Goal: Task Accomplishment & Management: Complete application form

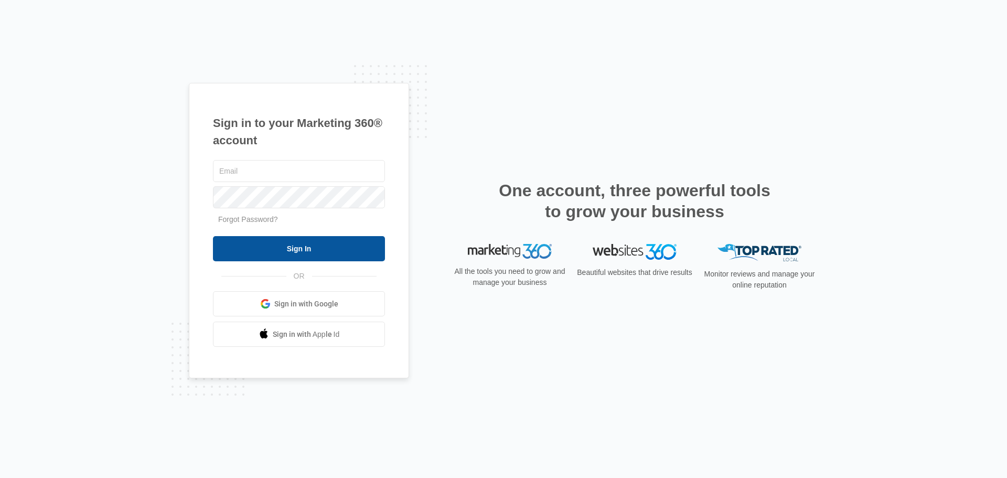
type input "[PERSON_NAME][EMAIL_ADDRESS][DOMAIN_NAME]"
click at [333, 245] on input "Sign In" at bounding box center [299, 248] width 172 height 25
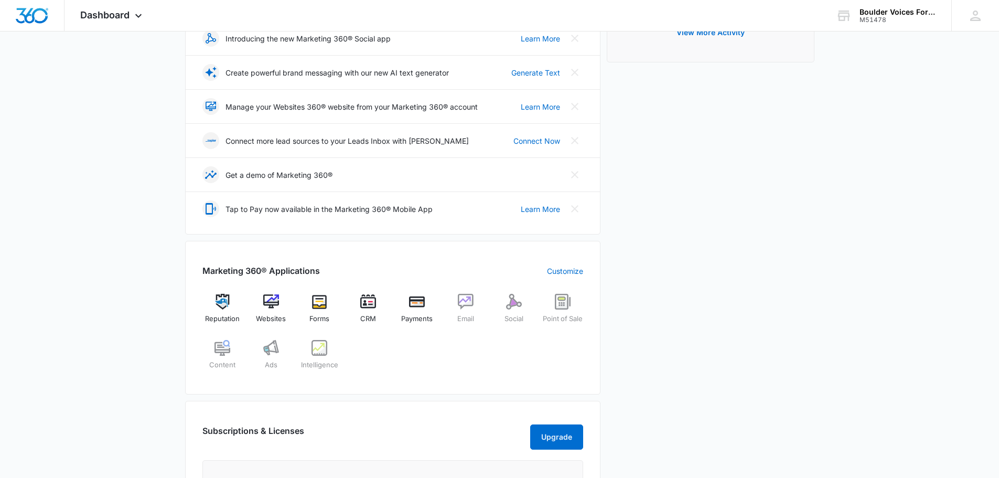
scroll to position [210, 0]
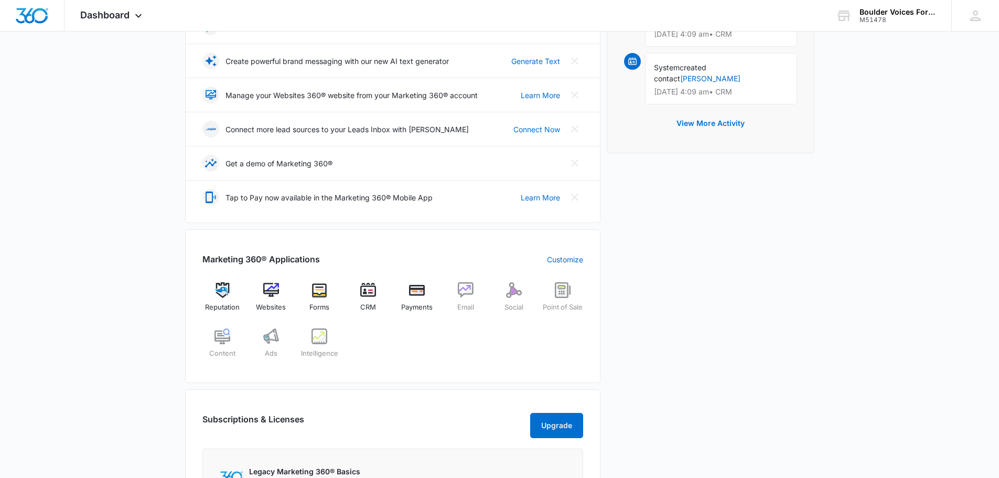
click at [170, 262] on div "Today is Friday, September 5th Good afternoon, Jessica! Contacts You have 349 c…" at bounding box center [499, 279] width 999 height 888
click at [282, 298] on div "Websites" at bounding box center [271, 301] width 40 height 38
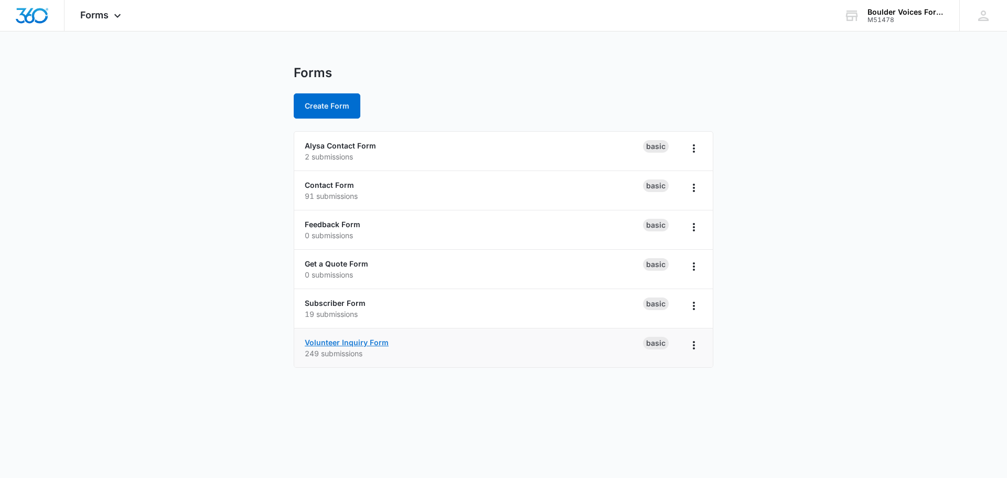
click at [371, 342] on link "Volunteer Inquiry Form" at bounding box center [347, 342] width 84 height 9
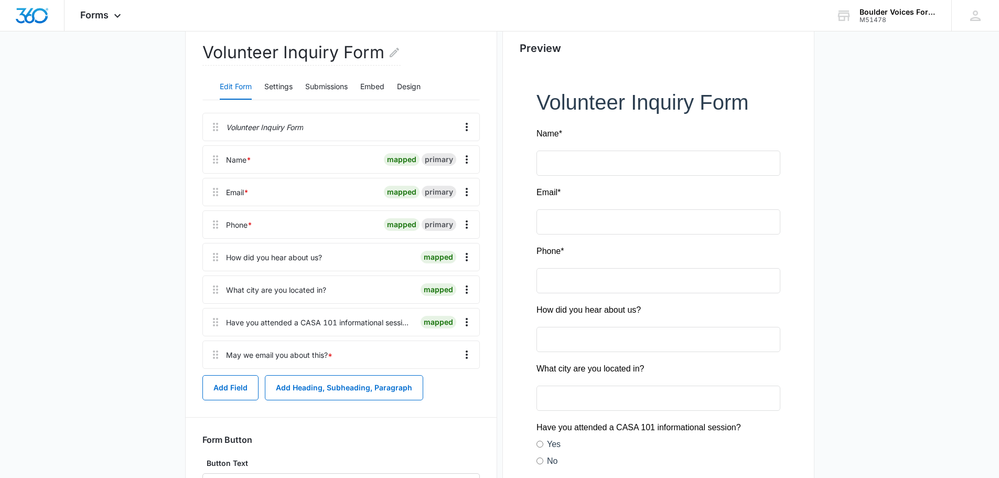
scroll to position [105, 0]
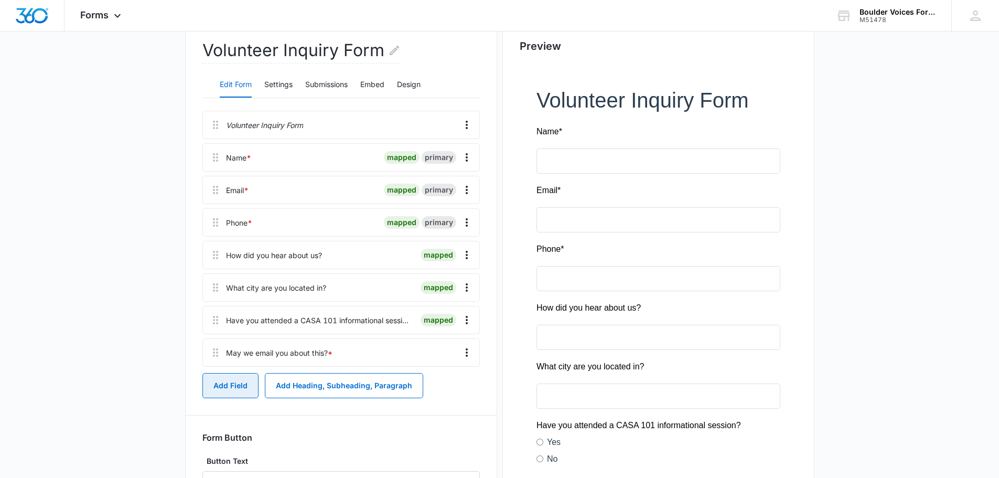
click at [226, 387] on button "Add Field" at bounding box center [230, 385] width 56 height 25
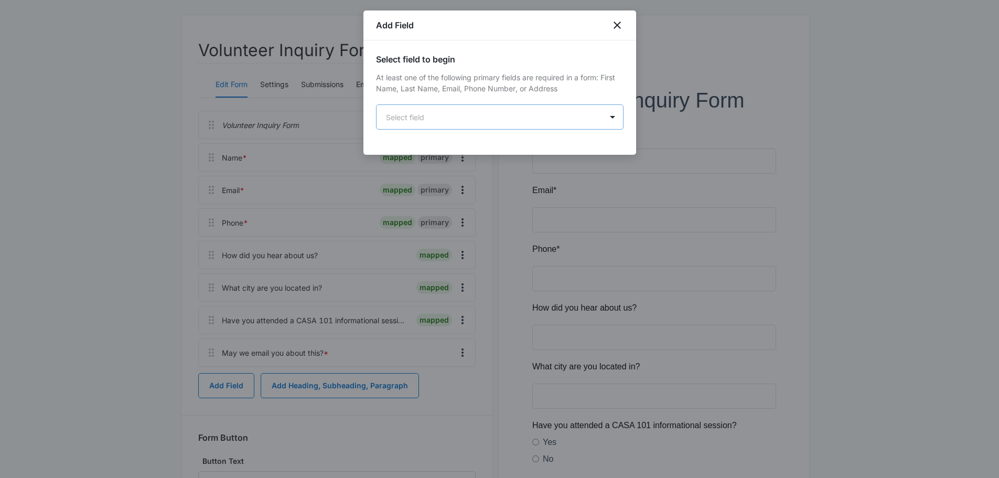
click at [478, 120] on body "Forms Apps Reputation Websites Forms CRM Email Social Payments POS Content Ads …" at bounding box center [499, 263] width 999 height 736
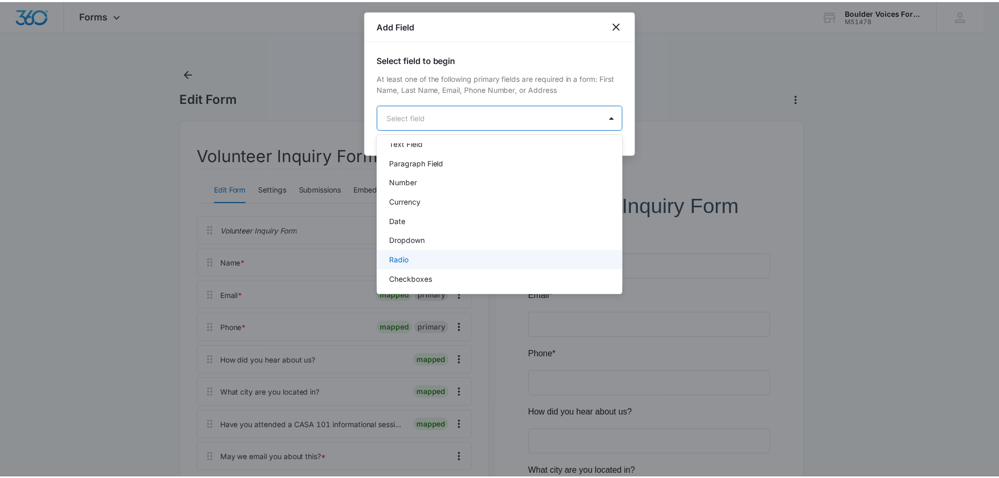
scroll to position [213, 0]
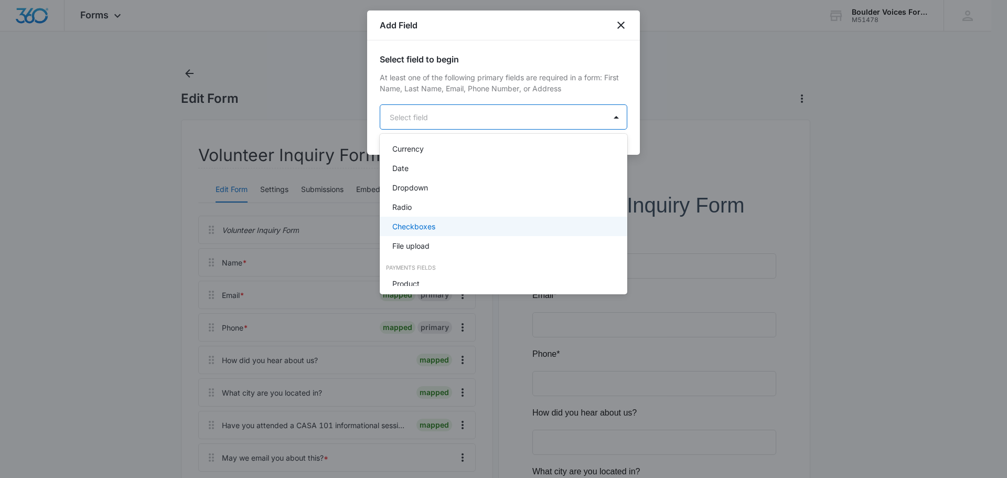
click at [458, 222] on div "Checkboxes" at bounding box center [502, 226] width 220 height 11
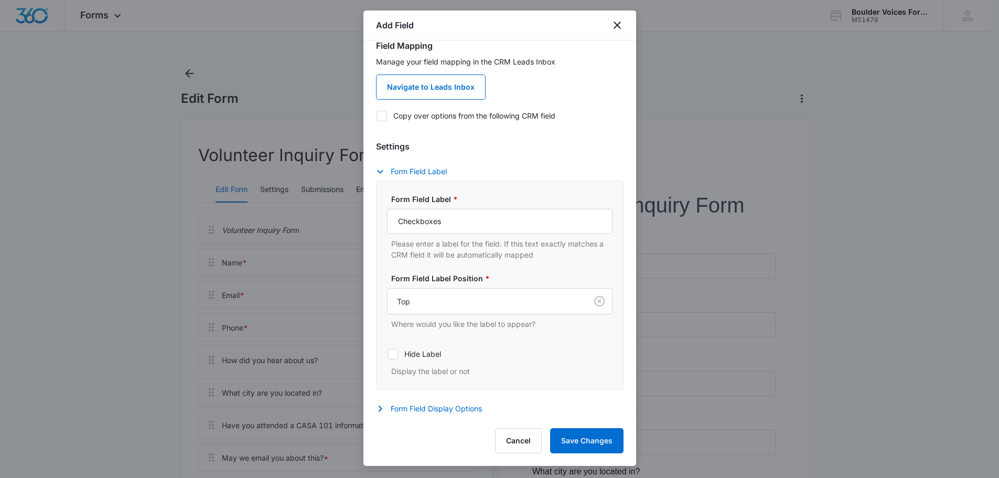
scroll to position [105, 0]
click at [480, 221] on input "Checkboxes" at bounding box center [499, 220] width 225 height 25
drag, startPoint x: 514, startPoint y: 222, endPoint x: 376, endPoint y: 220, distance: 138.4
click at [376, 220] on div "Form Field Label * Checkboxes Please enter a label for the field. If this text …" at bounding box center [499, 283] width 247 height 209
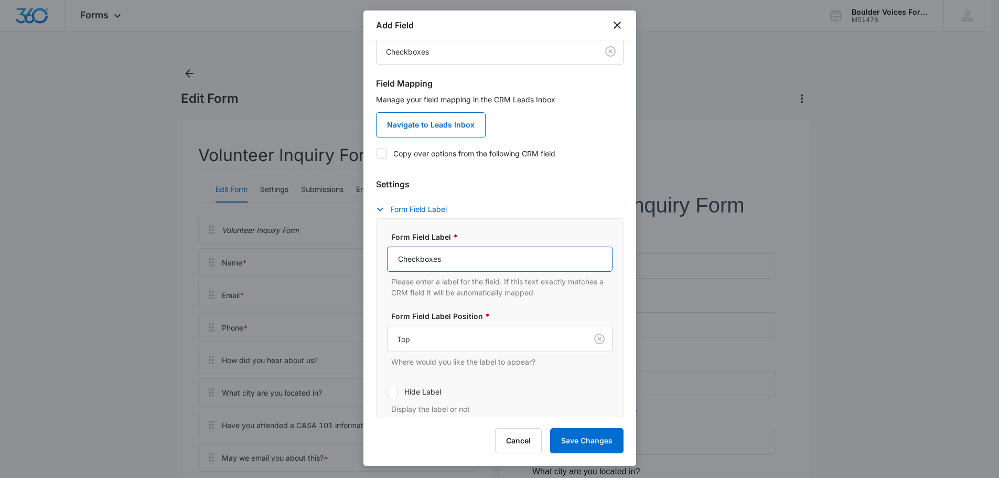
scroll to position [52, 0]
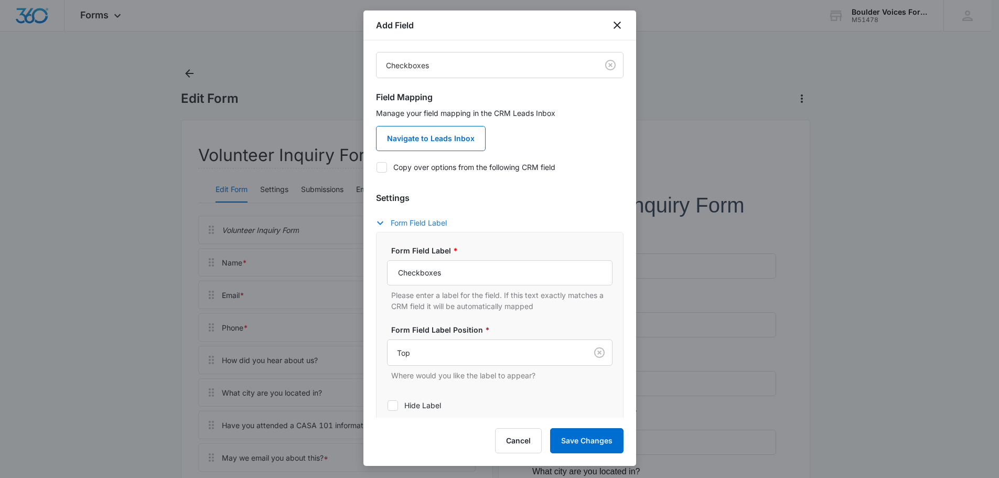
click at [419, 220] on button "Form Field Label" at bounding box center [416, 223] width 81 height 13
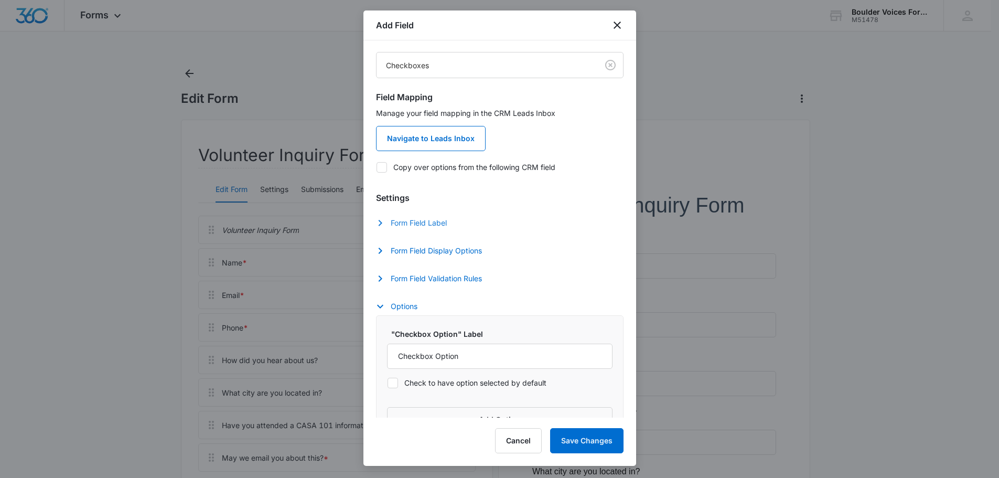
scroll to position [80, 0]
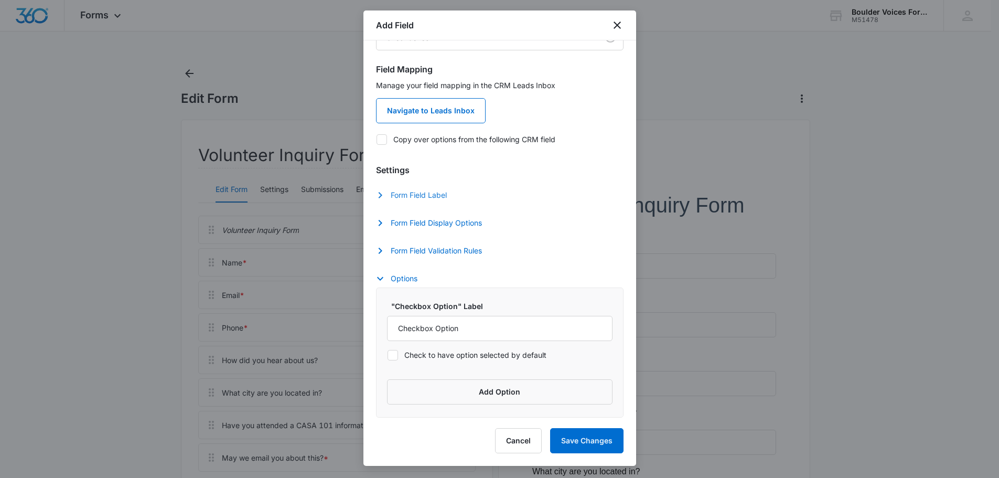
click at [411, 197] on button "Form Field Label" at bounding box center [416, 195] width 81 height 13
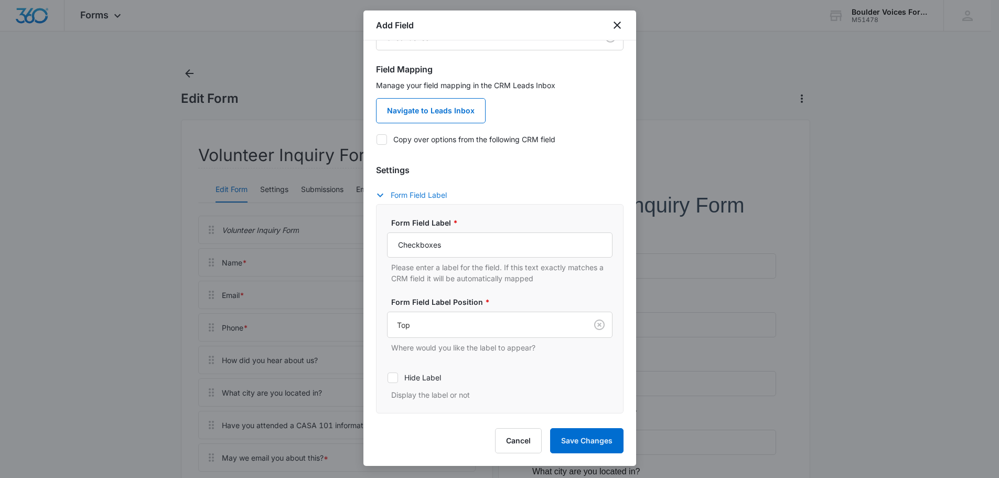
click at [411, 197] on button "Form Field Label" at bounding box center [416, 195] width 81 height 13
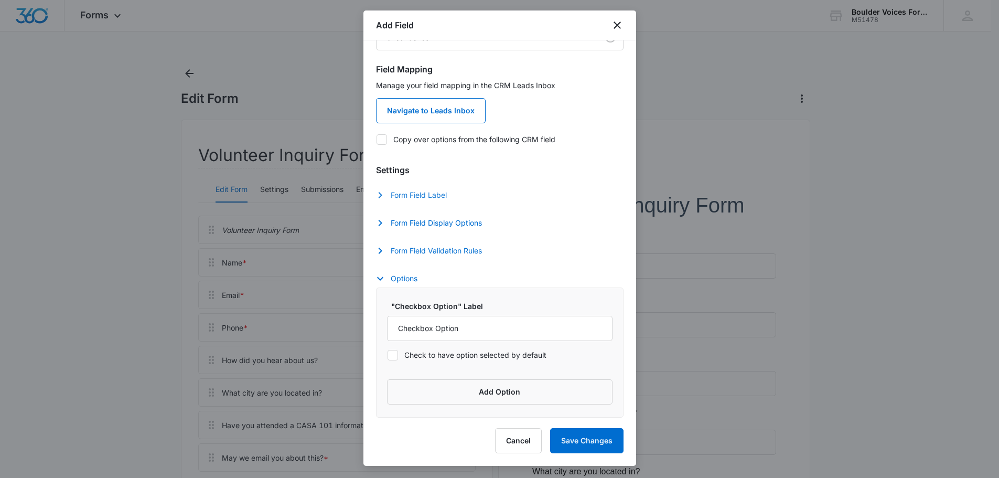
click at [417, 196] on button "Form Field Label" at bounding box center [416, 195] width 81 height 13
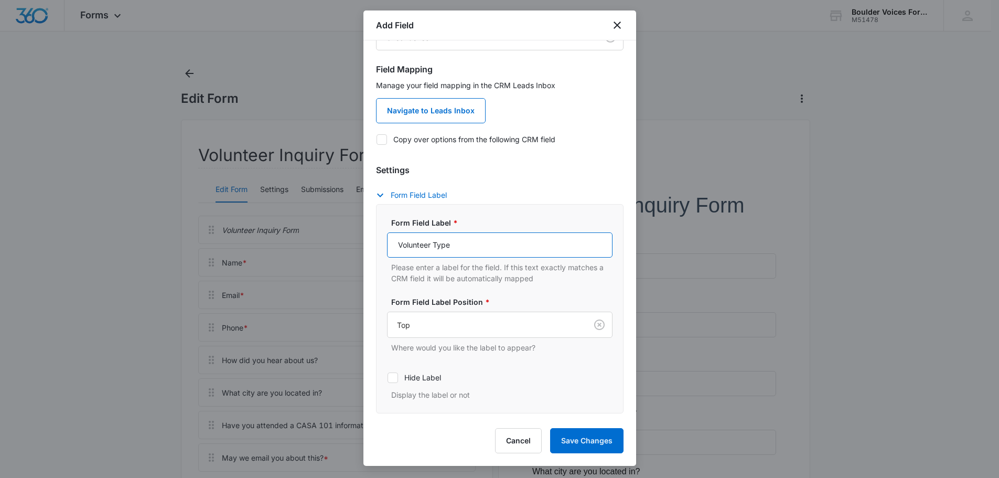
scroll to position [185, 0]
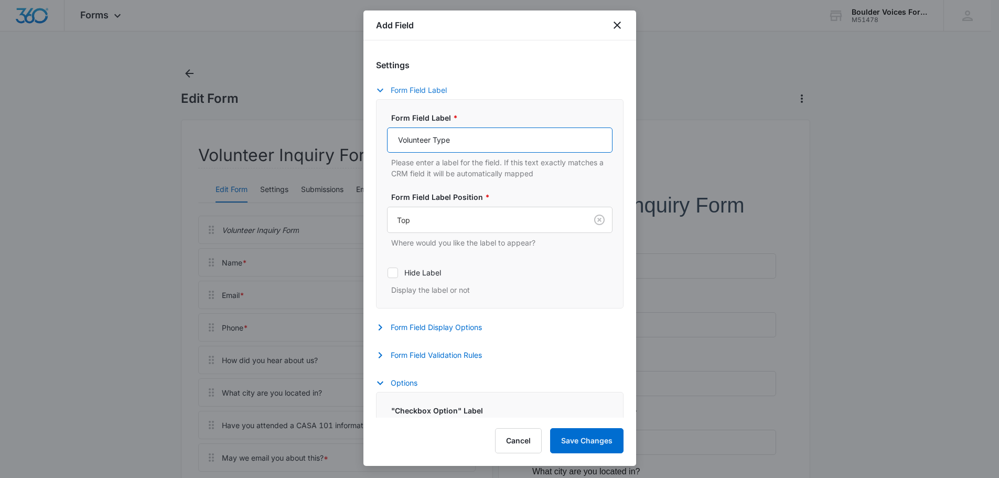
type input "Volunteer Type"
click at [434, 92] on button "Form Field Label" at bounding box center [416, 90] width 81 height 13
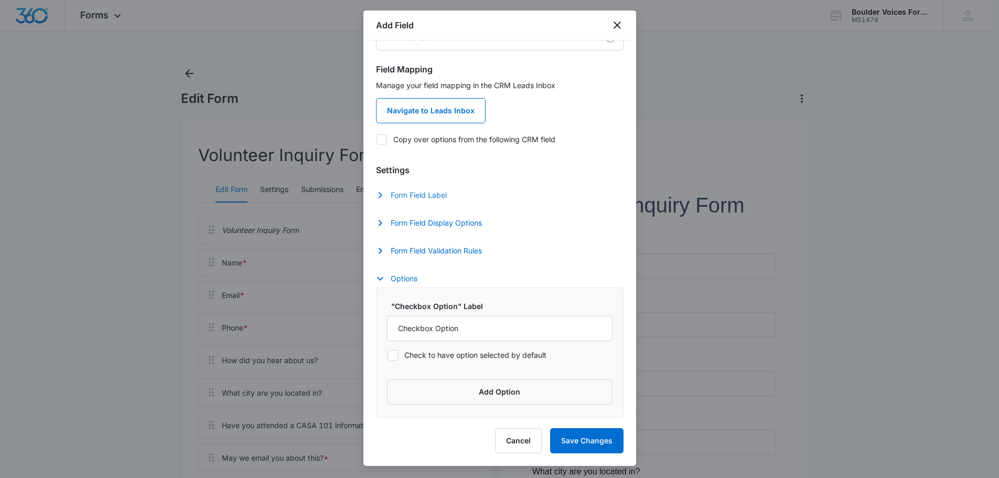
scroll to position [80, 0]
drag, startPoint x: 469, startPoint y: 333, endPoint x: 369, endPoint y: 331, distance: 99.6
click at [369, 331] on div "Select field to begin At least one of the following primary fields are required…" at bounding box center [499, 228] width 273 height 377
type input "What volunteer opportunity are you interested in?"
click at [515, 392] on button "Add Option" at bounding box center [499, 391] width 225 height 25
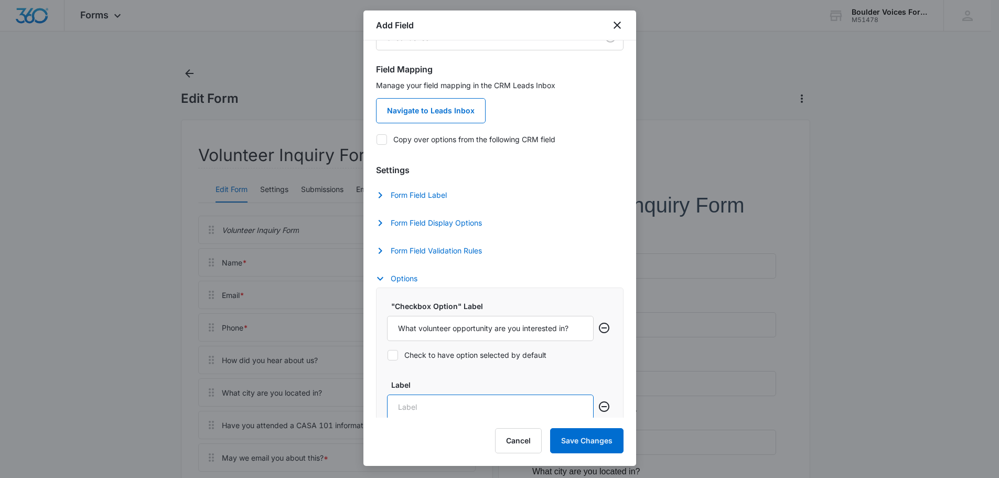
click at [503, 407] on input "Label" at bounding box center [490, 406] width 207 height 25
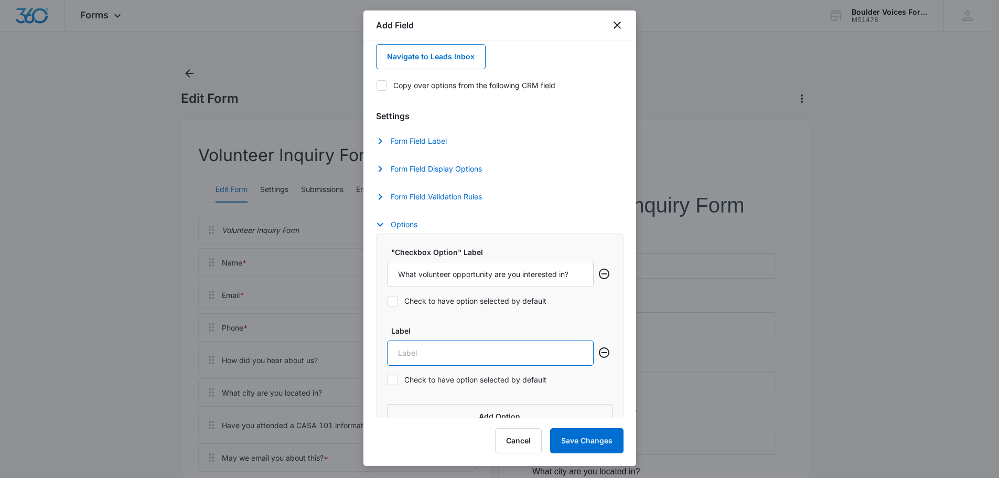
scroll to position [159, 0]
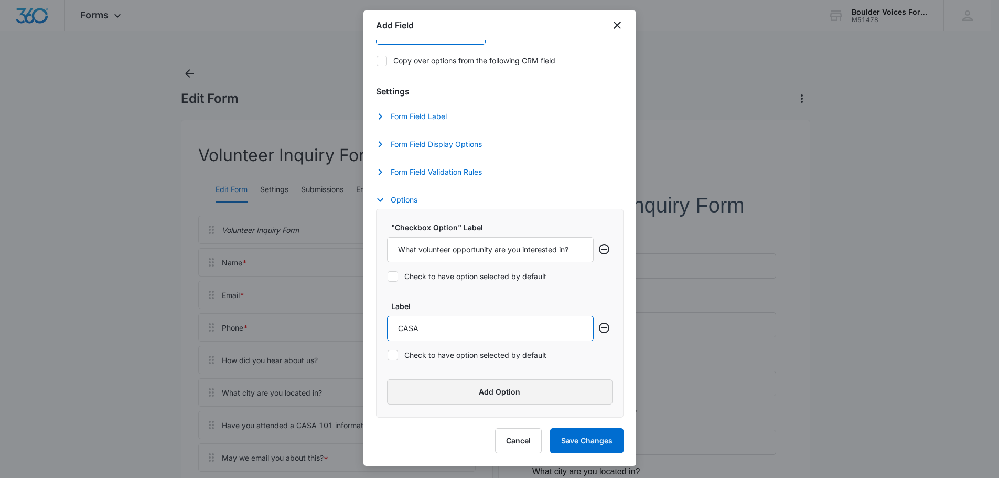
type input "CASA"
click at [546, 387] on button "Add Option" at bounding box center [499, 391] width 225 height 25
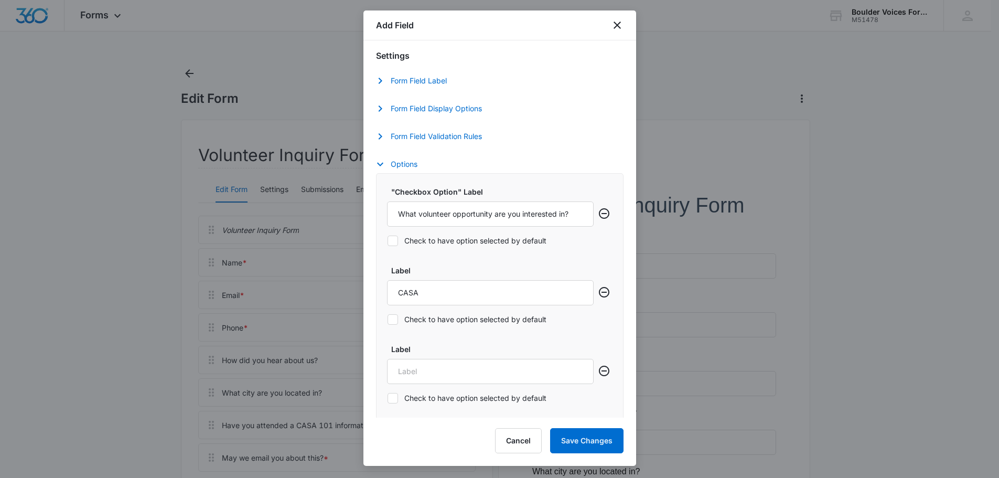
scroll to position [211, 0]
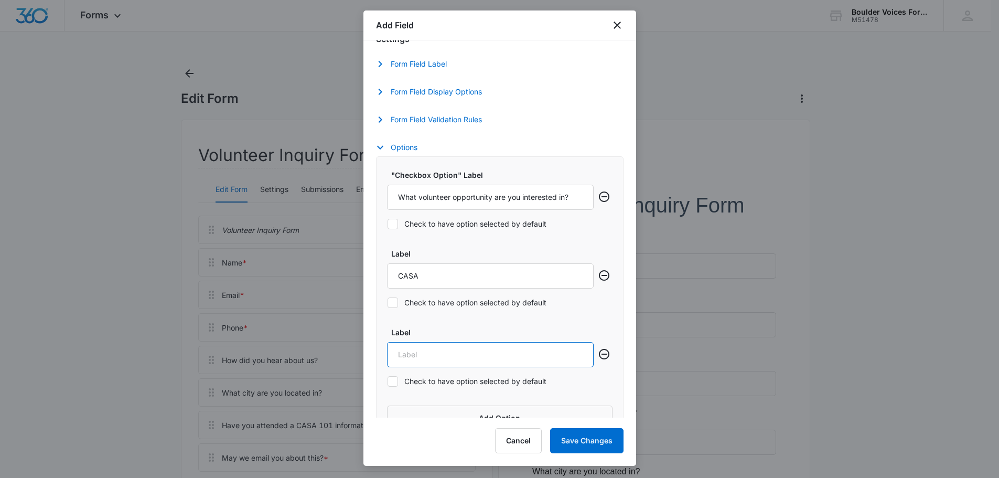
click at [471, 352] on input "Label" at bounding box center [490, 354] width 207 height 25
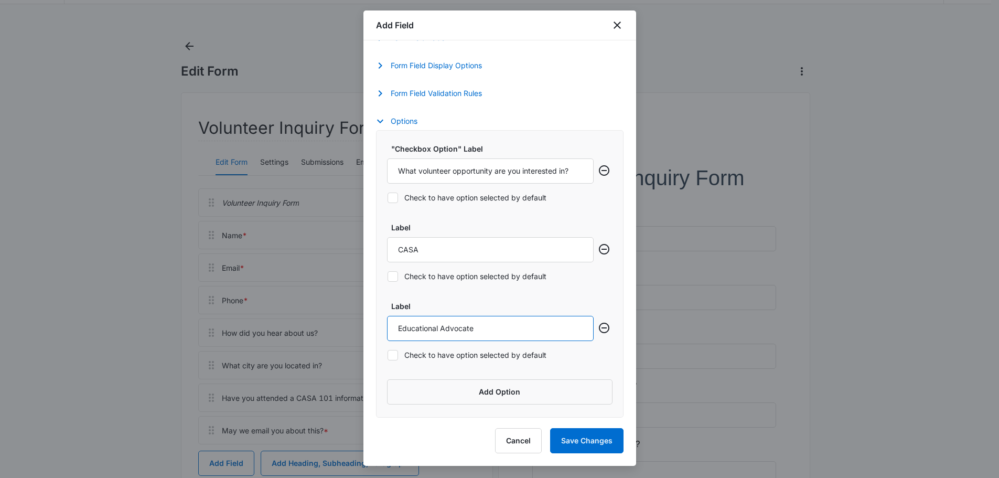
scroll to position [52, 0]
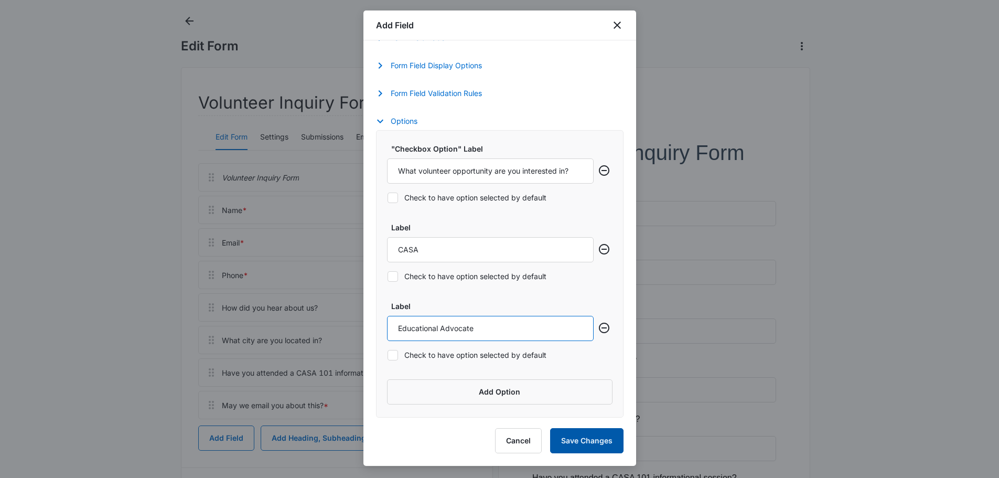
type input "Educational Advocate"
click at [582, 439] on button "Save Changes" at bounding box center [586, 440] width 73 height 25
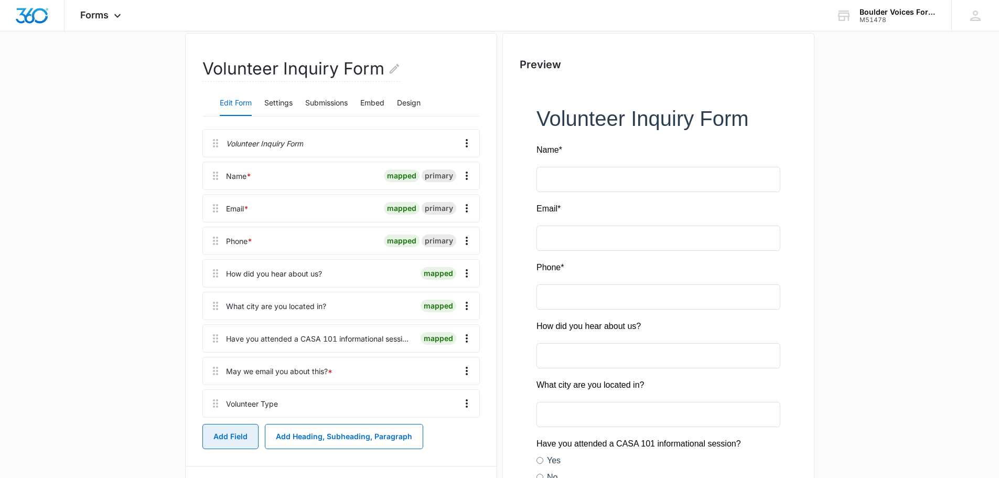
scroll to position [105, 0]
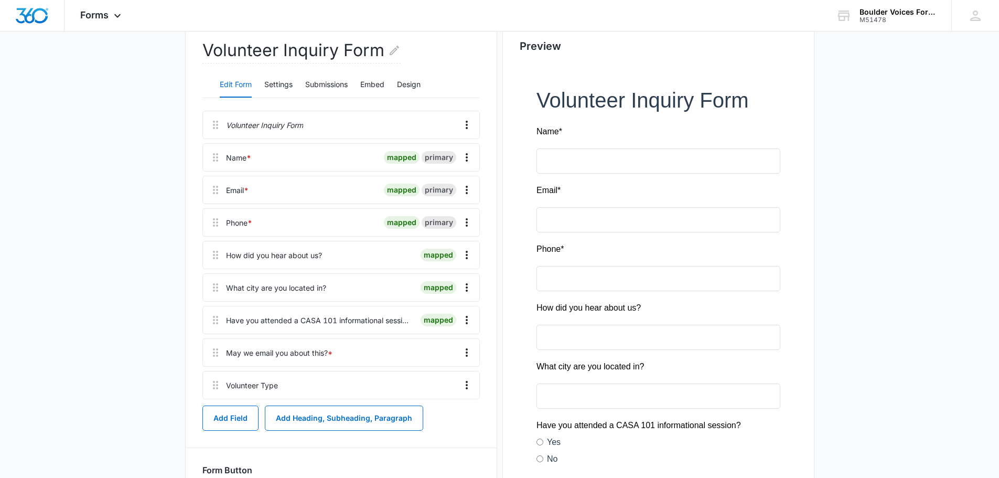
click at [271, 386] on div "Volunteer Type" at bounding box center [252, 385] width 52 height 11
click at [290, 385] on div at bounding box center [368, 384] width 172 height 27
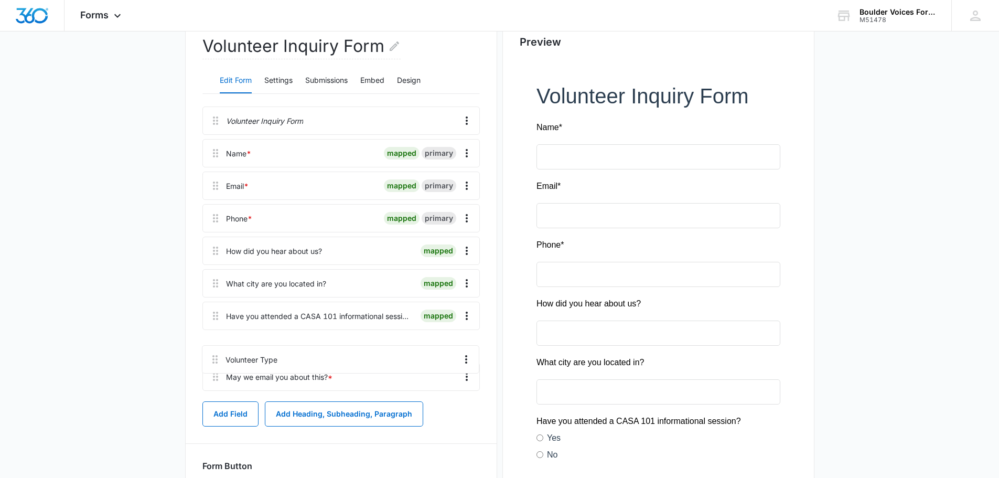
scroll to position [111, 0]
drag, startPoint x: 216, startPoint y: 385, endPoint x: 215, endPoint y: 337, distance: 48.8
click at [215, 337] on div "Volunteer Inquiry Form Name * mapped primary Email * mapped primary Phone * map…" at bounding box center [340, 249] width 277 height 288
click at [464, 311] on icon "Overflow Menu" at bounding box center [466, 314] width 13 height 13
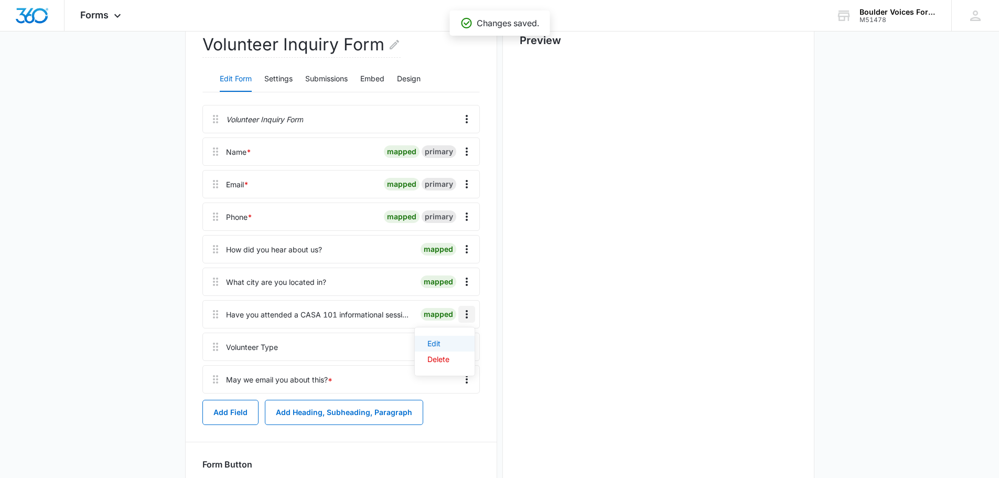
scroll to position [0, 0]
click at [434, 344] on div "Edit" at bounding box center [438, 343] width 22 height 7
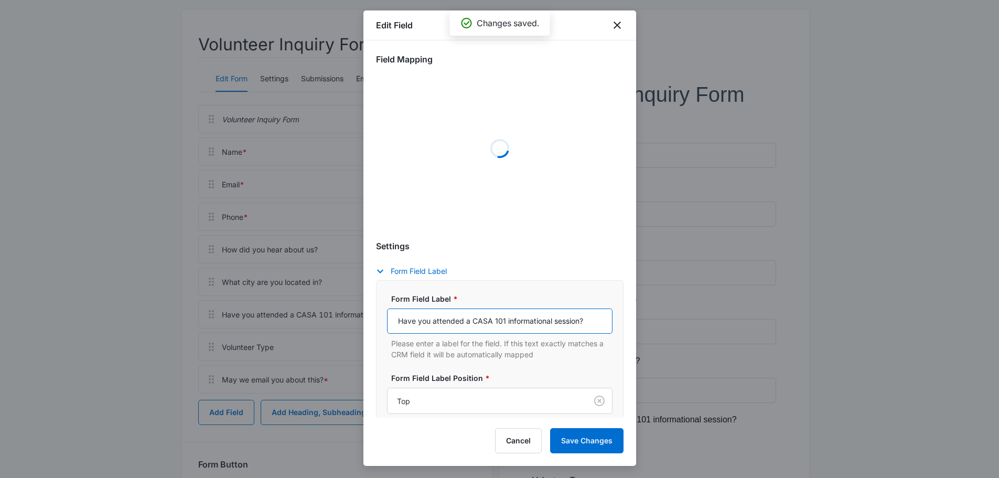
click at [483, 321] on input "Have you attended a CASA 101 informational session?" at bounding box center [499, 320] width 225 height 25
click at [483, 320] on input "Have you attended a CASA 101 informational session?" at bounding box center [499, 320] width 225 height 25
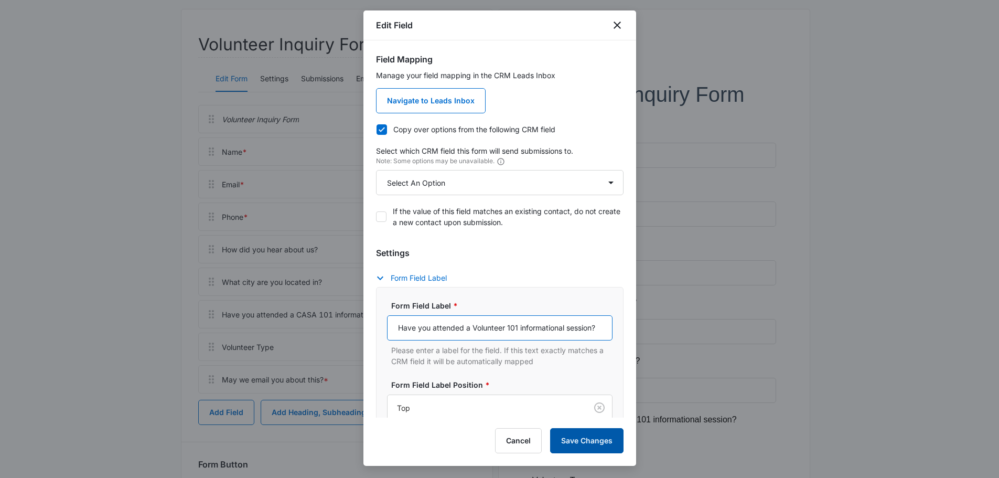
type input "Have you attended a Volunteer 101 informational session?"
click at [570, 439] on button "Save Changes" at bounding box center [586, 440] width 73 height 25
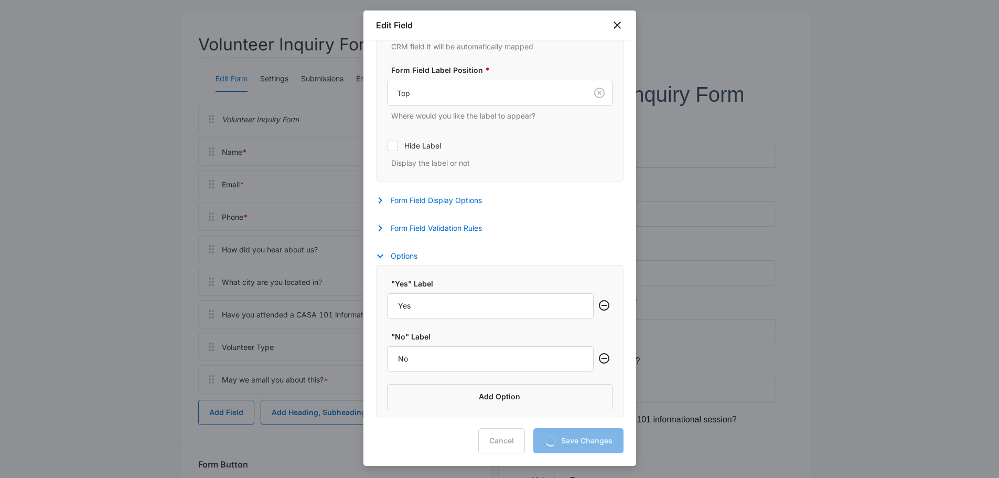
scroll to position [319, 0]
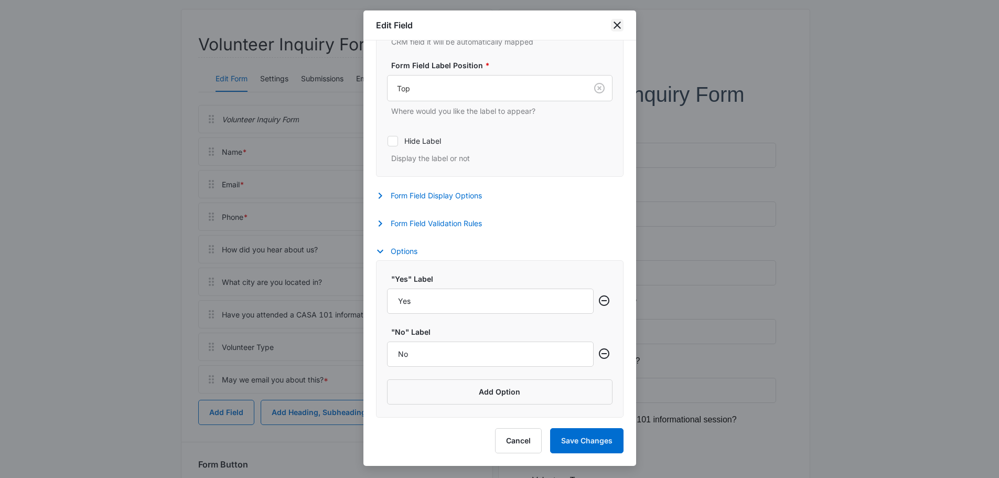
click at [619, 26] on icon "close" at bounding box center [617, 25] width 13 height 13
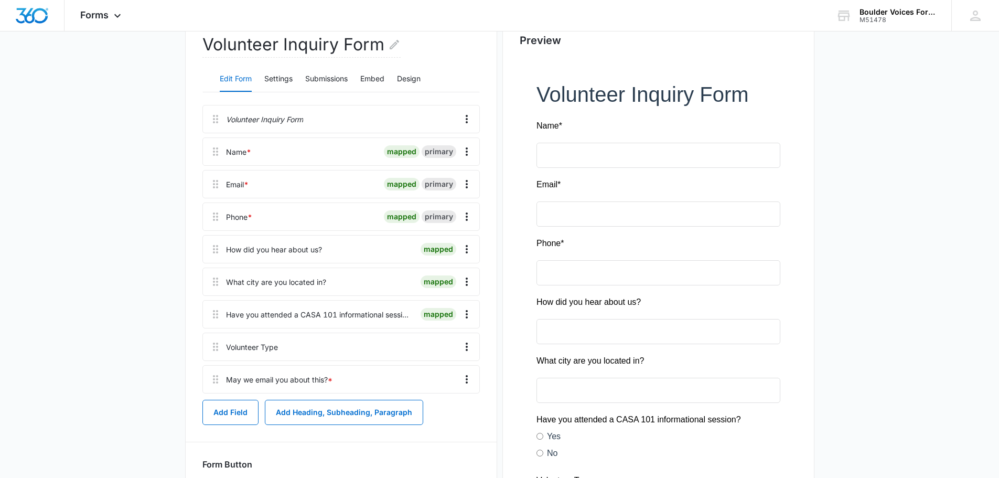
click at [326, 314] on div "Have you attended a CASA 101 informational session?" at bounding box center [319, 314] width 186 height 11
click at [461, 342] on icon "Overflow Menu" at bounding box center [466, 346] width 13 height 13
click at [440, 373] on div "Edit" at bounding box center [438, 375] width 22 height 7
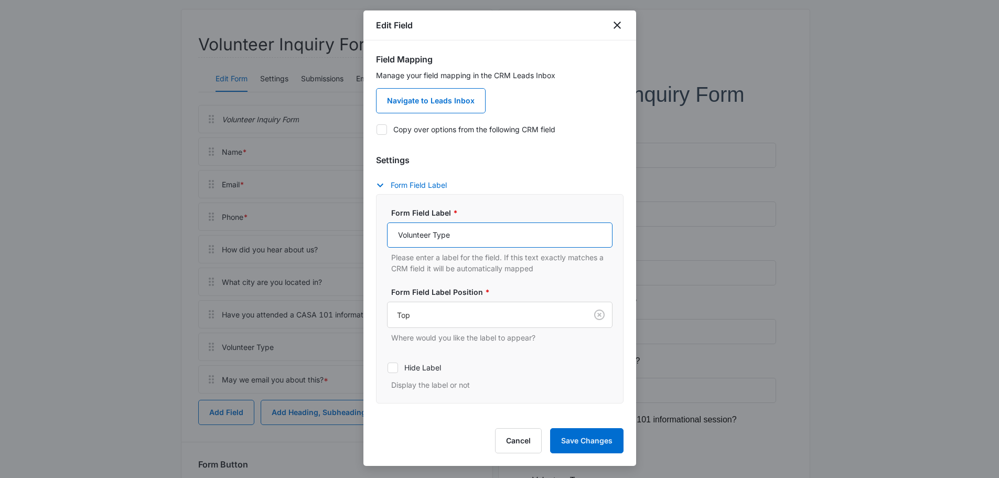
click at [459, 237] on input "Volunteer Type" at bounding box center [499, 234] width 225 height 25
drag, startPoint x: 478, startPoint y: 238, endPoint x: 372, endPoint y: 236, distance: 105.9
click at [372, 236] on div "Field Mapping Manage your field mapping in the CRM Leads Inbox Navigate to Lead…" at bounding box center [499, 228] width 273 height 377
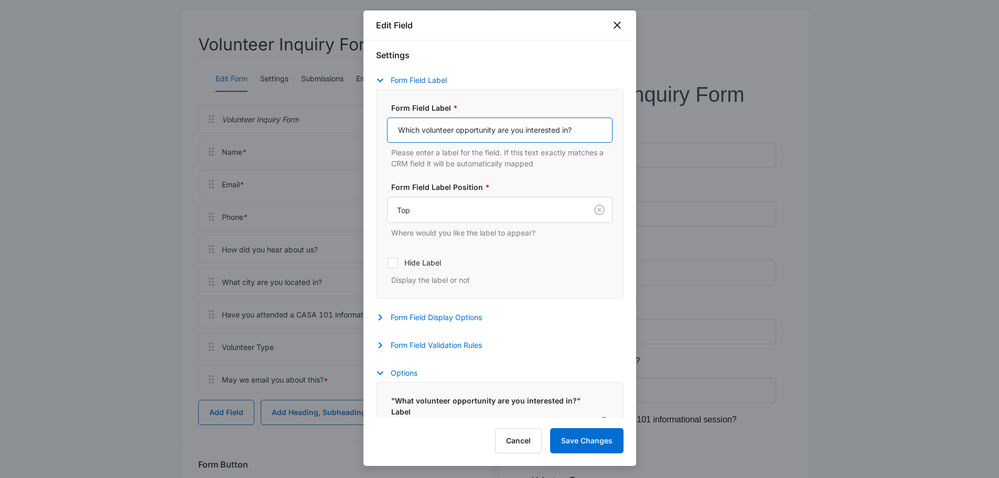
scroll to position [210, 0]
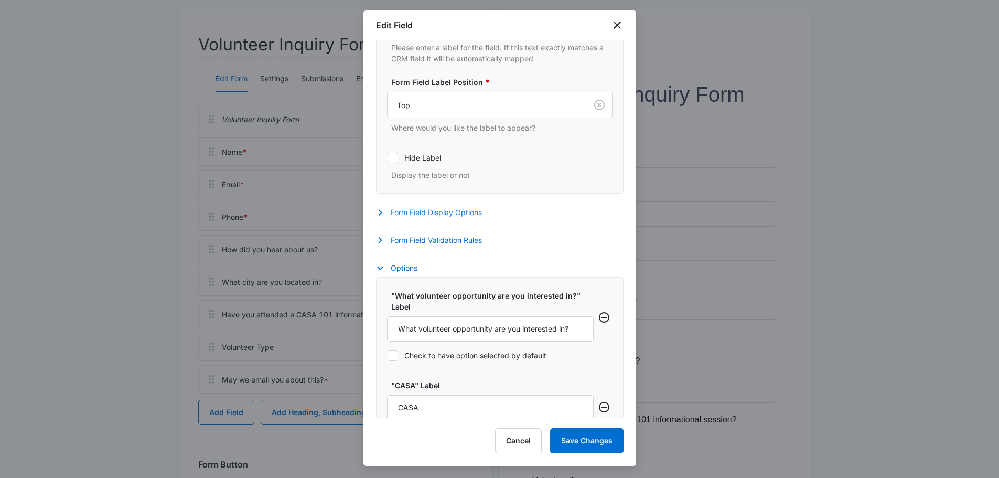
type input "Which volunteer opportunity are you interested in?"
click at [458, 213] on button "Form Field Display Options" at bounding box center [434, 212] width 116 height 13
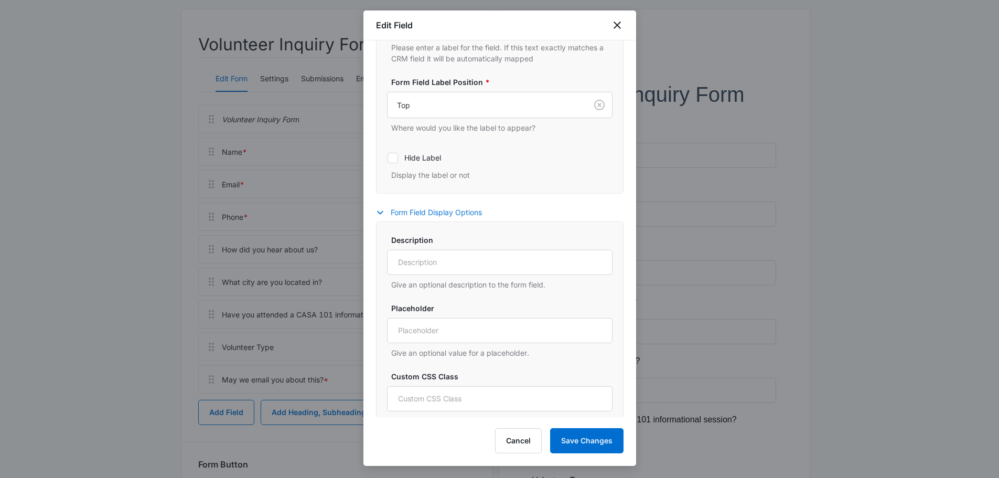
click at [457, 214] on button "Form Field Display Options" at bounding box center [434, 212] width 116 height 13
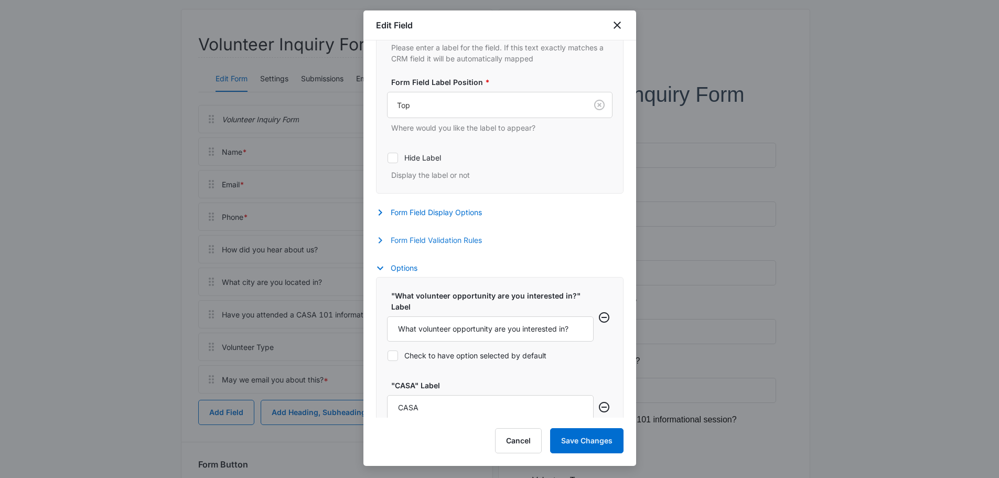
click at [452, 240] on button "Form Field Validation Rules" at bounding box center [434, 240] width 116 height 13
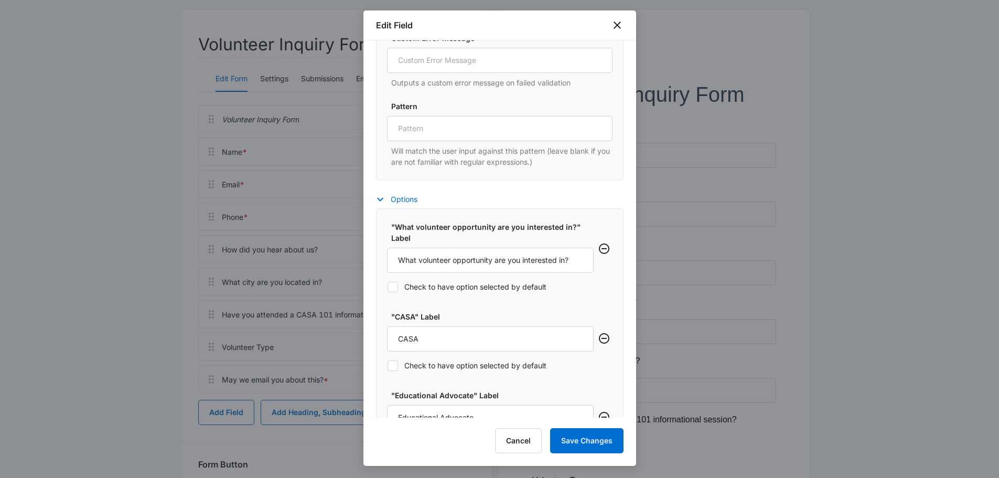
scroll to position [629, 0]
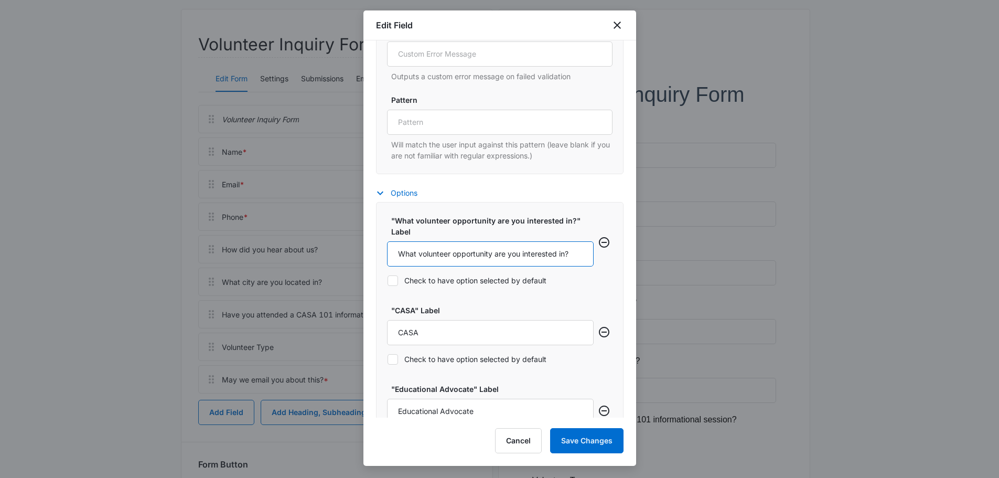
drag, startPoint x: 416, startPoint y: 254, endPoint x: 405, endPoint y: 255, distance: 10.5
click at [405, 255] on input "What volunteer opportunity are you interested in?" at bounding box center [490, 253] width 207 height 25
type input "Which volunteer opportunity are you interested in?"
click at [598, 443] on button "Save Changes" at bounding box center [586, 440] width 73 height 25
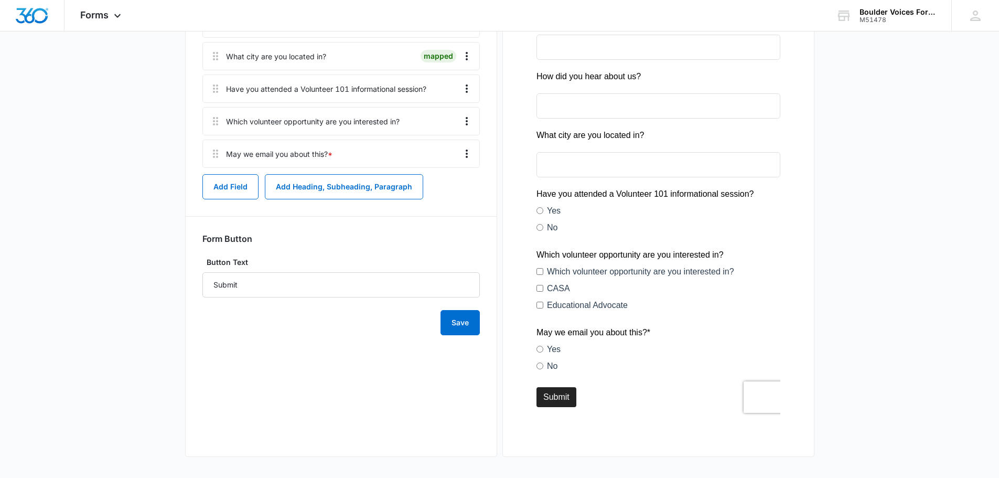
scroll to position [284, 0]
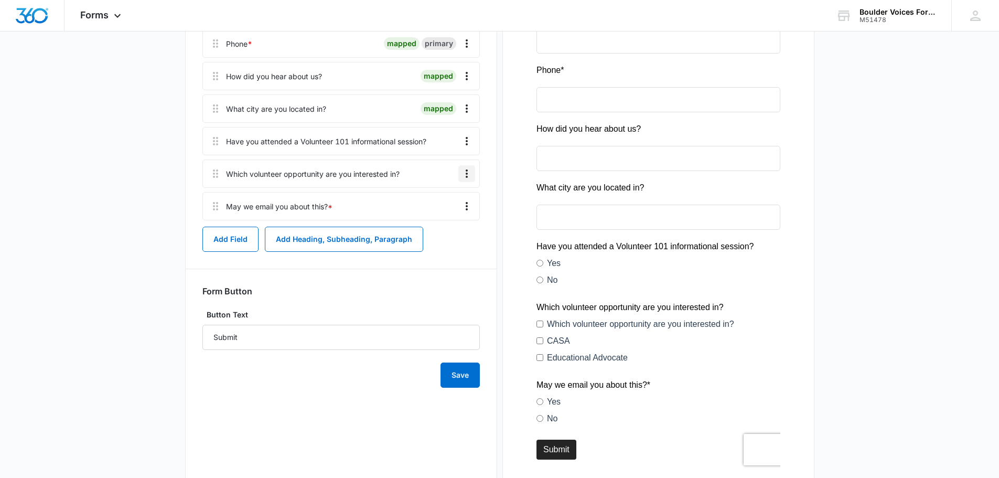
click at [464, 176] on icon "Overflow Menu" at bounding box center [466, 173] width 13 height 13
click at [434, 202] on div "Edit" at bounding box center [438, 202] width 22 height 7
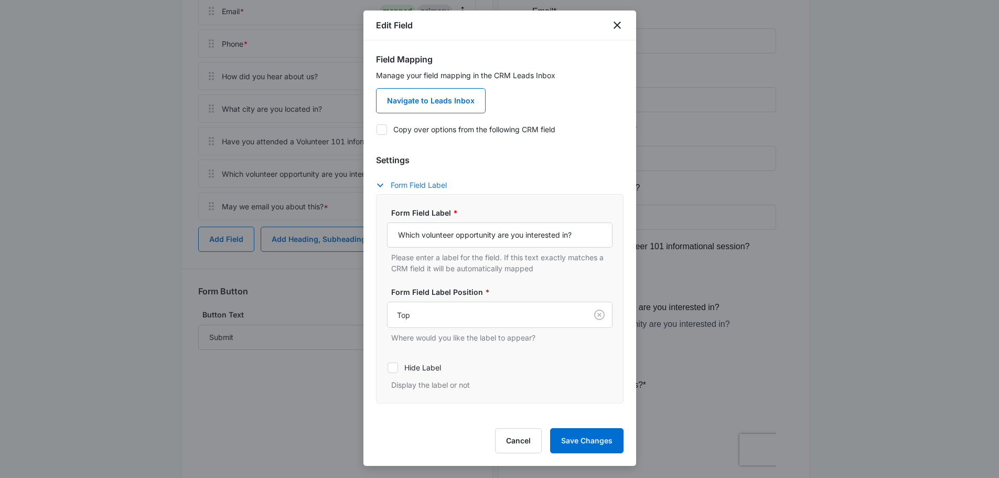
click at [434, 185] on button "Form Field Label" at bounding box center [416, 185] width 81 height 13
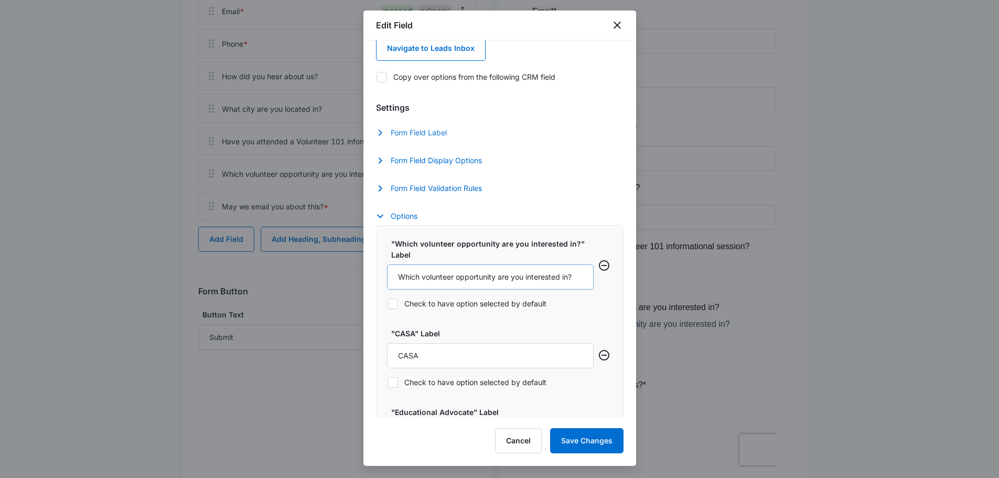
scroll to position [105, 0]
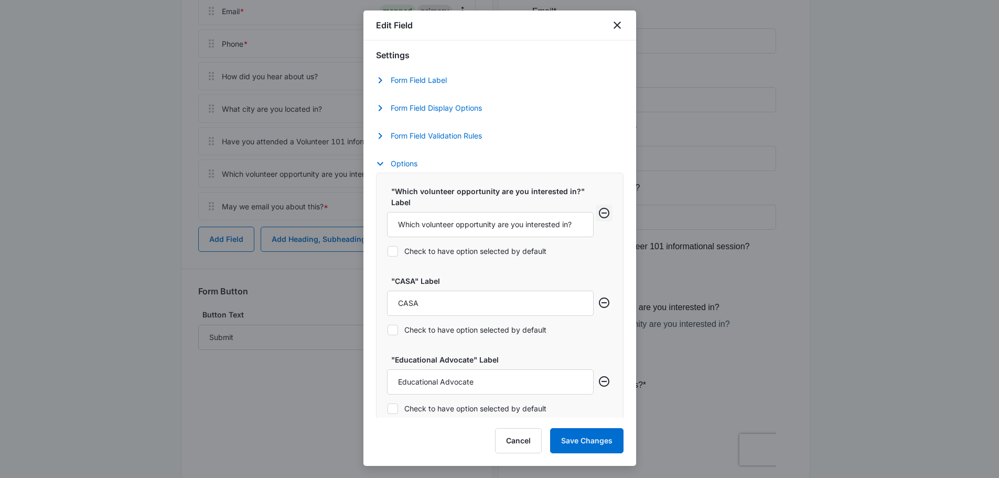
click at [599, 213] on icon "Remove row" at bounding box center [604, 213] width 10 height 10
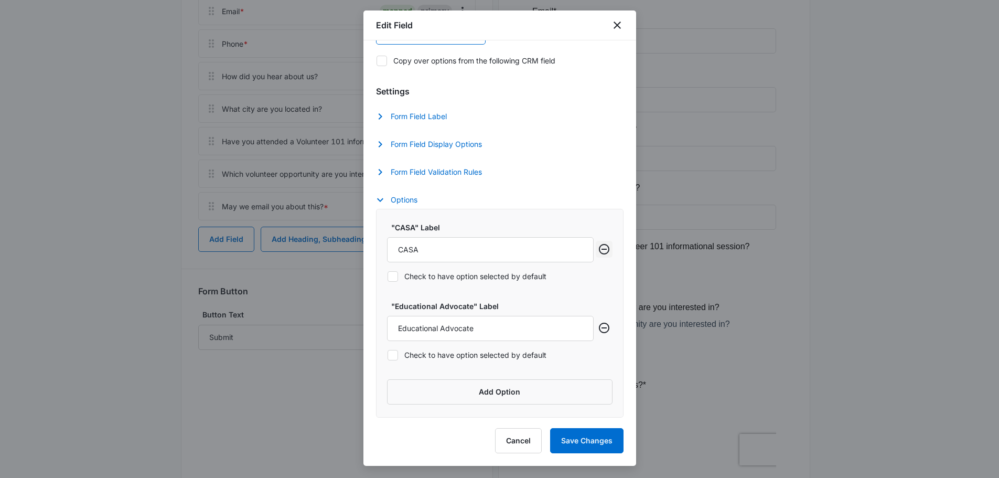
scroll to position [69, 0]
click at [601, 436] on button "Save Changes" at bounding box center [586, 440] width 73 height 25
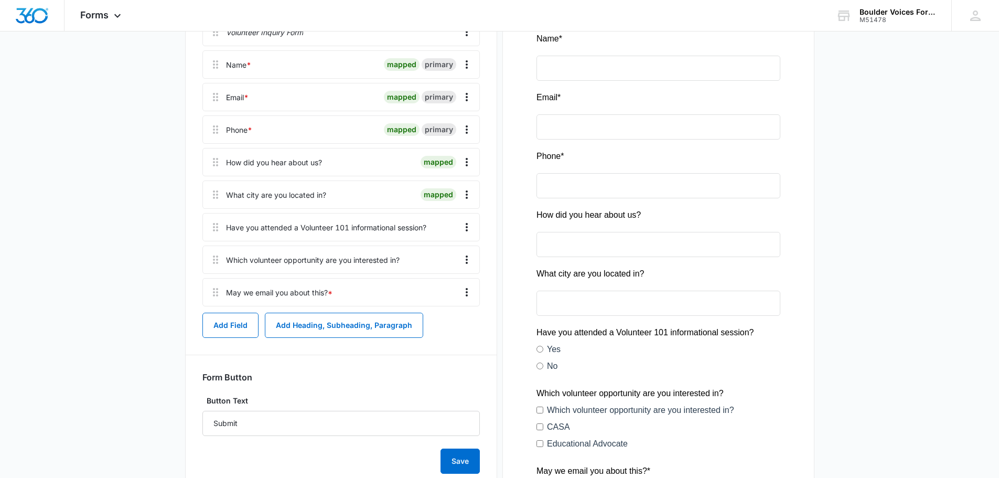
scroll to position [179, 0]
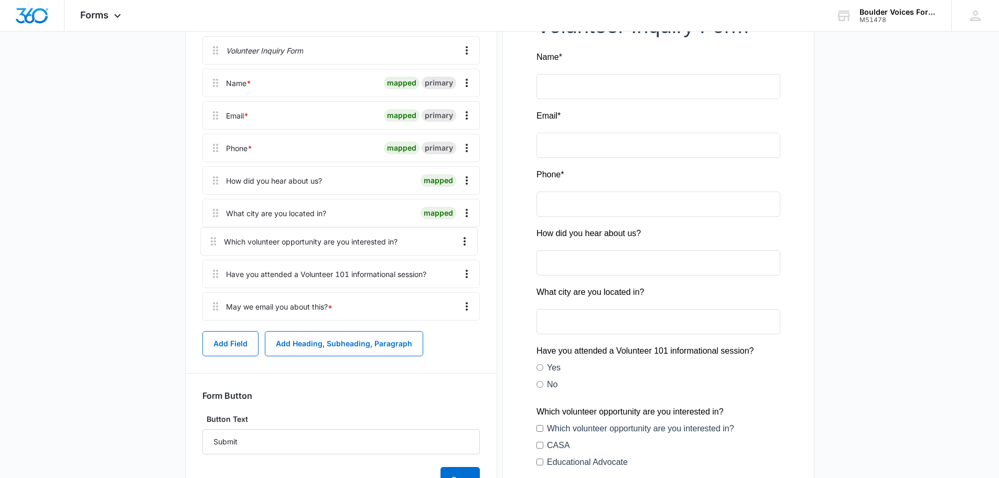
drag, startPoint x: 215, startPoint y: 282, endPoint x: 213, endPoint y: 238, distance: 44.1
click at [213, 238] on div "Volunteer Inquiry Form Name * mapped primary Email * mapped primary Phone * map…" at bounding box center [340, 180] width 277 height 288
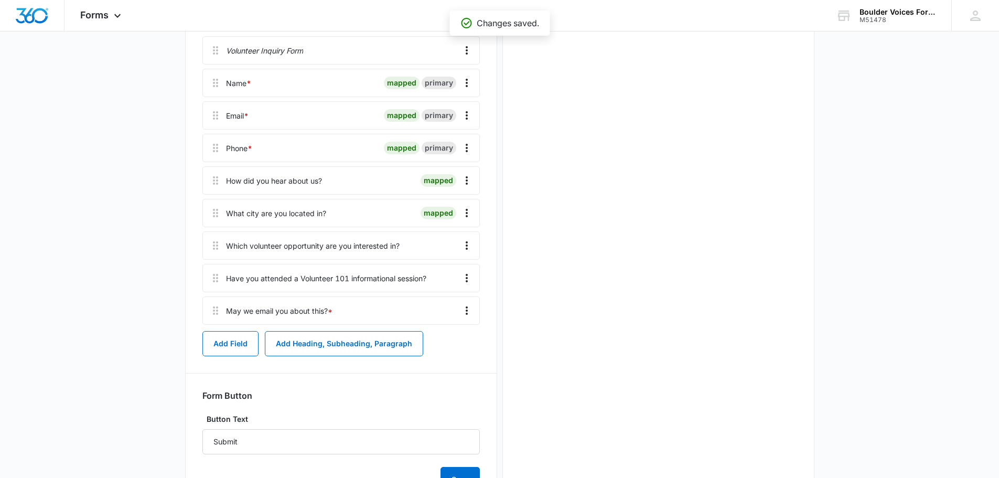
click at [909, 283] on main "Edit Form Volunteer Inquiry Form Edit Form Settings Submissions Embed Design Vo…" at bounding box center [499, 208] width 999 height 644
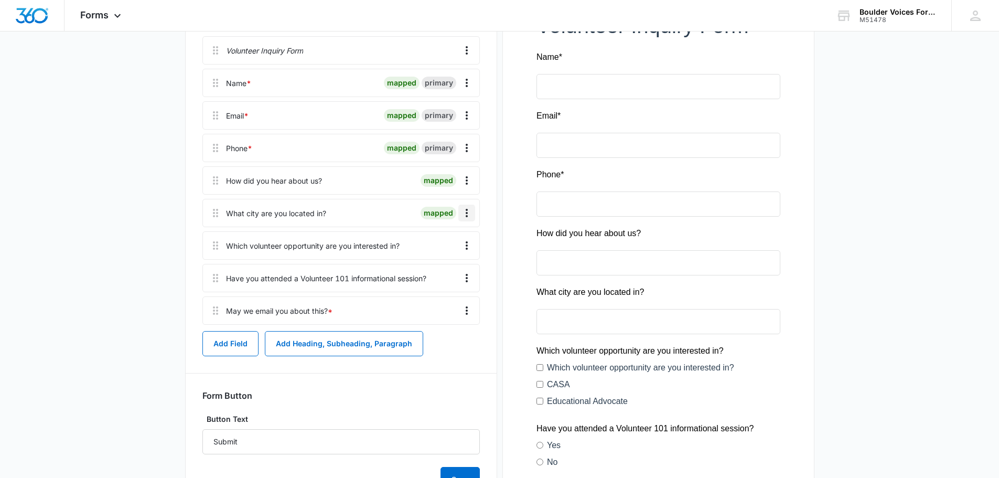
click at [466, 213] on icon "Overflow Menu" at bounding box center [467, 213] width 2 height 8
click at [890, 320] on main "Edit Form Volunteer Inquiry Form Edit Form Settings Submissions Embed Design Vo…" at bounding box center [499, 260] width 999 height 749
click at [879, 398] on main "Edit Form Volunteer Inquiry Form Edit Form Settings Submissions Embed Design Vo…" at bounding box center [499, 260] width 999 height 749
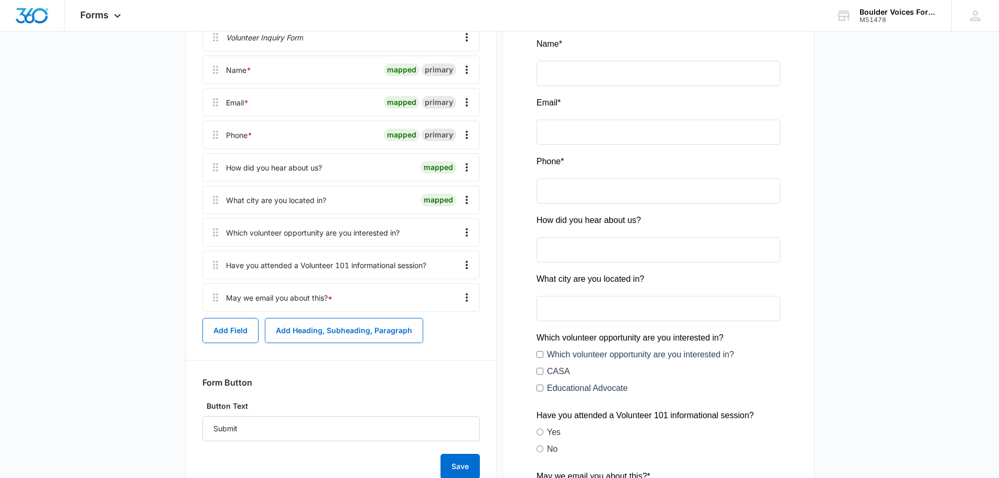
scroll to position [210, 0]
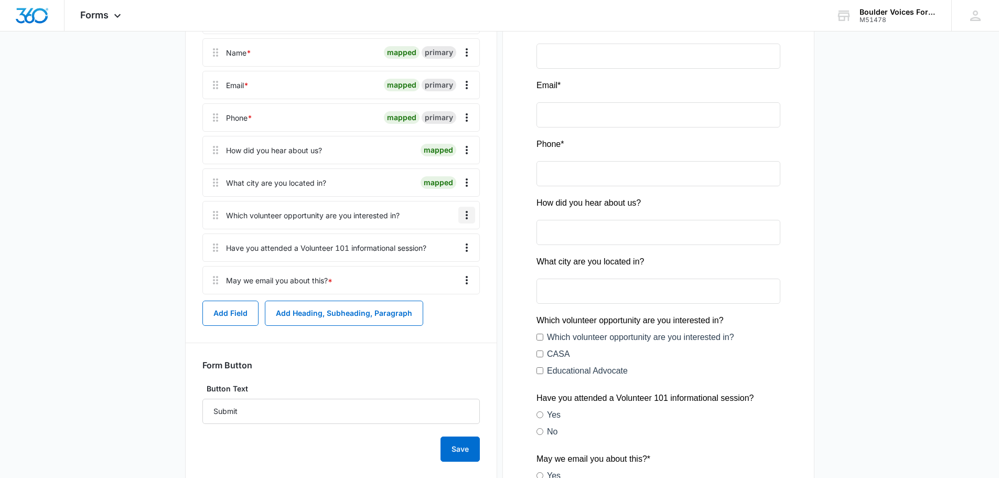
click at [461, 213] on icon "Overflow Menu" at bounding box center [466, 215] width 13 height 13
click at [443, 244] on div "Edit" at bounding box center [438, 244] width 22 height 7
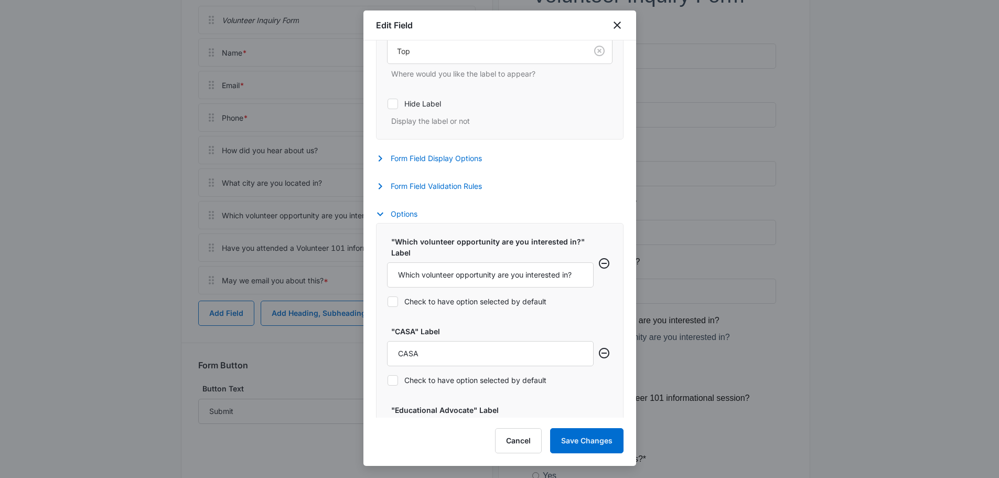
scroll to position [281, 0]
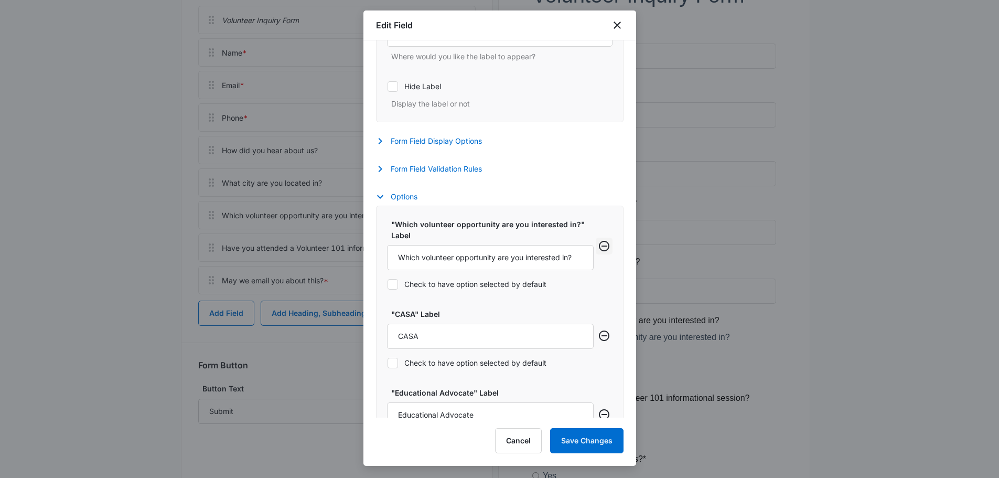
click at [598, 243] on icon "Remove row" at bounding box center [604, 246] width 13 height 13
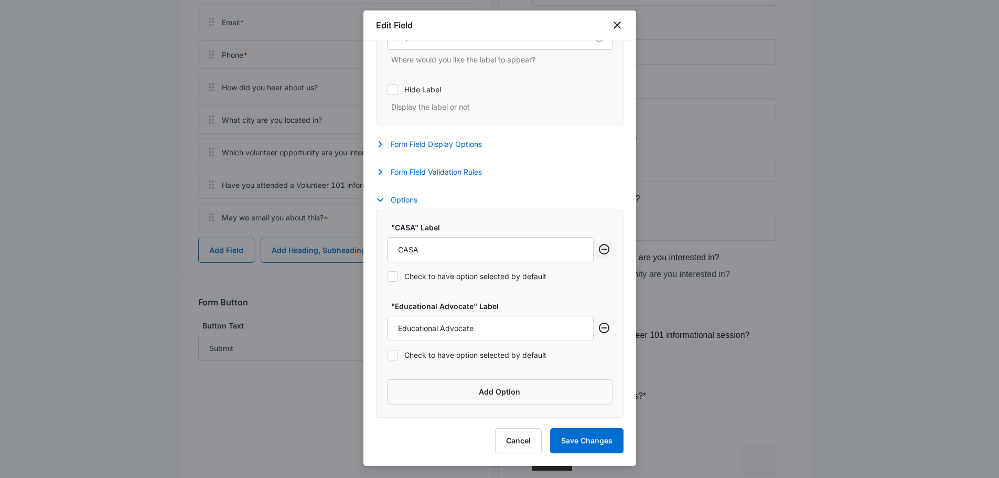
scroll to position [262, 0]
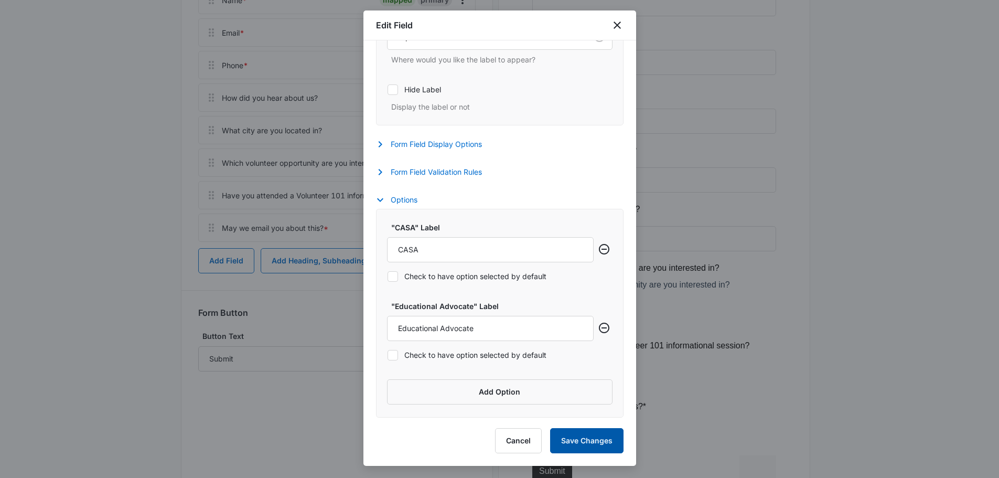
click at [589, 433] on button "Save Changes" at bounding box center [586, 440] width 73 height 25
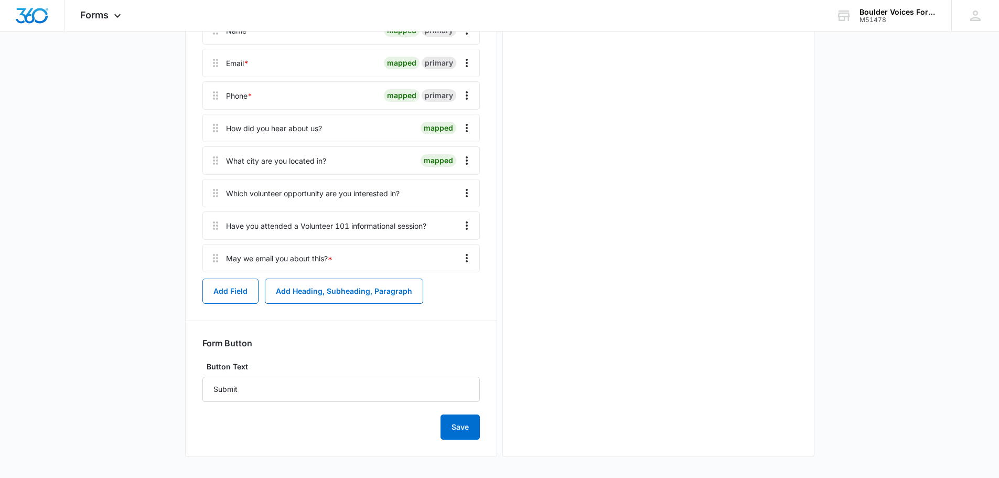
scroll to position [0, 0]
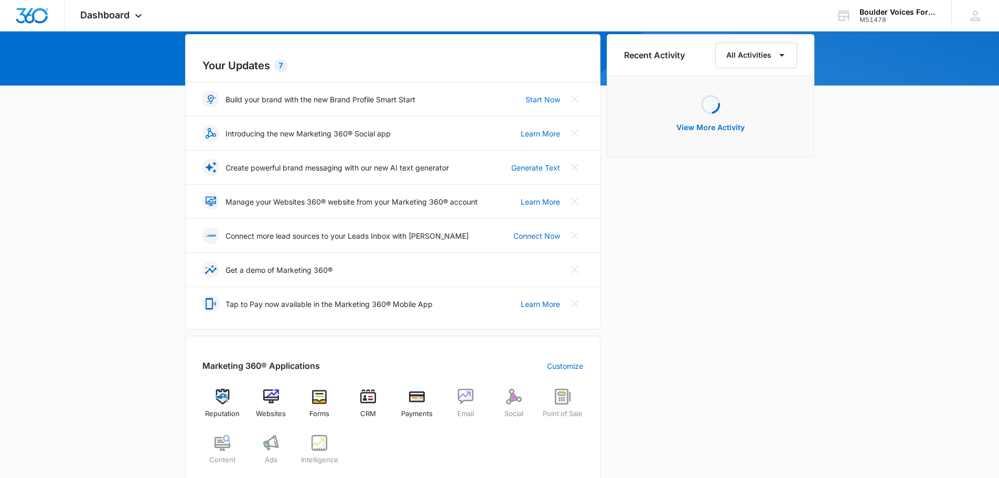
scroll to position [210, 0]
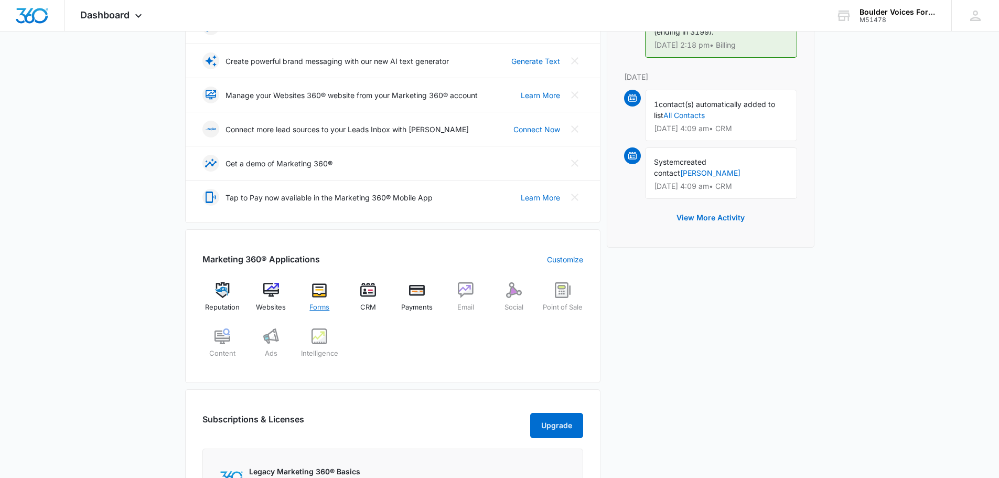
click at [325, 287] on img at bounding box center [319, 290] width 16 height 16
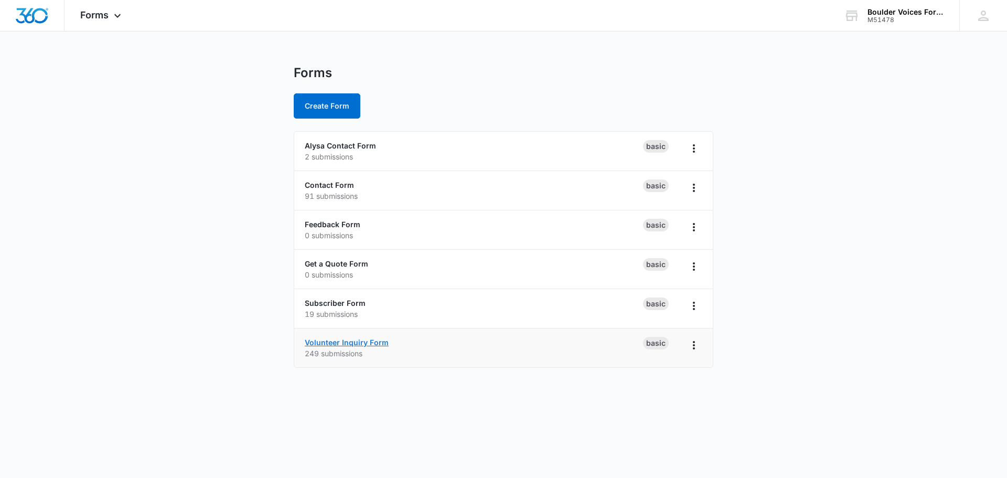
click at [356, 343] on link "Volunteer Inquiry Form" at bounding box center [347, 342] width 84 height 9
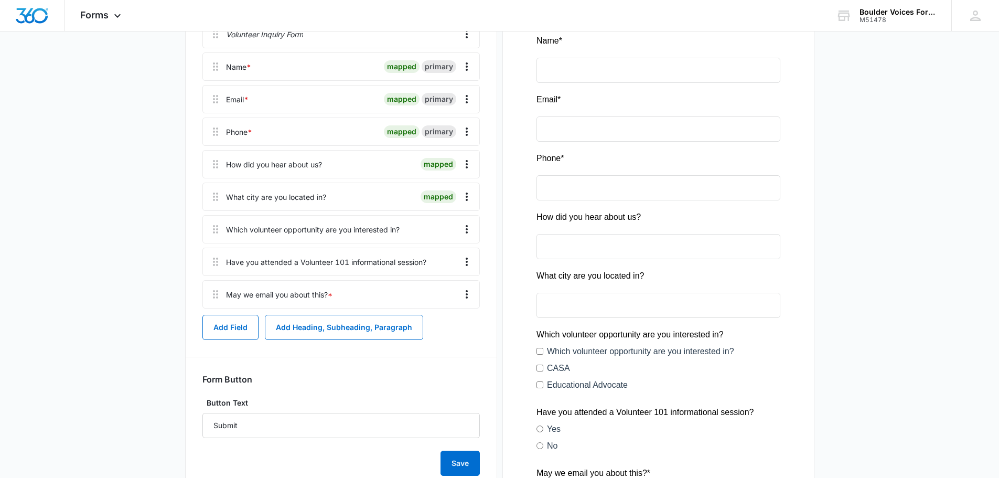
scroll to position [210, 0]
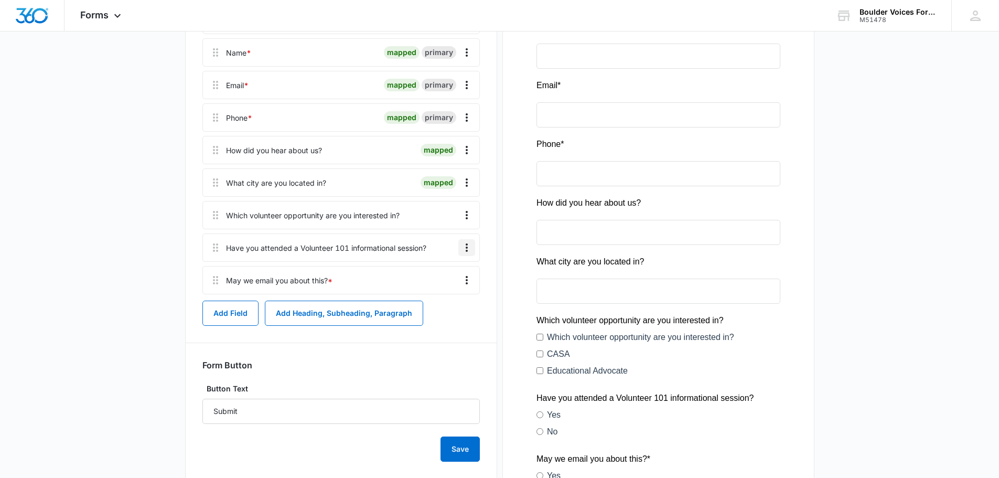
click at [469, 247] on icon "Overflow Menu" at bounding box center [466, 247] width 13 height 13
click at [440, 278] on div "Edit" at bounding box center [438, 276] width 22 height 7
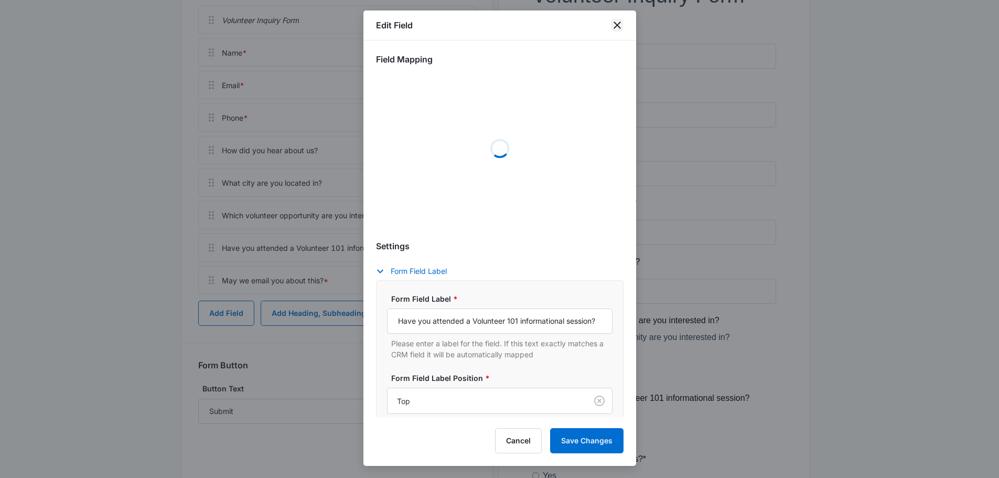
click at [618, 23] on icon "close" at bounding box center [617, 25] width 13 height 13
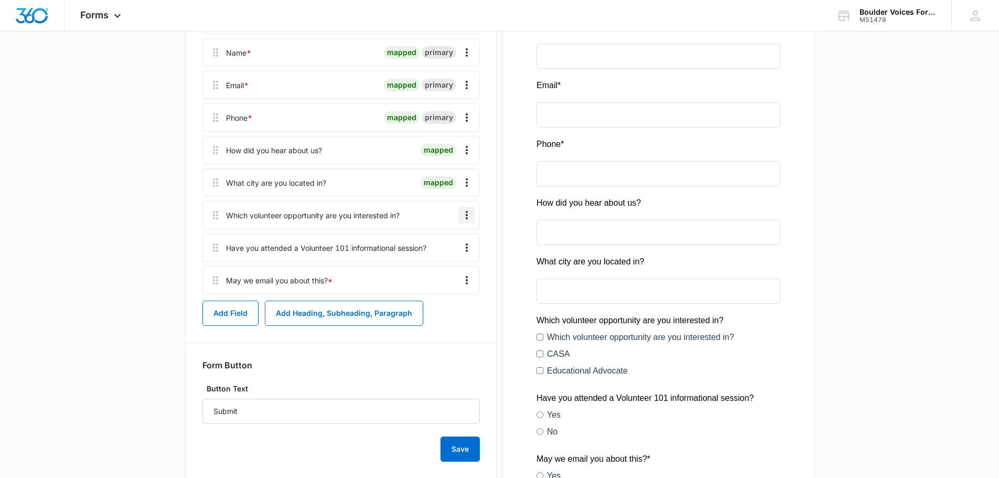
click at [466, 211] on icon "Overflow Menu" at bounding box center [466, 215] width 13 height 13
click at [438, 242] on div "Edit" at bounding box center [438, 244] width 22 height 7
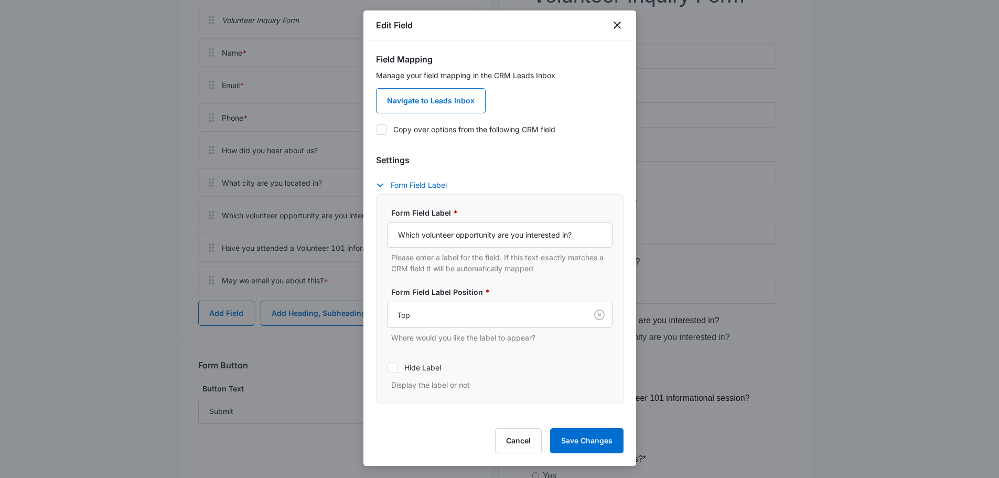
scroll to position [52, 0]
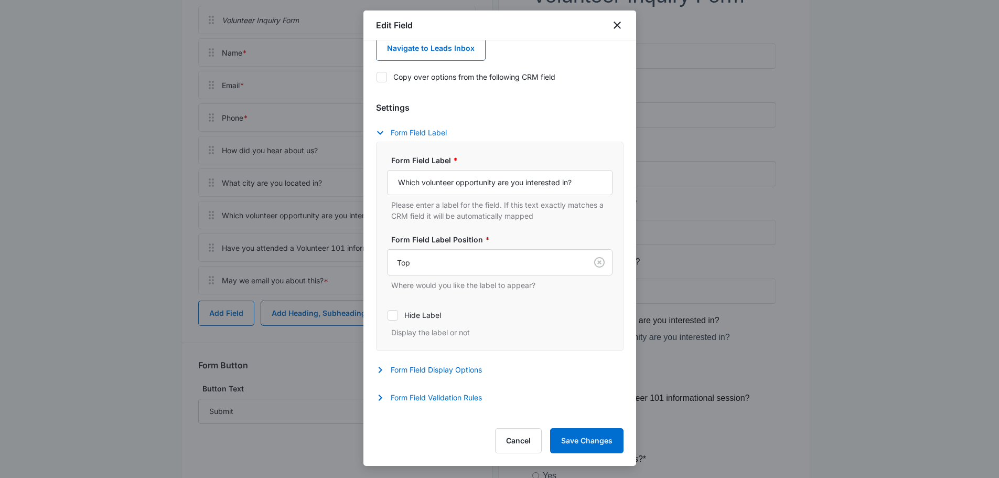
click at [457, 363] on div "Settings Form Field Label Form Field Label * Which volunteer opportunity are yo…" at bounding box center [499, 253] width 247 height 305
click at [458, 369] on button "Form Field Display Options" at bounding box center [434, 369] width 116 height 13
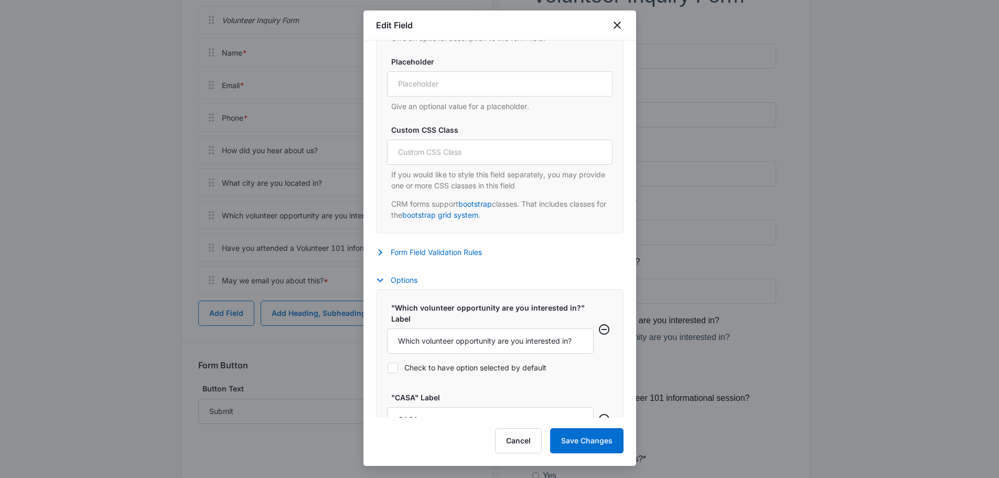
scroll to position [472, 0]
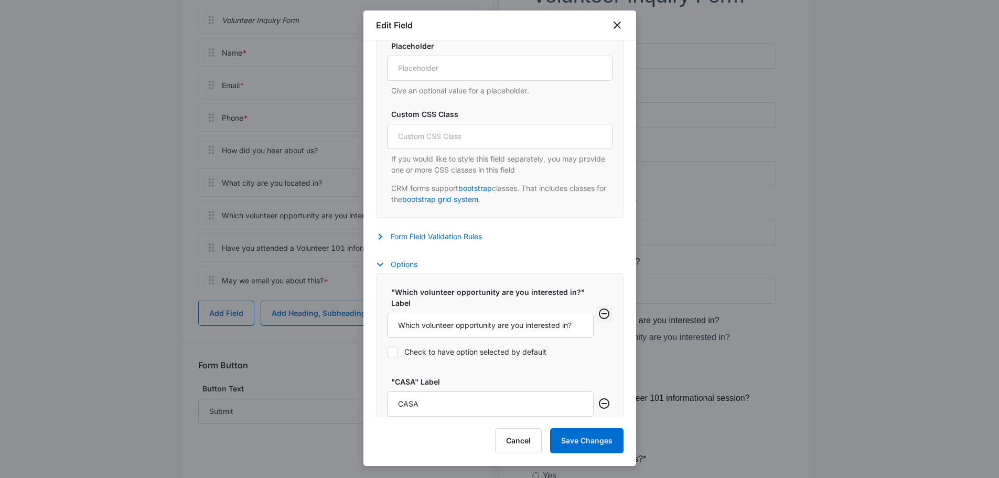
click at [598, 311] on icon "Remove row" at bounding box center [604, 313] width 13 height 13
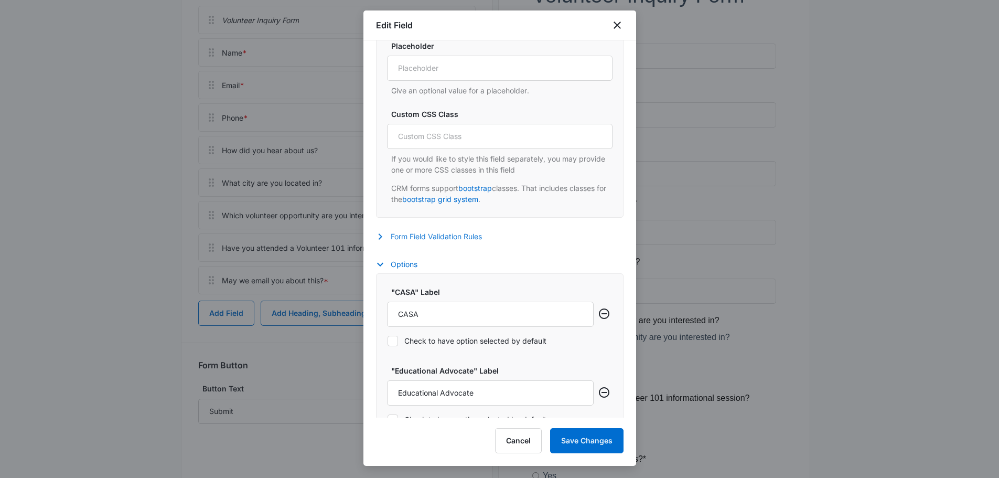
click at [459, 235] on button "Form Field Validation Rules" at bounding box center [434, 236] width 116 height 13
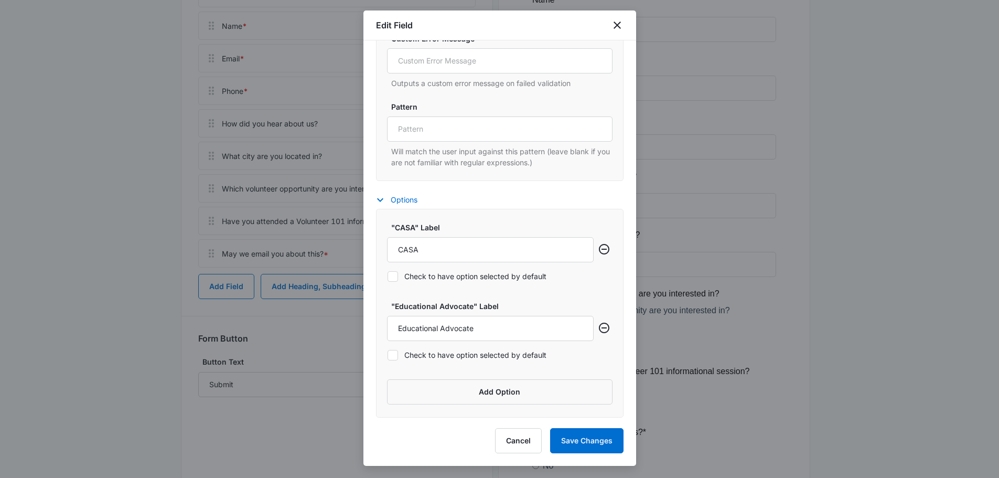
scroll to position [262, 0]
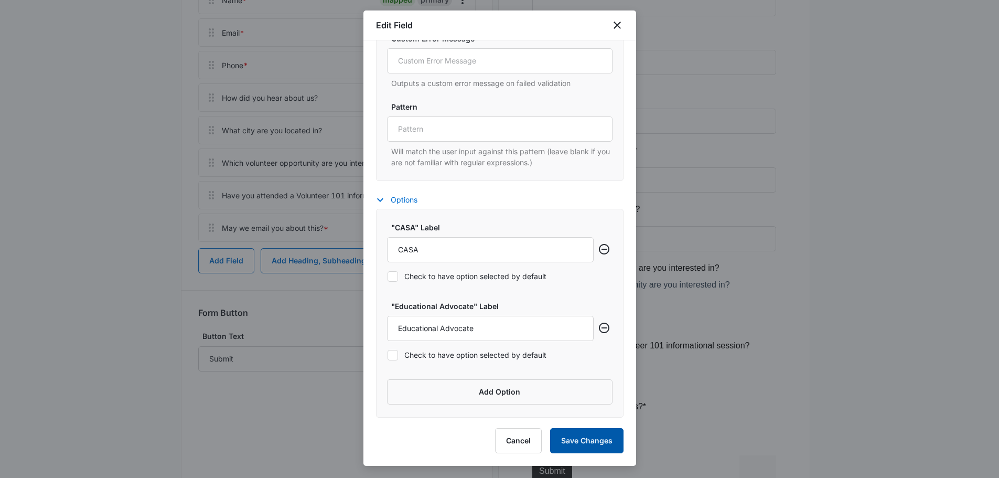
click at [587, 441] on button "Save Changes" at bounding box center [586, 440] width 73 height 25
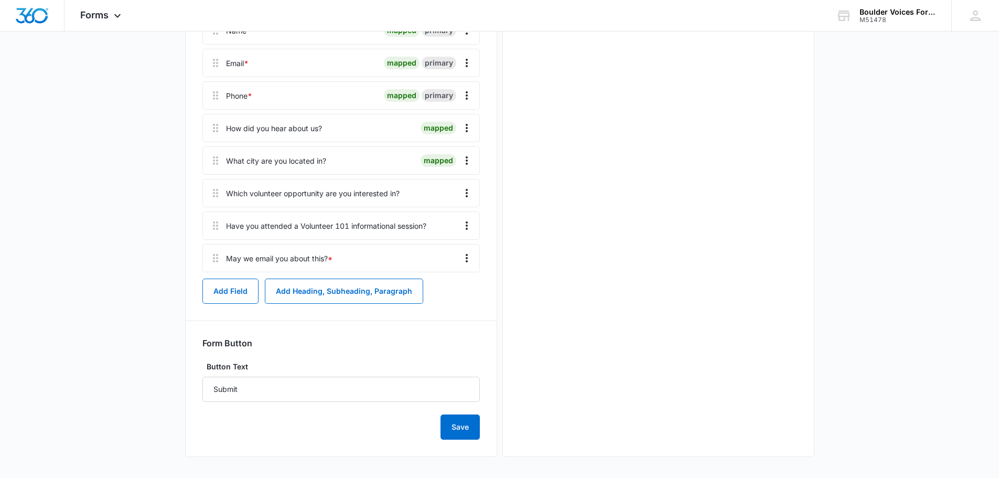
scroll to position [0, 0]
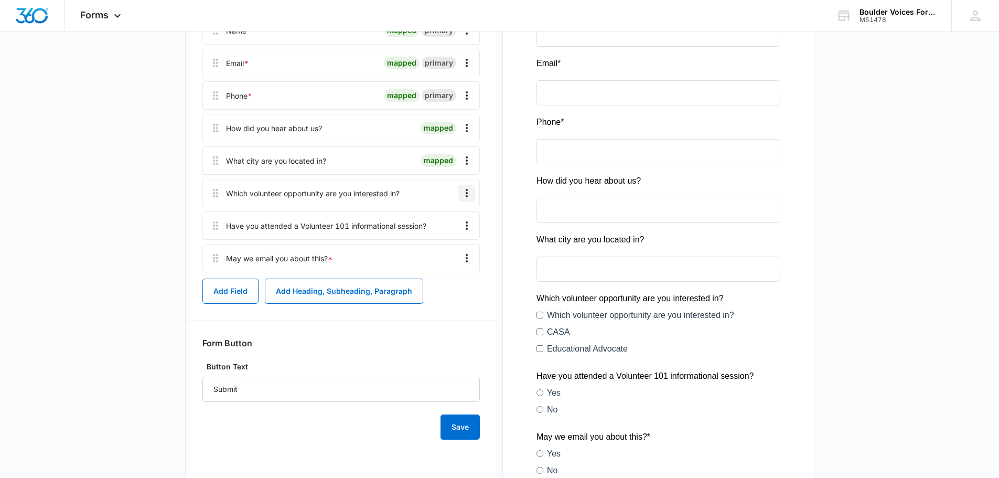
click at [463, 191] on icon "Overflow Menu" at bounding box center [466, 193] width 13 height 13
click at [444, 220] on div "Edit" at bounding box center [438, 222] width 22 height 7
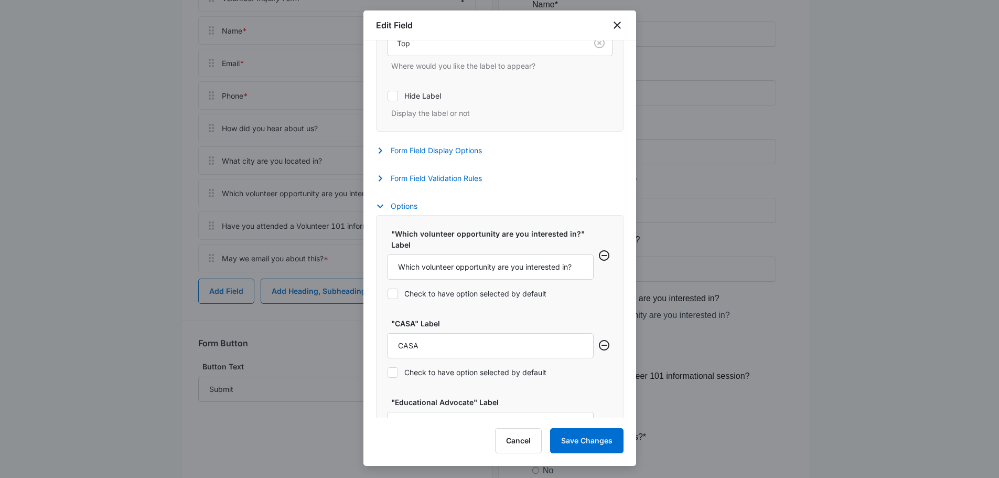
scroll to position [315, 0]
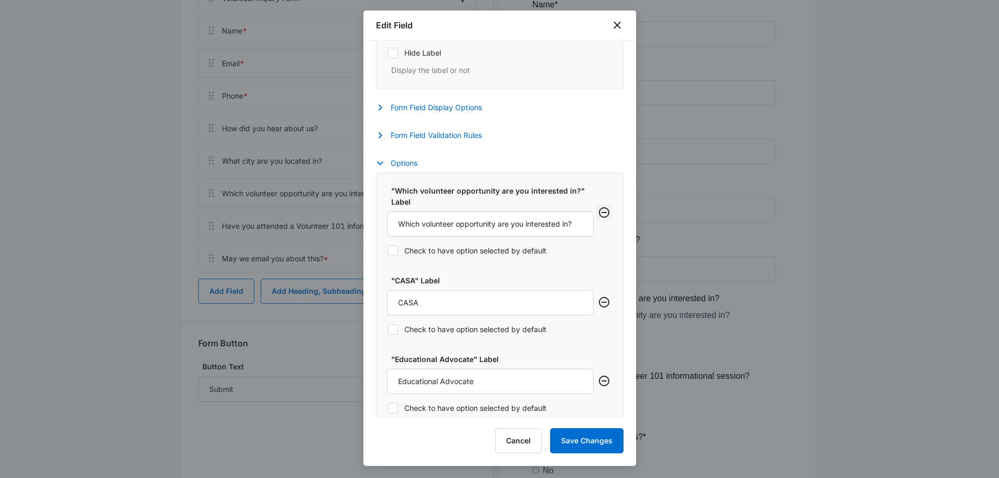
click at [599, 212] on icon "Remove row" at bounding box center [604, 212] width 10 height 10
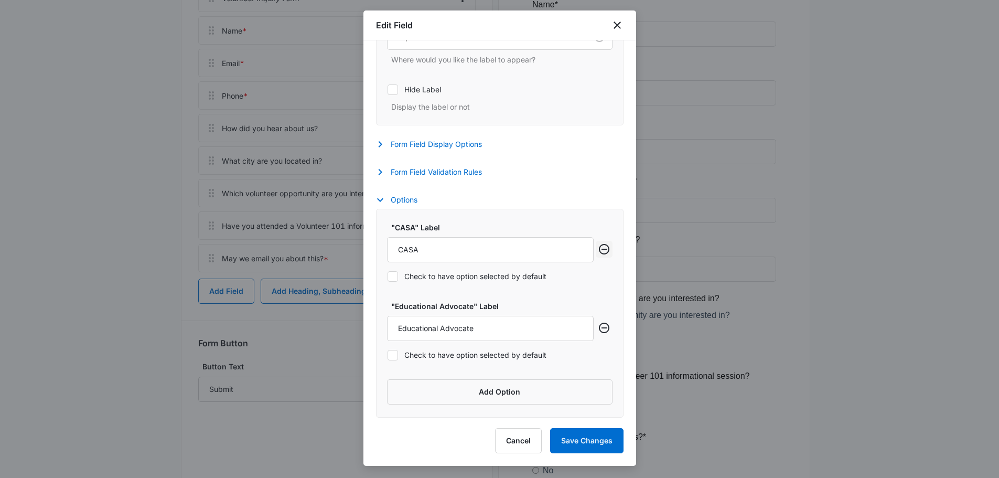
scroll to position [278, 0]
click at [411, 200] on button "Options" at bounding box center [402, 199] width 52 height 13
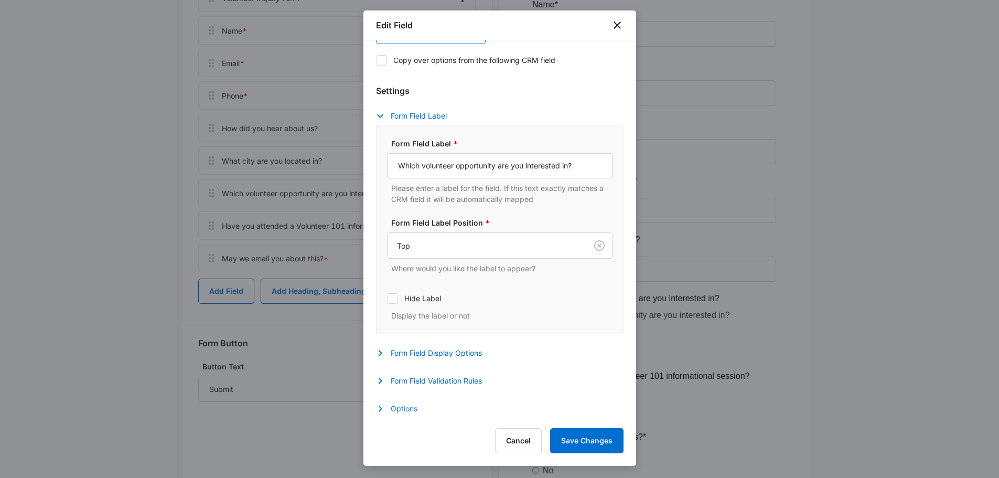
scroll to position [69, 0]
click at [415, 115] on button "Form Field Label" at bounding box center [416, 116] width 81 height 13
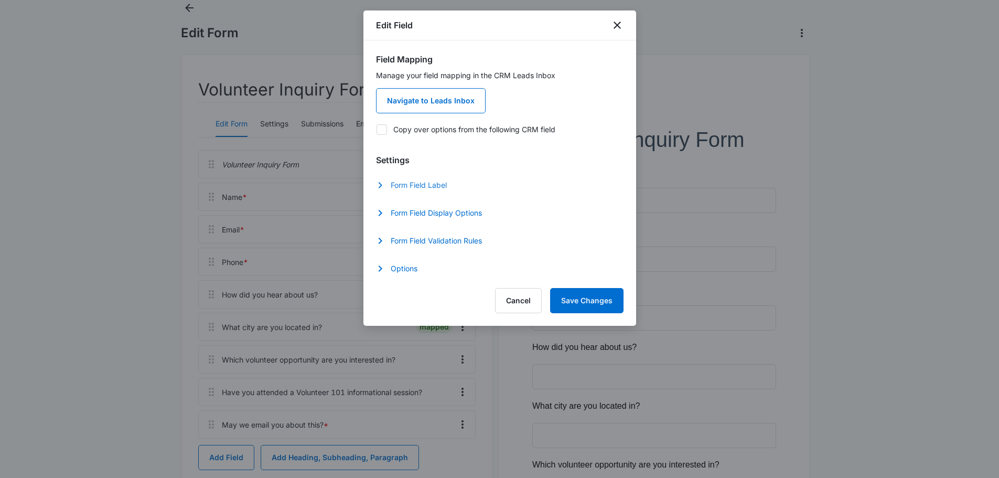
scroll to position [22, 0]
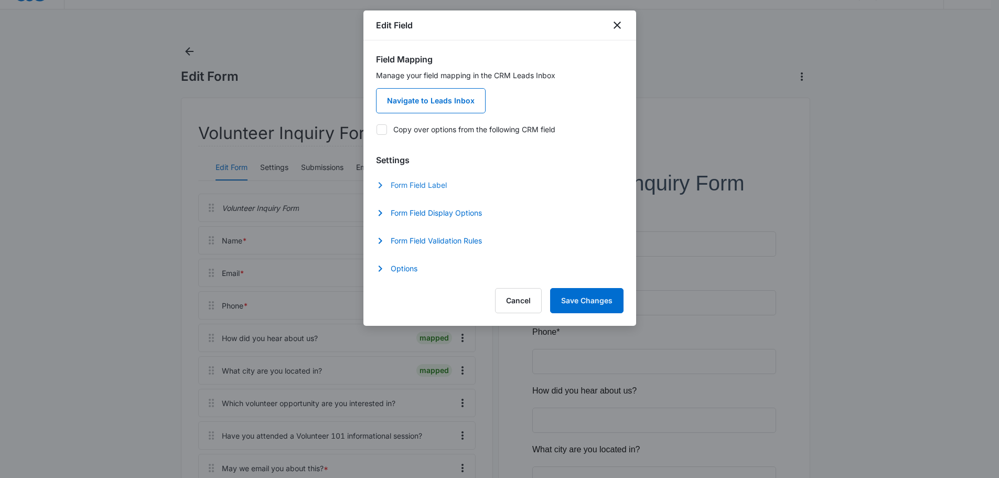
click at [433, 189] on button "Form Field Label" at bounding box center [416, 185] width 81 height 13
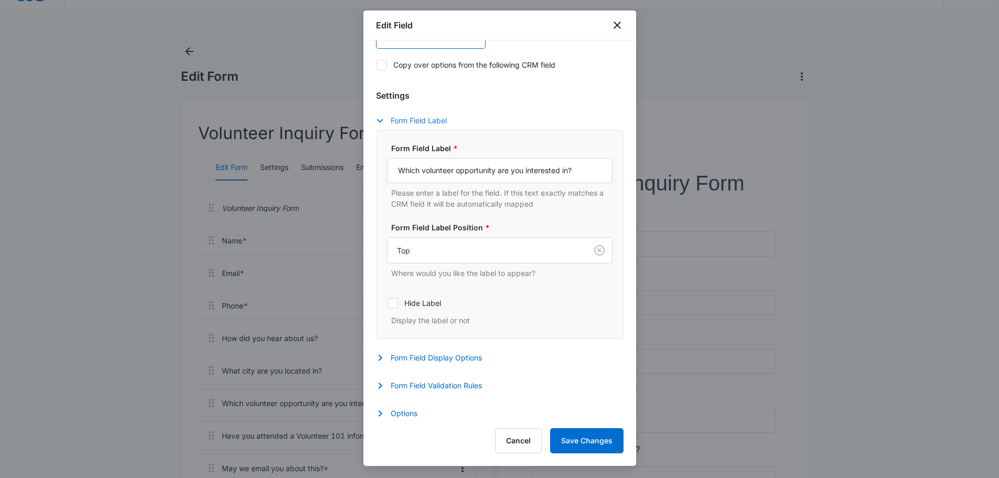
scroll to position [69, 0]
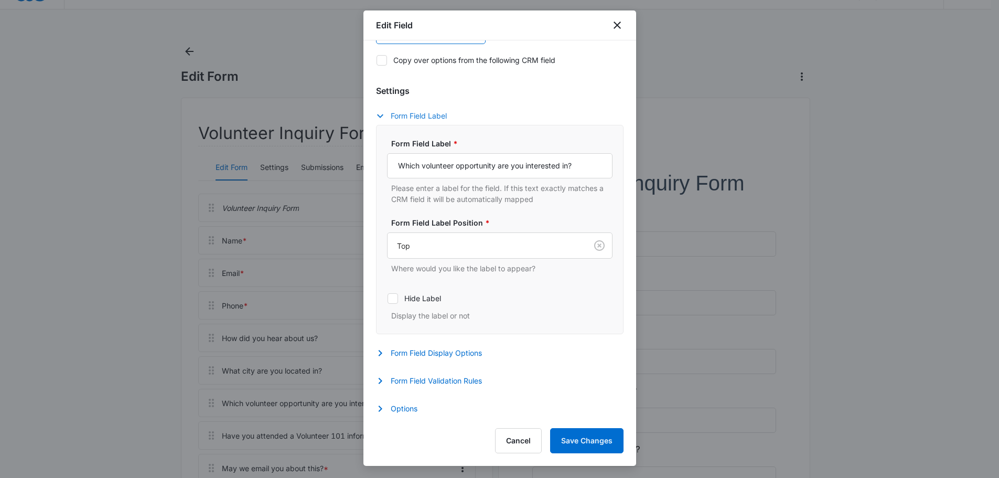
click at [426, 119] on button "Form Field Label" at bounding box center [416, 116] width 81 height 13
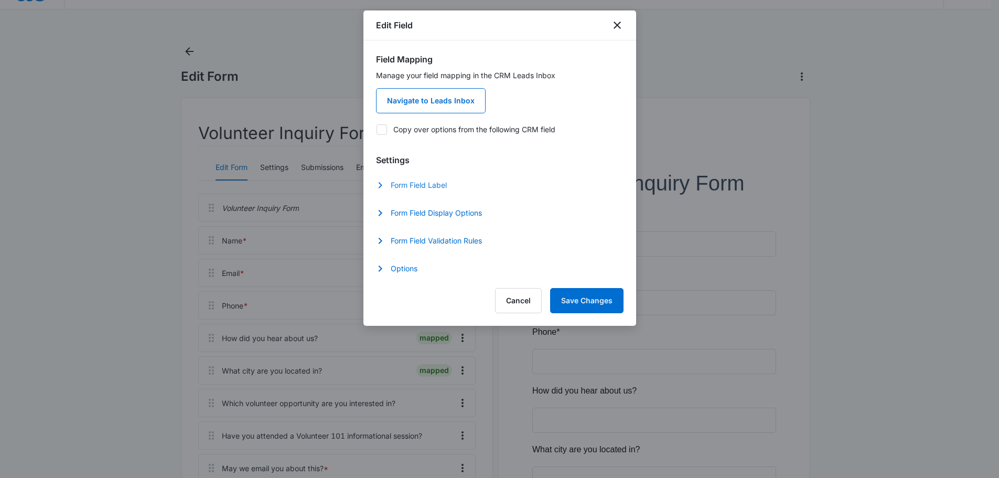
scroll to position [0, 0]
click at [459, 212] on button "Form Field Display Options" at bounding box center [434, 213] width 116 height 13
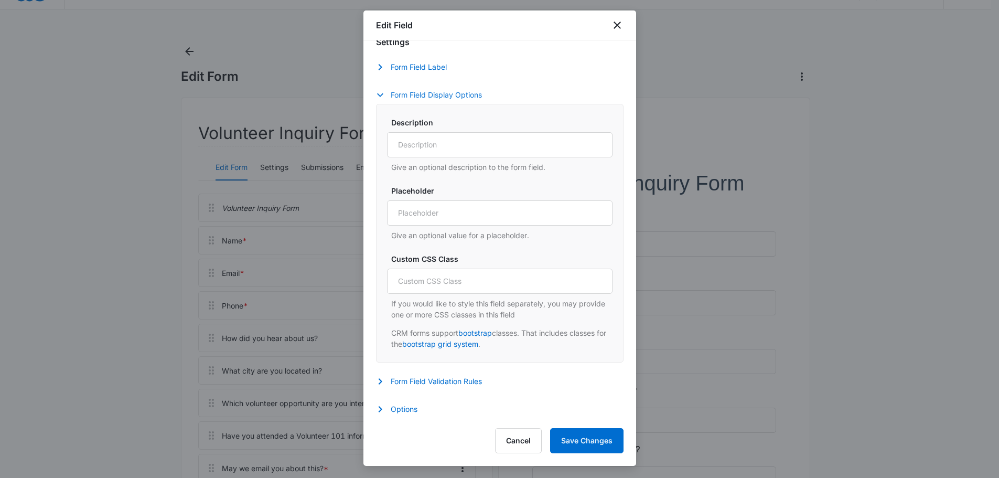
scroll to position [118, 0]
click at [445, 96] on button "Form Field Display Options" at bounding box center [434, 94] width 116 height 13
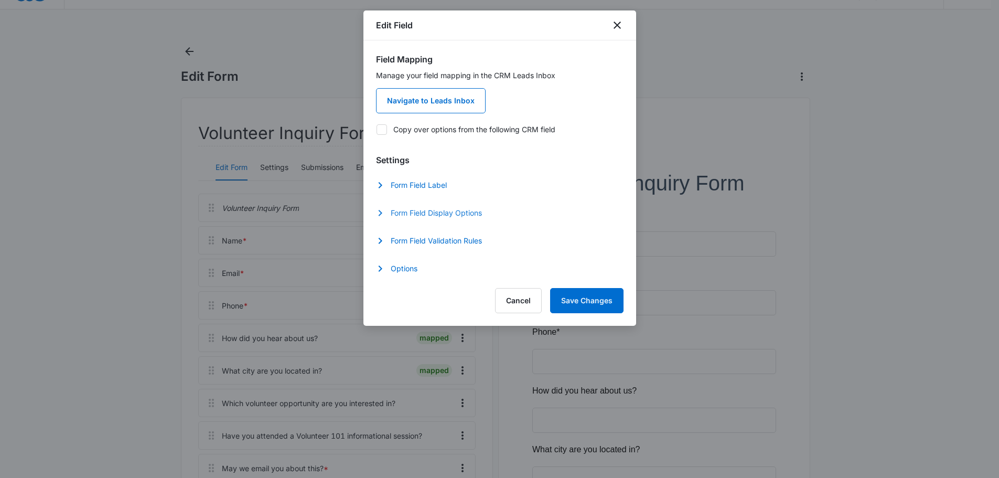
scroll to position [0, 0]
drag, startPoint x: 447, startPoint y: 240, endPoint x: 484, endPoint y: 234, distance: 38.3
click at [447, 240] on button "Form Field Validation Rules" at bounding box center [434, 240] width 116 height 13
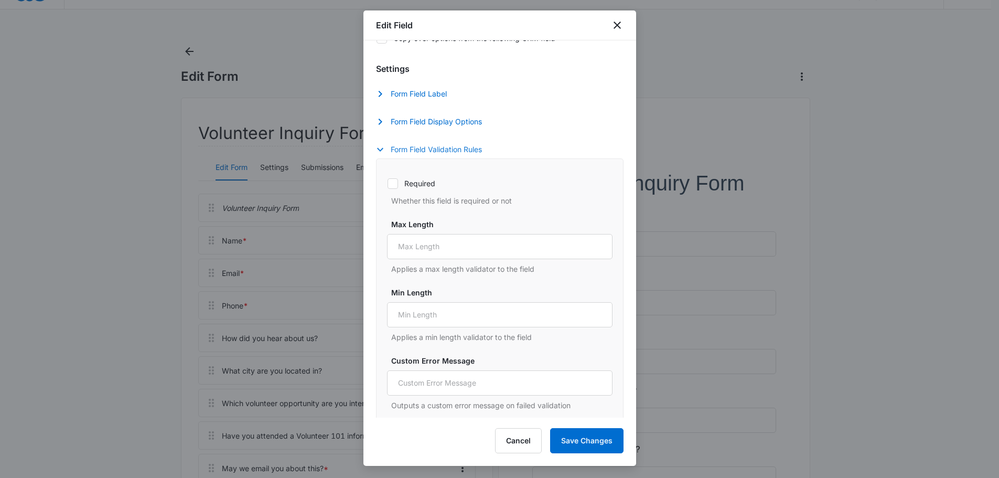
scroll to position [47, 0]
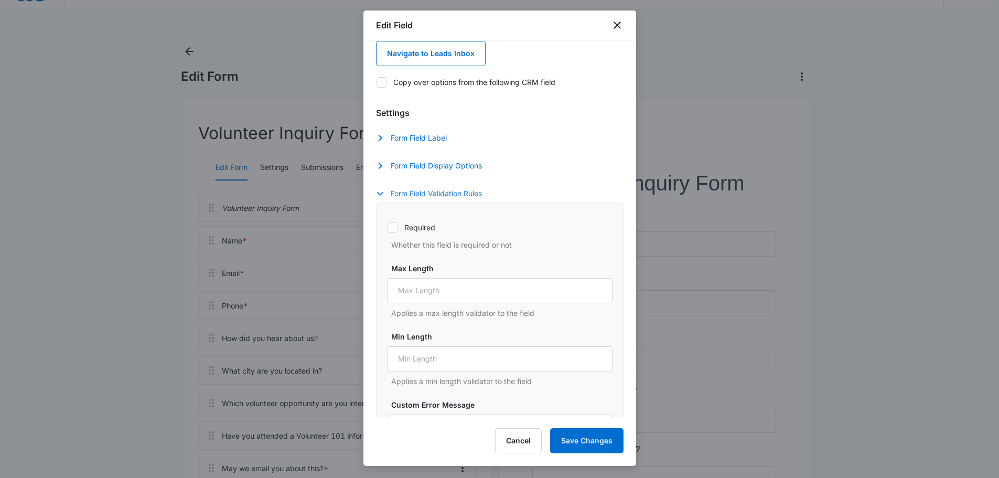
click at [445, 193] on button "Form Field Validation Rules" at bounding box center [434, 193] width 116 height 13
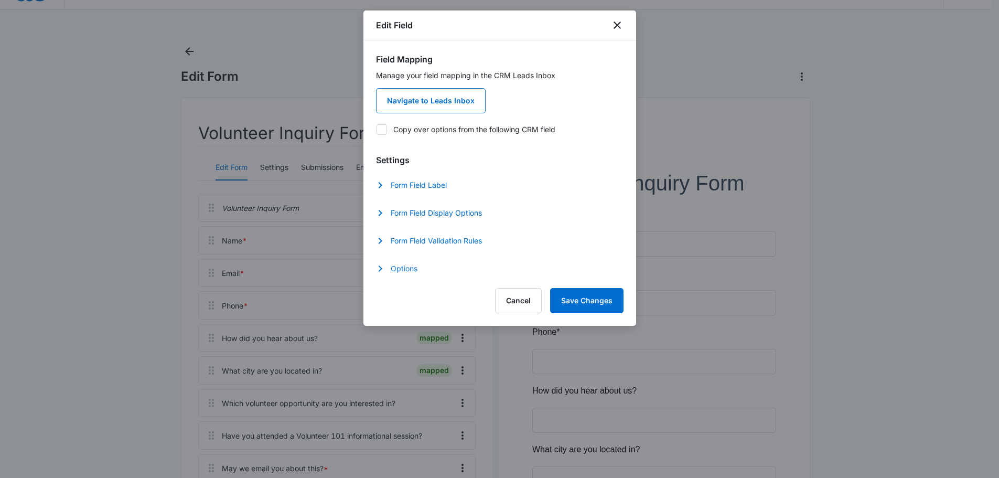
click at [403, 272] on button "Options" at bounding box center [402, 268] width 52 height 13
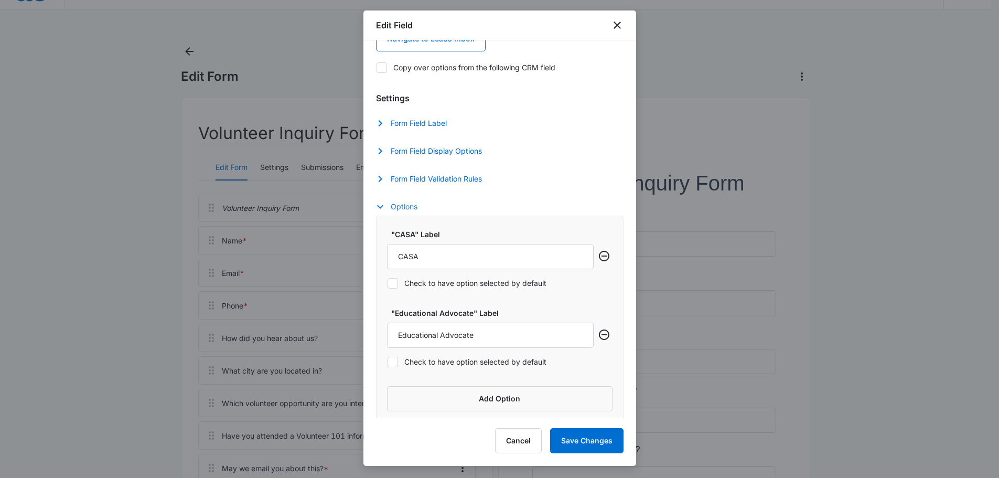
scroll to position [69, 0]
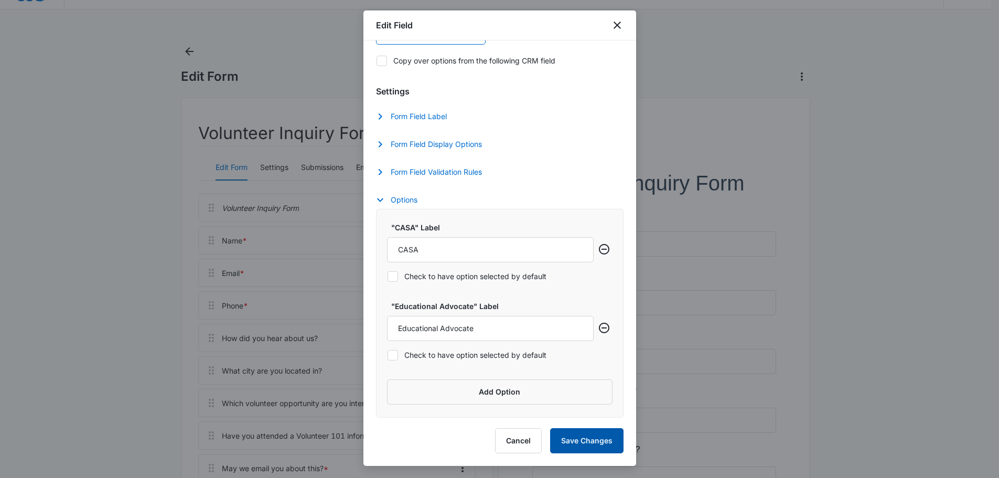
click at [597, 439] on button "Save Changes" at bounding box center [586, 440] width 73 height 25
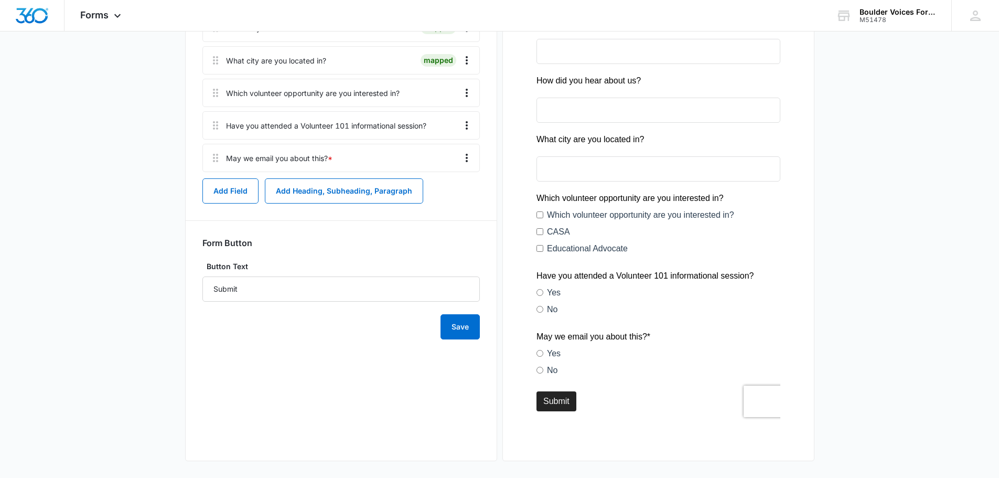
scroll to position [336, 0]
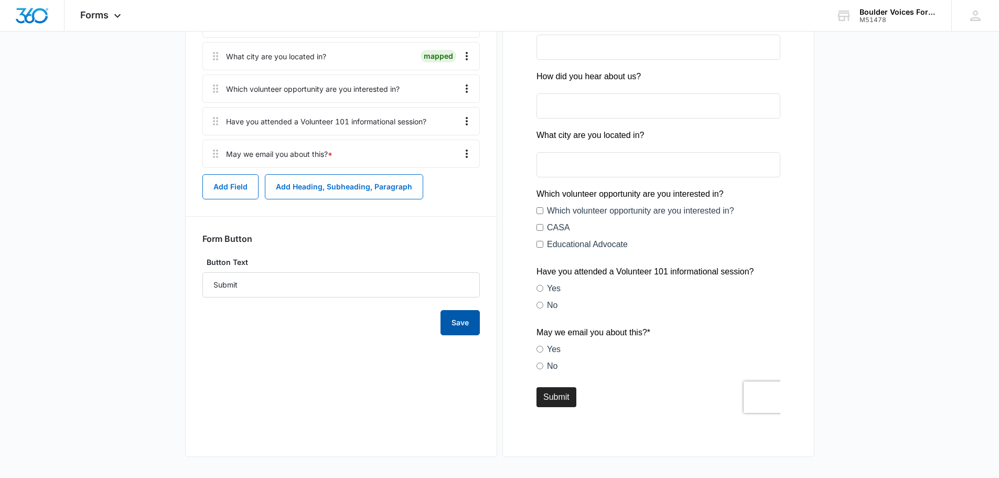
click at [469, 325] on button "Save" at bounding box center [459, 322] width 39 height 25
click at [468, 316] on button "Save" at bounding box center [459, 322] width 39 height 25
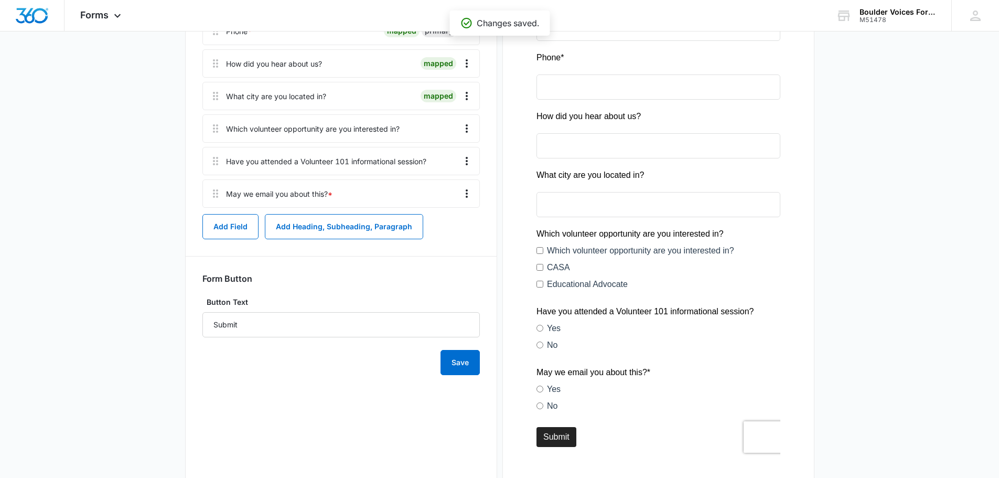
scroll to position [231, 0]
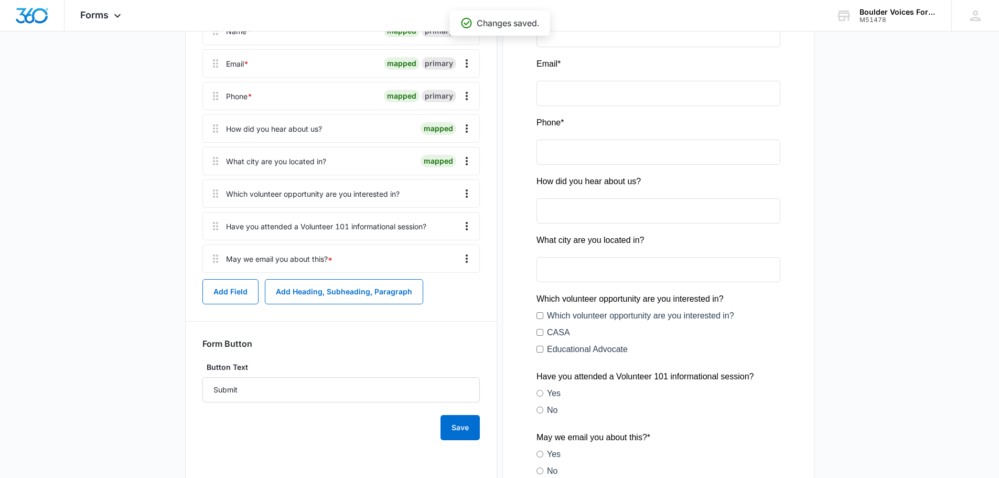
click at [728, 319] on div at bounding box center [658, 241] width 277 height 606
click at [467, 193] on icon "Overflow Menu" at bounding box center [467, 193] width 2 height 8
click at [428, 221] on div "Edit" at bounding box center [438, 222] width 22 height 7
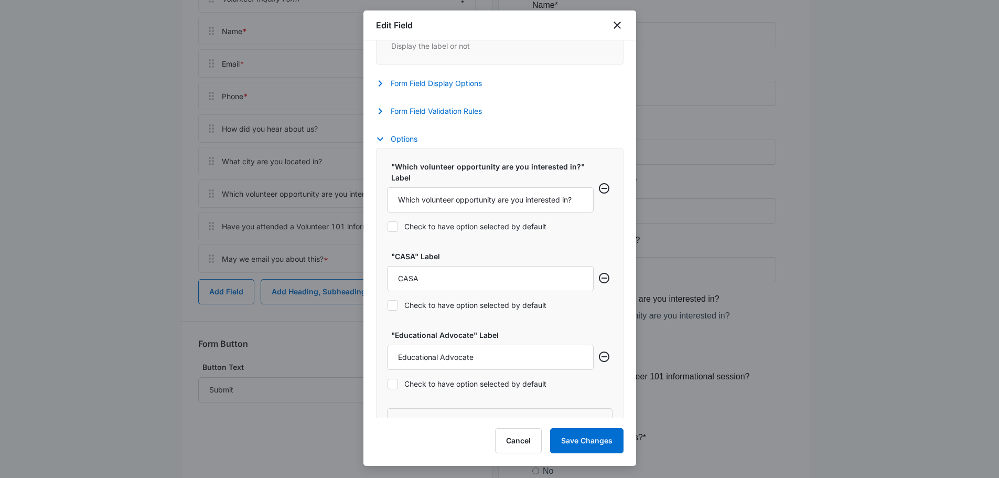
scroll to position [368, 0]
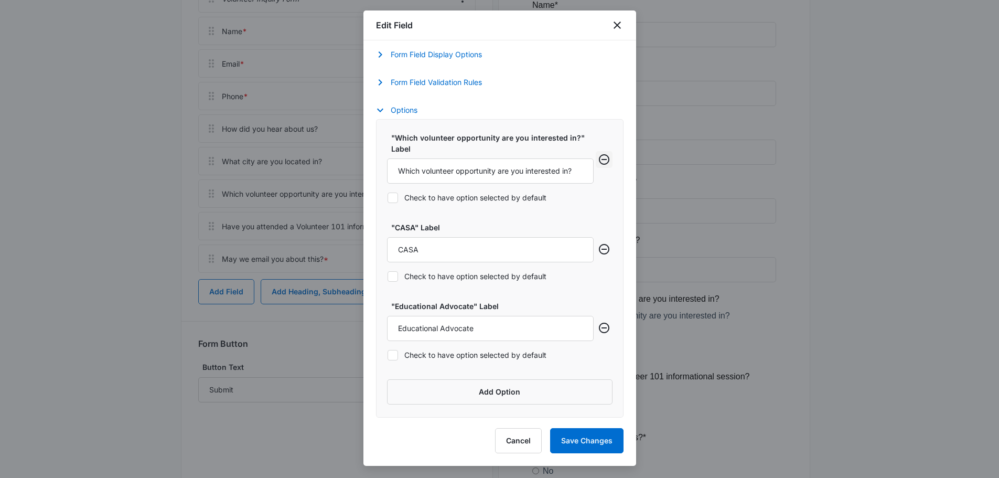
click at [598, 160] on icon "Remove row" at bounding box center [604, 159] width 13 height 13
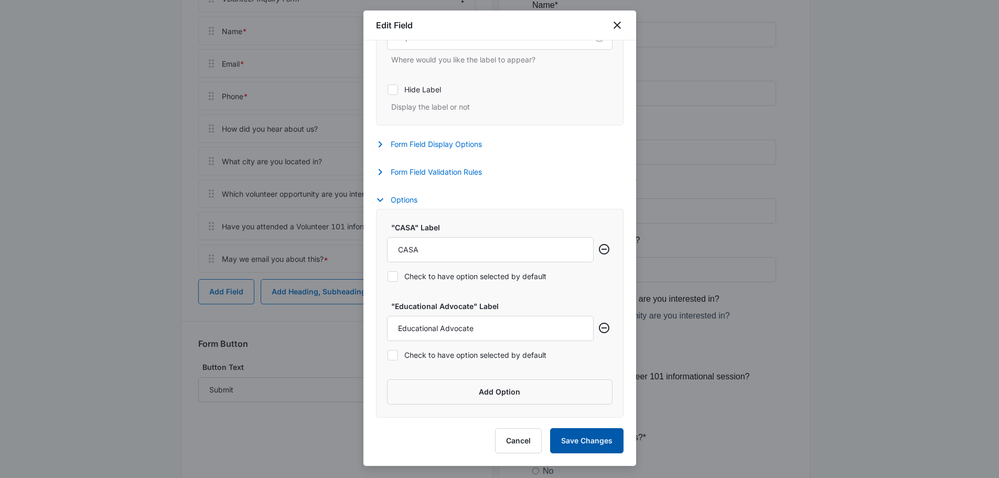
click at [587, 437] on button "Save Changes" at bounding box center [586, 440] width 73 height 25
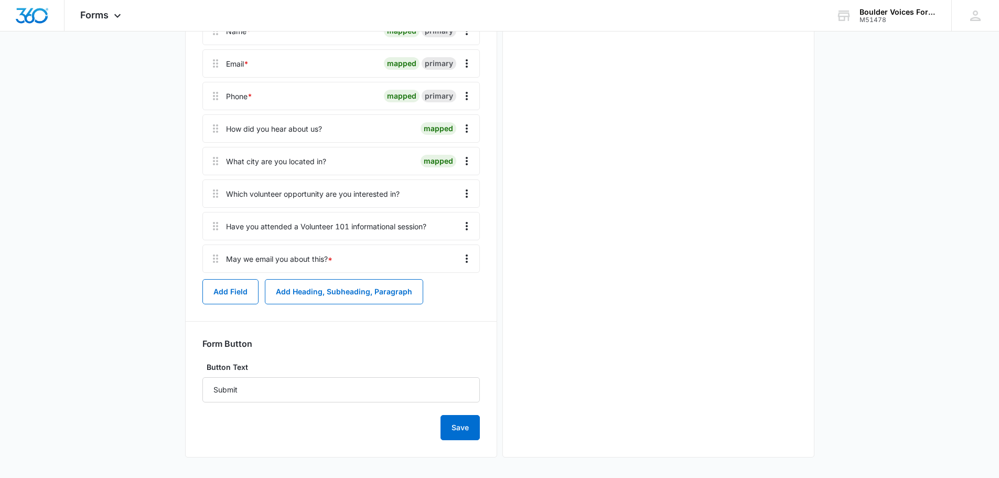
scroll to position [0, 0]
click at [459, 429] on button "Save" at bounding box center [459, 427] width 39 height 25
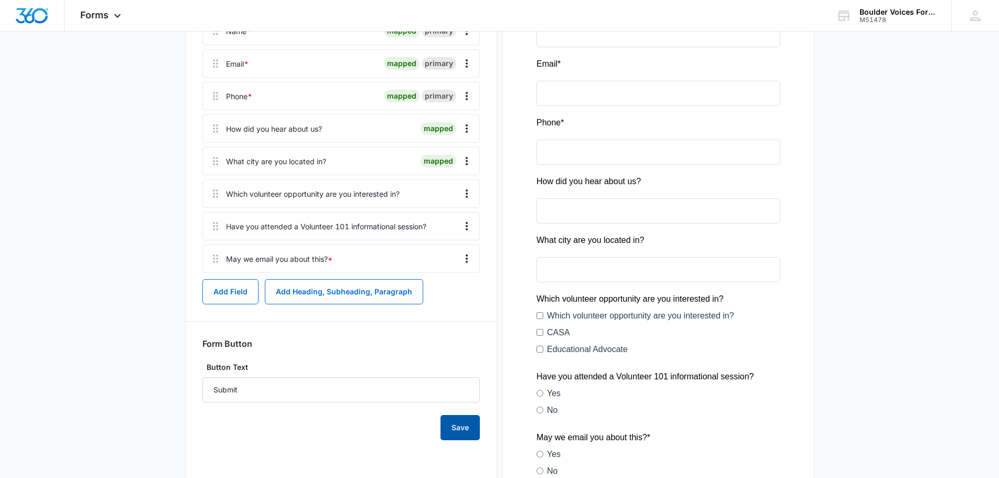
click at [466, 426] on button "Save" at bounding box center [459, 427] width 39 height 25
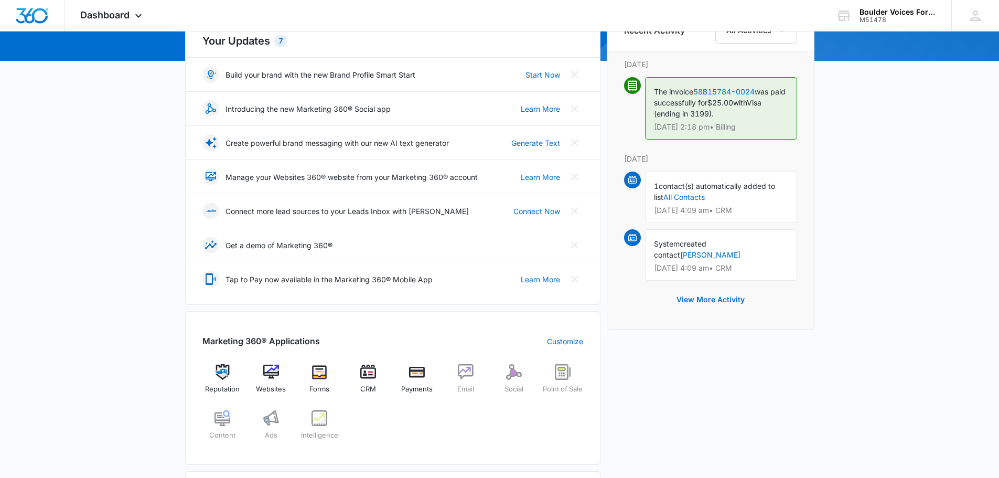
scroll to position [210, 0]
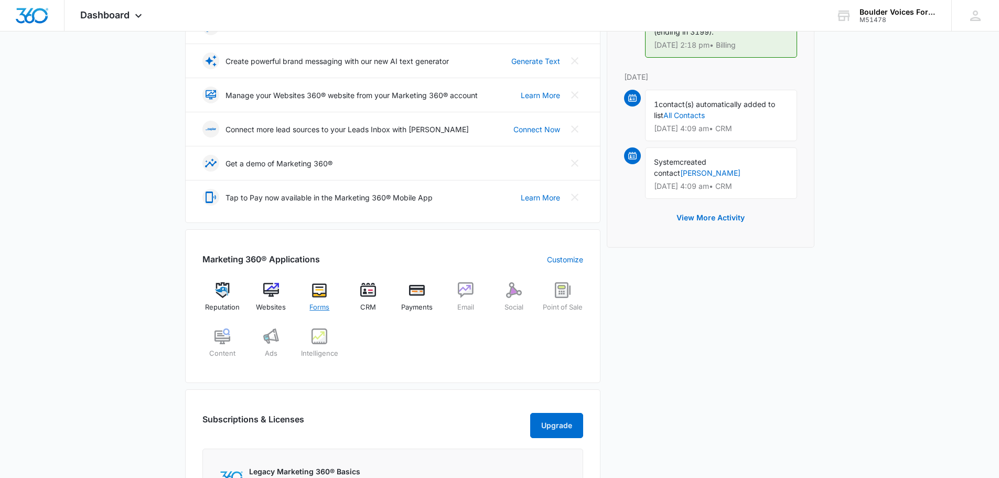
click at [313, 292] on img at bounding box center [319, 290] width 16 height 16
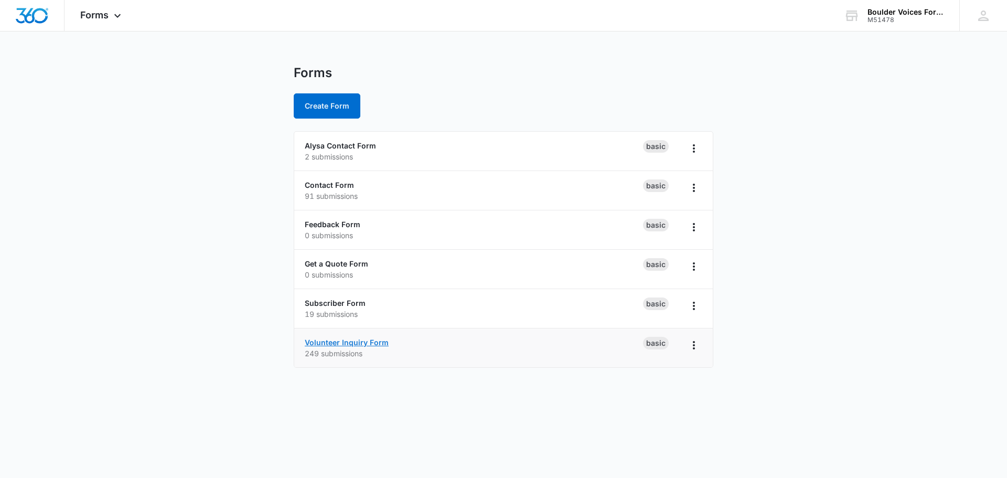
click at [351, 342] on link "Volunteer Inquiry Form" at bounding box center [347, 342] width 84 height 9
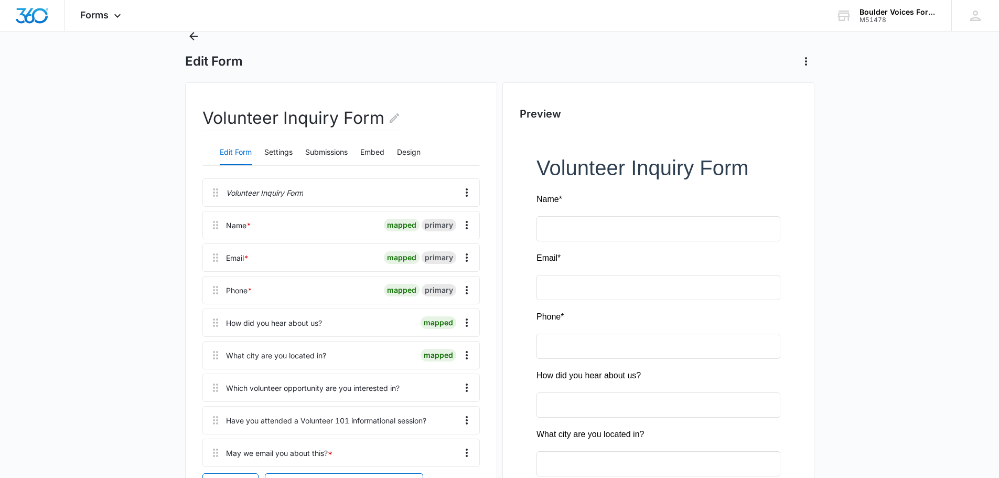
scroll to position [105, 0]
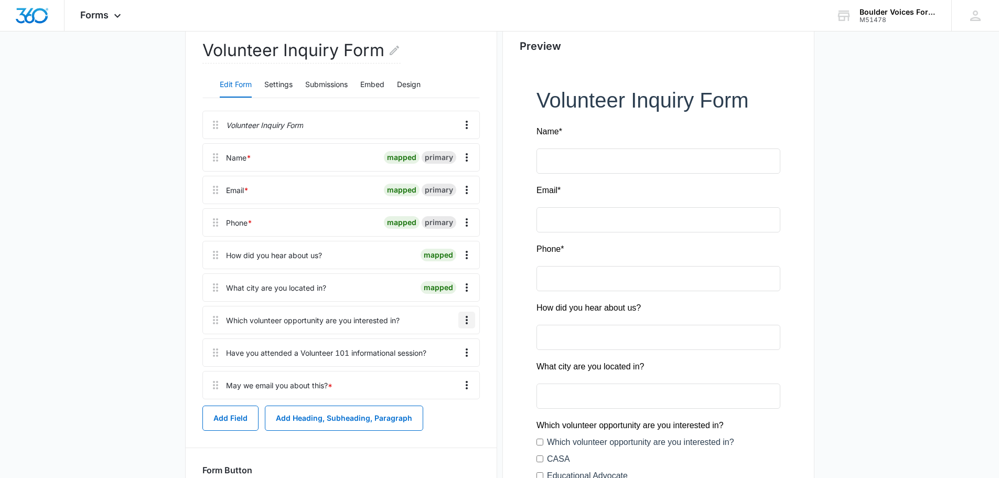
click at [464, 320] on icon "Overflow Menu" at bounding box center [466, 320] width 13 height 13
click at [449, 351] on div "Edit" at bounding box center [438, 349] width 22 height 7
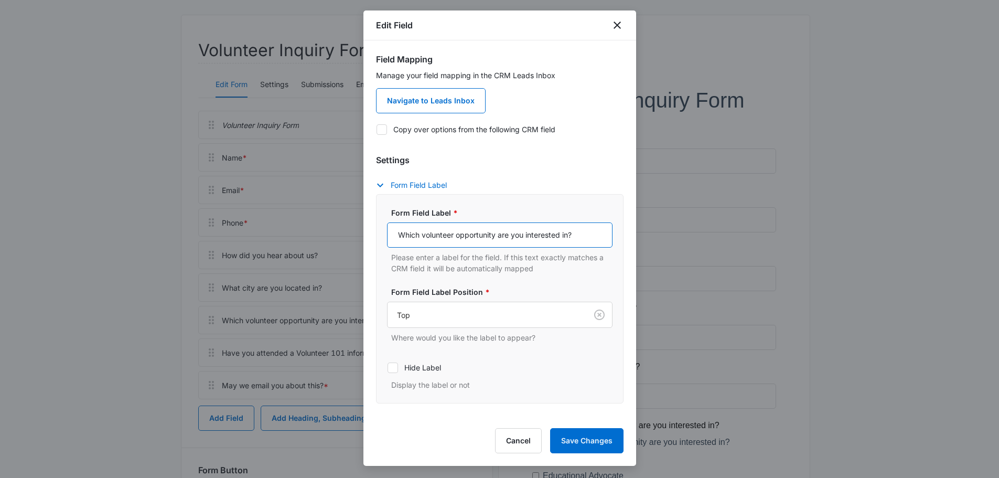
click at [591, 235] on input "Which volunteer opportunity are you interested in?" at bounding box center [499, 234] width 225 height 25
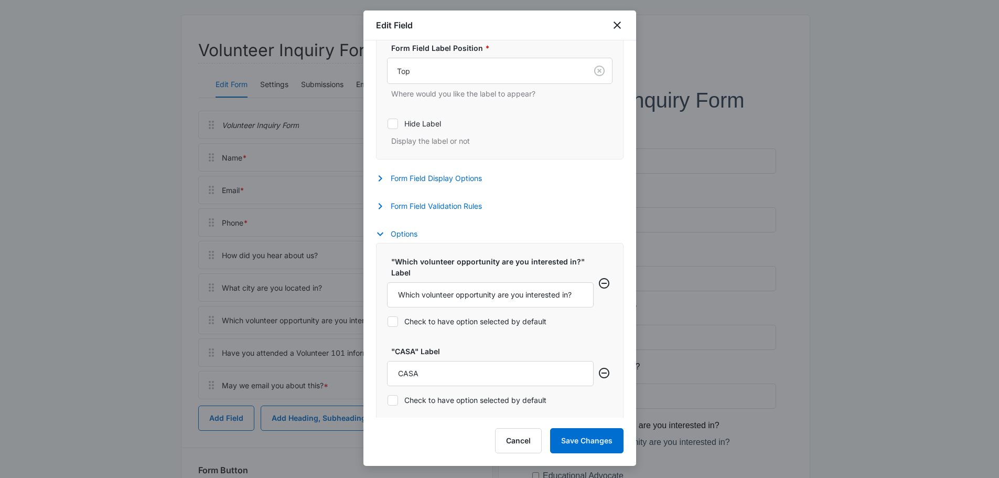
scroll to position [262, 0]
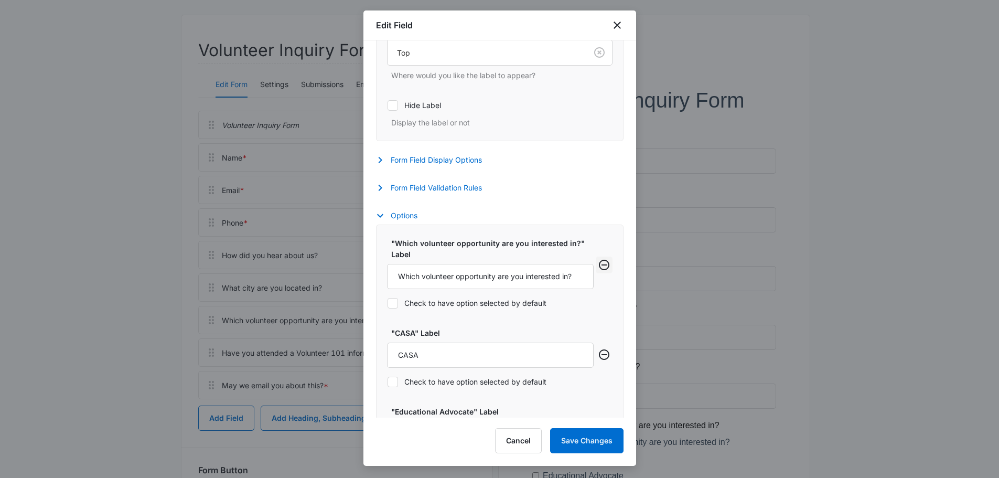
click at [599, 265] on icon "Remove row" at bounding box center [604, 264] width 13 height 13
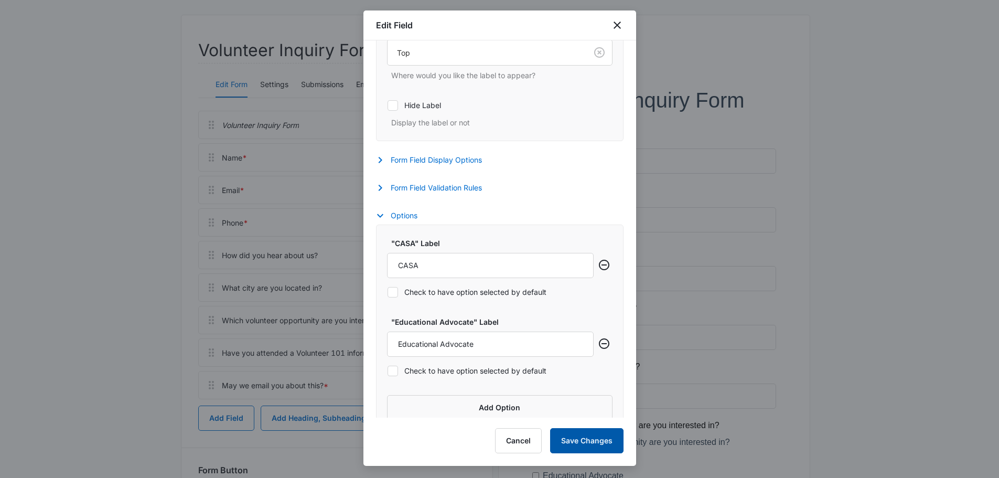
click at [585, 446] on button "Save Changes" at bounding box center [586, 440] width 73 height 25
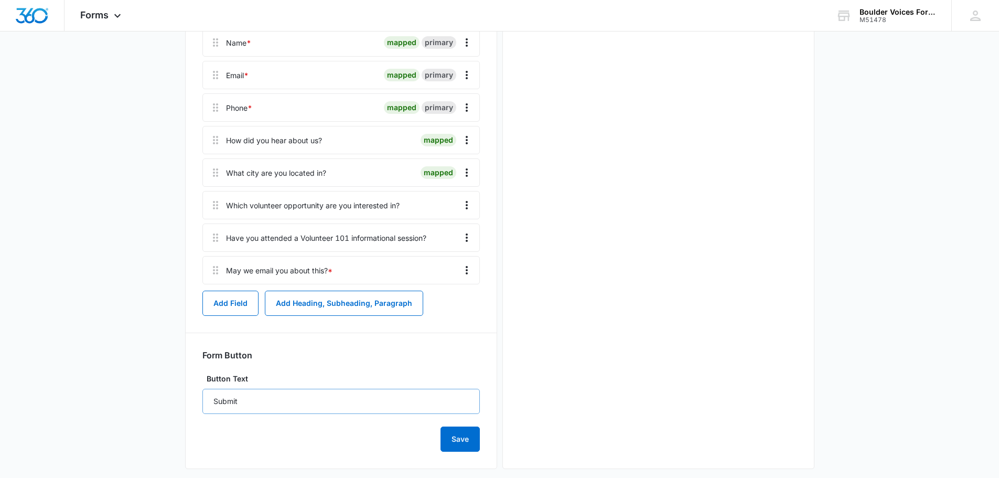
scroll to position [232, 0]
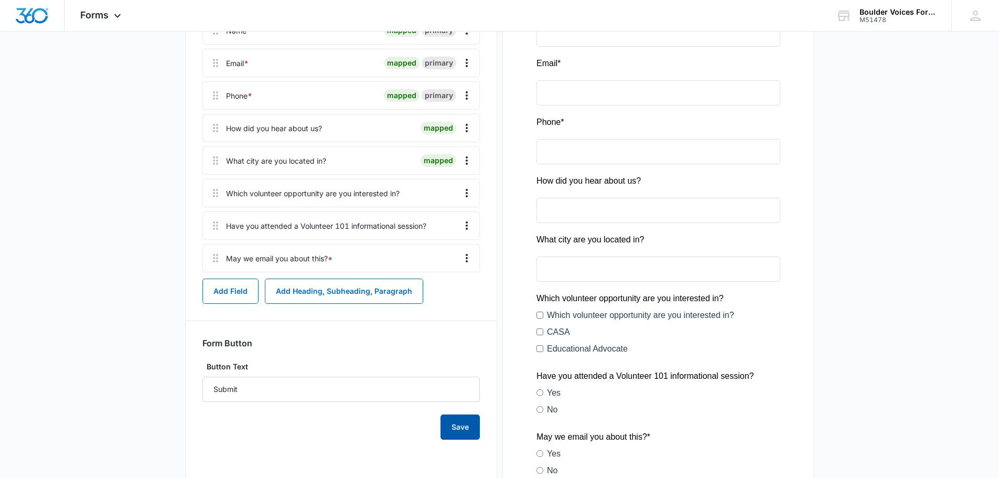
click at [460, 421] on button "Save" at bounding box center [459, 426] width 39 height 25
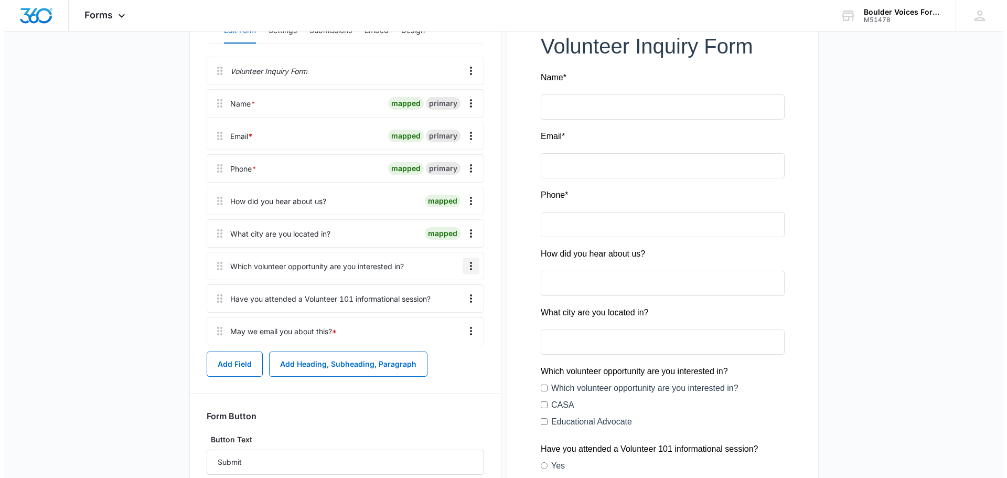
scroll to position [0, 0]
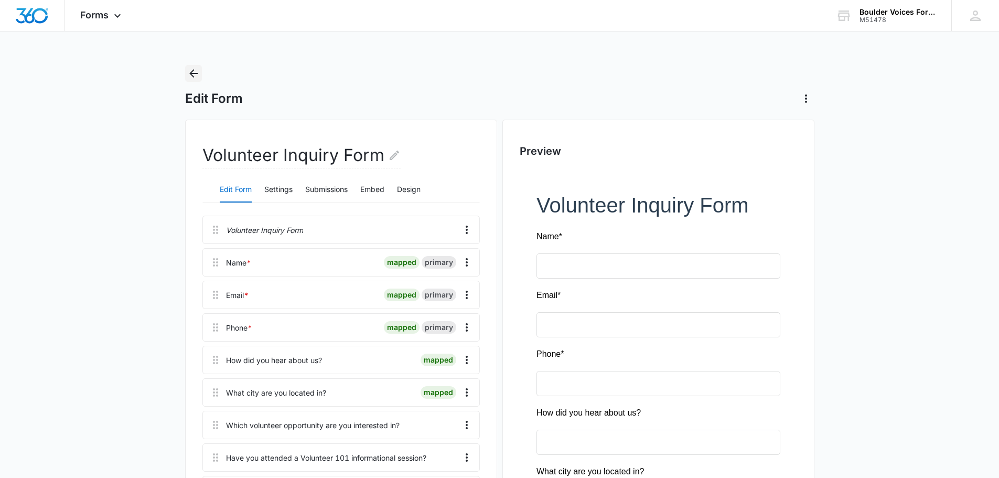
click at [197, 71] on icon "Back" at bounding box center [193, 73] width 13 height 13
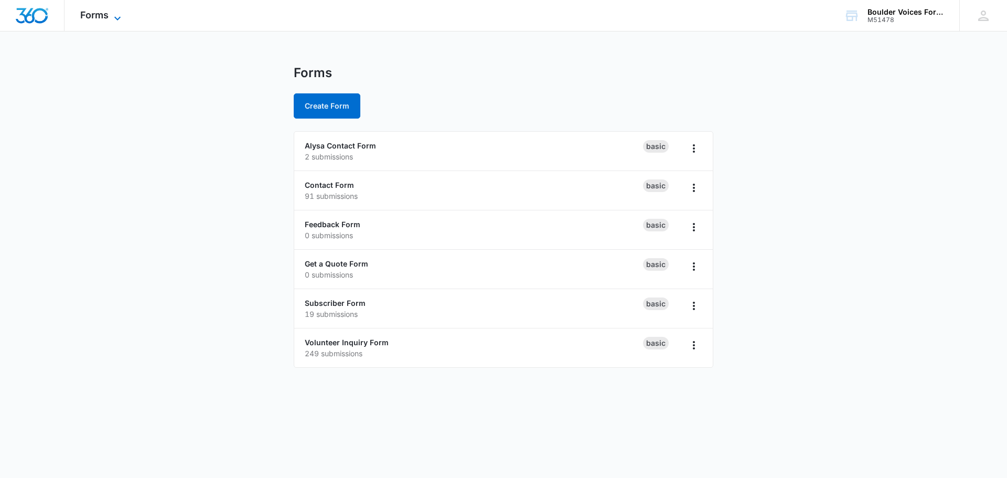
click at [96, 10] on span "Forms" at bounding box center [94, 14] width 28 height 11
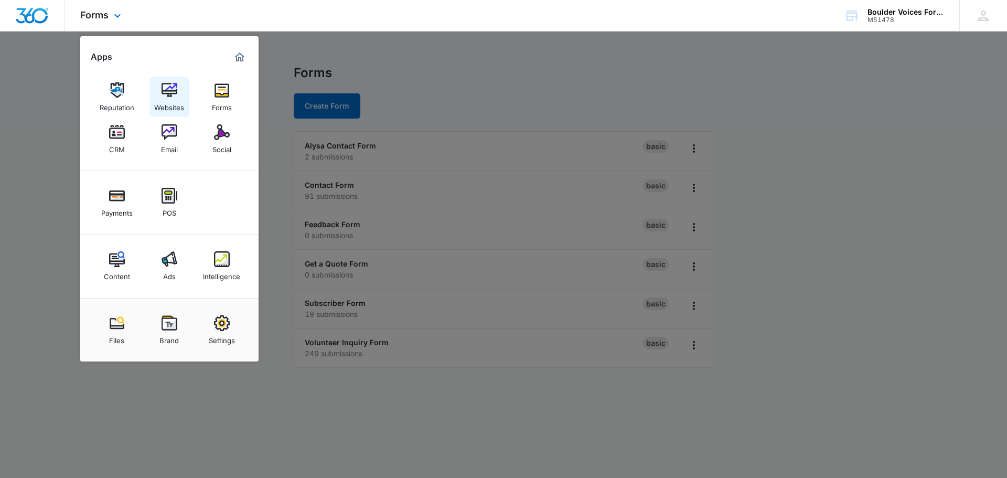
click at [165, 91] on img at bounding box center [169, 90] width 16 height 16
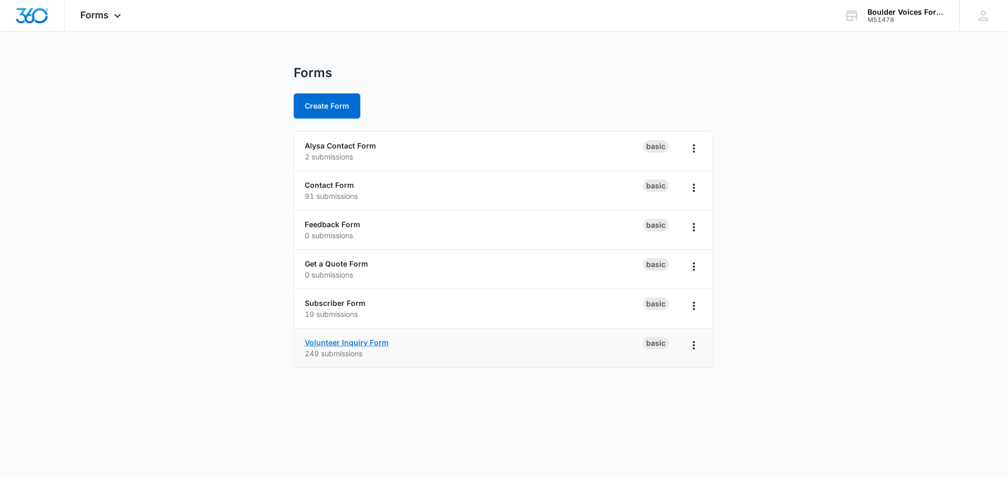
click at [369, 344] on link "Volunteer Inquiry Form" at bounding box center [347, 342] width 84 height 9
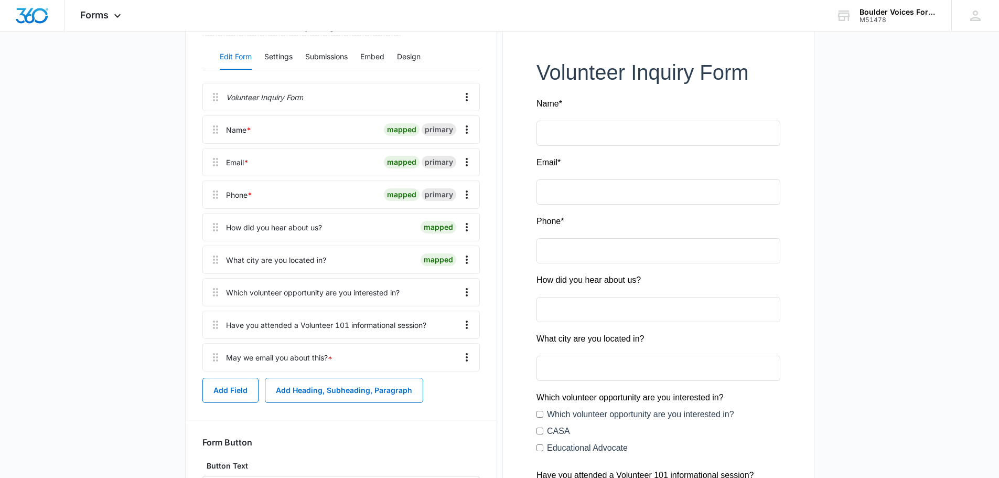
scroll to position [157, 0]
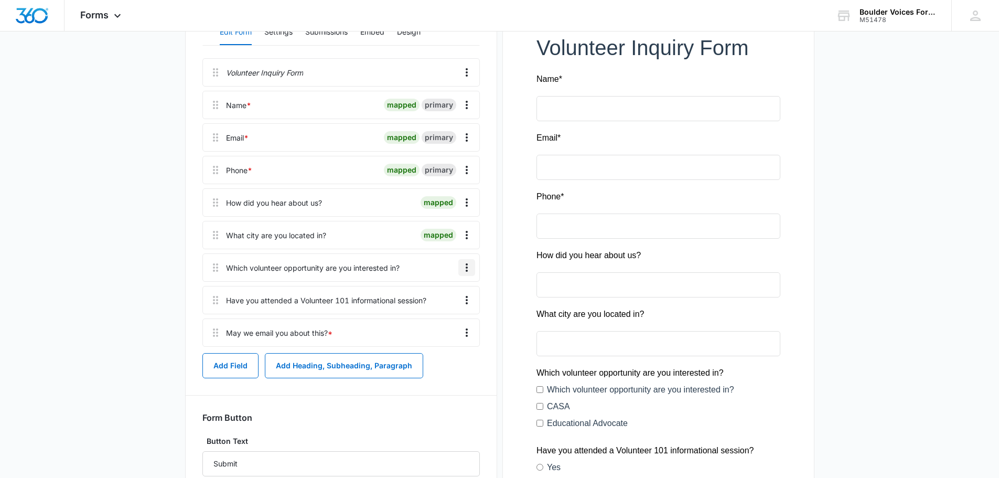
click at [470, 270] on icon "Overflow Menu" at bounding box center [466, 267] width 13 height 13
click at [435, 299] on div "Edit" at bounding box center [438, 296] width 22 height 7
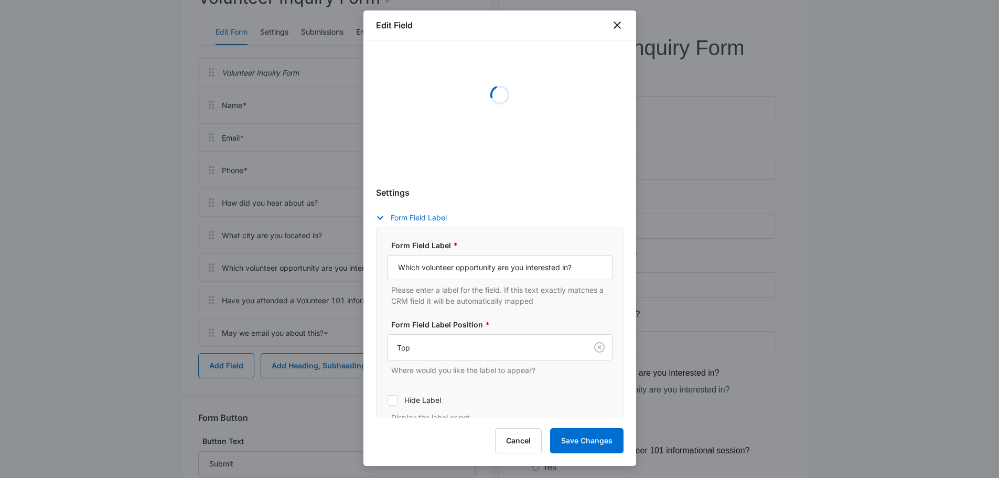
scroll to position [105, 0]
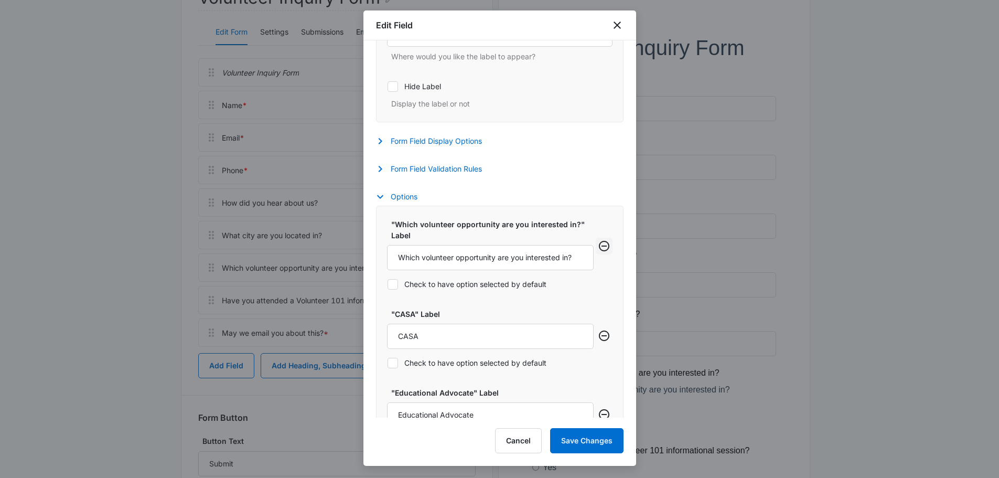
click at [599, 246] on icon "Remove row" at bounding box center [604, 246] width 10 height 10
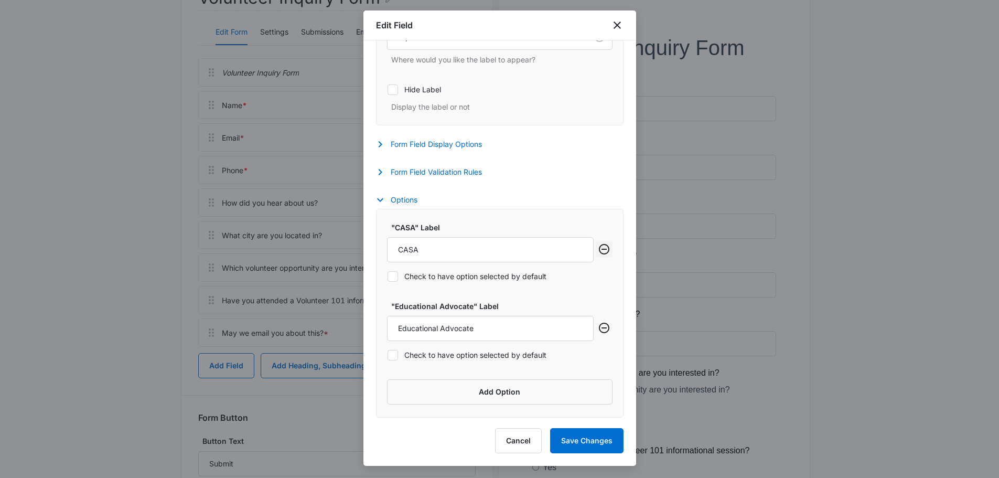
click at [598, 246] on icon "Remove row" at bounding box center [604, 249] width 13 height 13
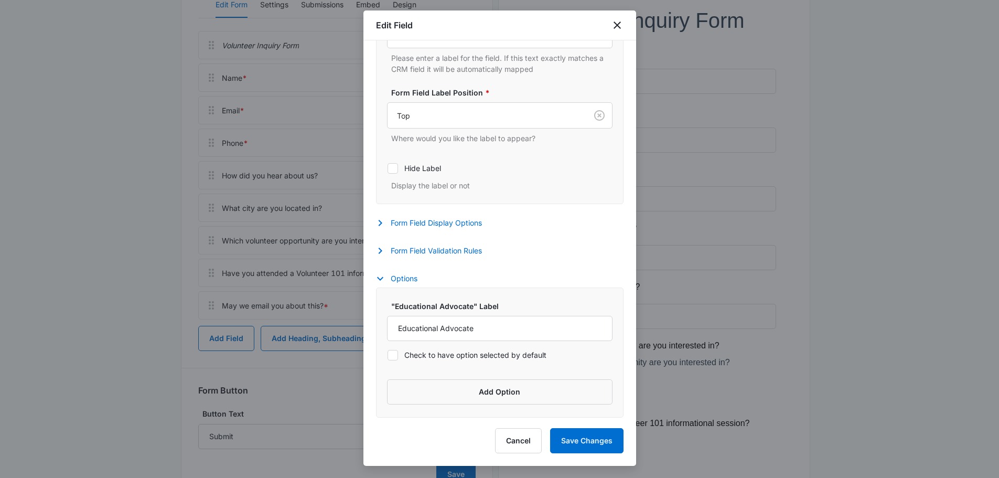
scroll to position [210, 0]
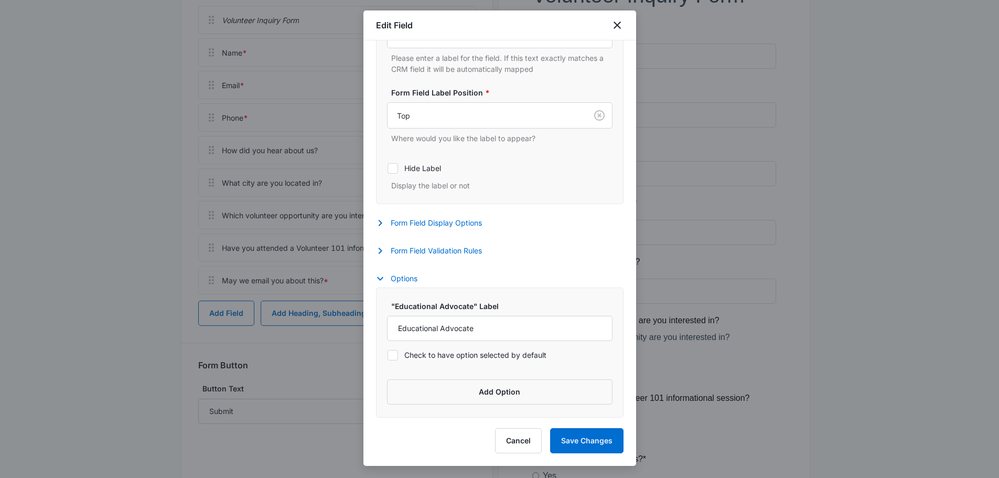
click at [594, 305] on label ""Educational Advocate" Label" at bounding box center [503, 305] width 225 height 11
click at [594, 316] on input "Educational Advocate" at bounding box center [499, 328] width 225 height 25
click at [511, 332] on input "Educational Advocate" at bounding box center [499, 328] width 225 height 25
click at [510, 390] on button "Add Option" at bounding box center [499, 391] width 225 height 25
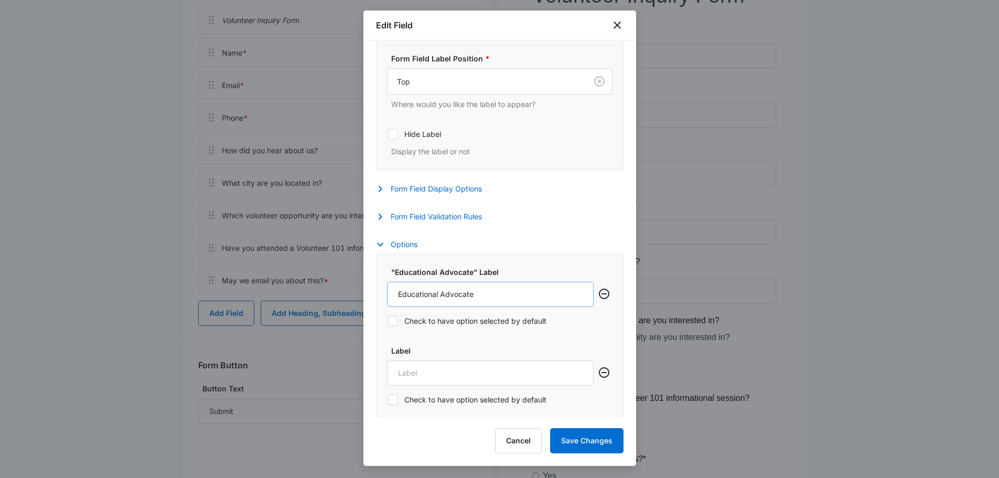
scroll to position [252, 0]
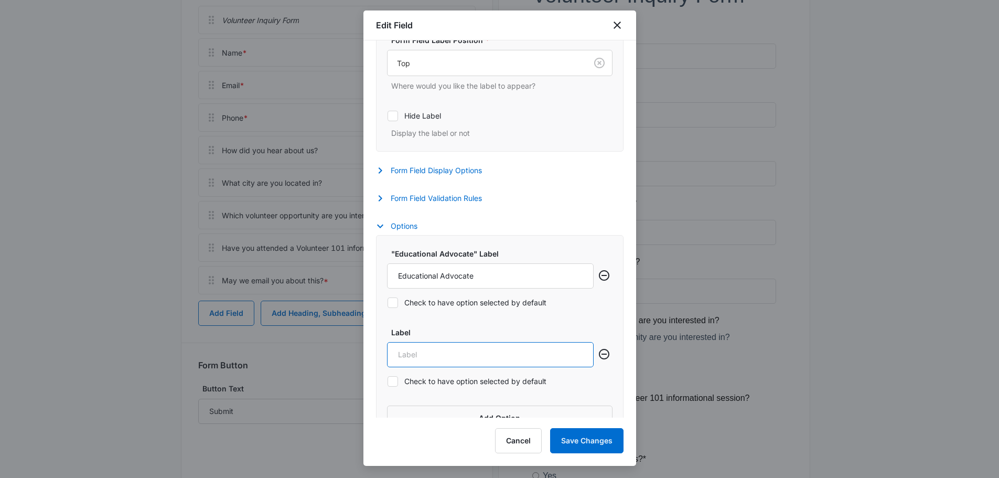
click at [511, 355] on input "Label" at bounding box center [490, 354] width 207 height 25
type input "CASA"
click at [598, 277] on icon "Remove row" at bounding box center [604, 275] width 13 height 13
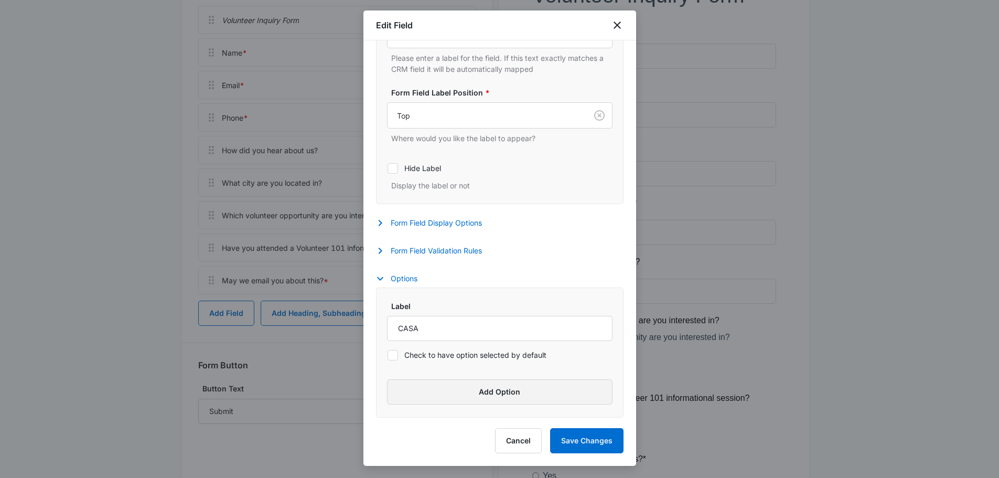
click at [490, 392] on button "Add Option" at bounding box center [499, 391] width 225 height 25
click at [490, 407] on input "CASA" at bounding box center [490, 406] width 207 height 25
type input "E"
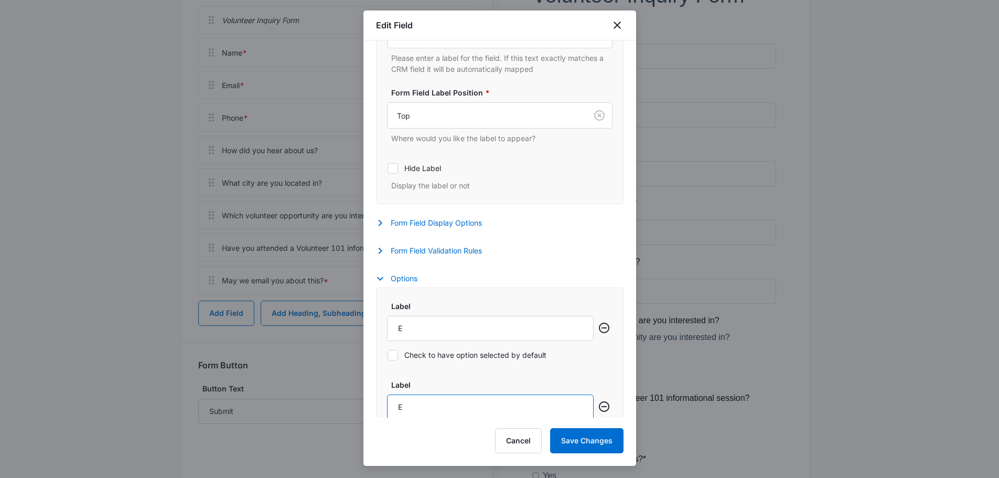
type input "Ed"
type input "Edu"
type input "Educ"
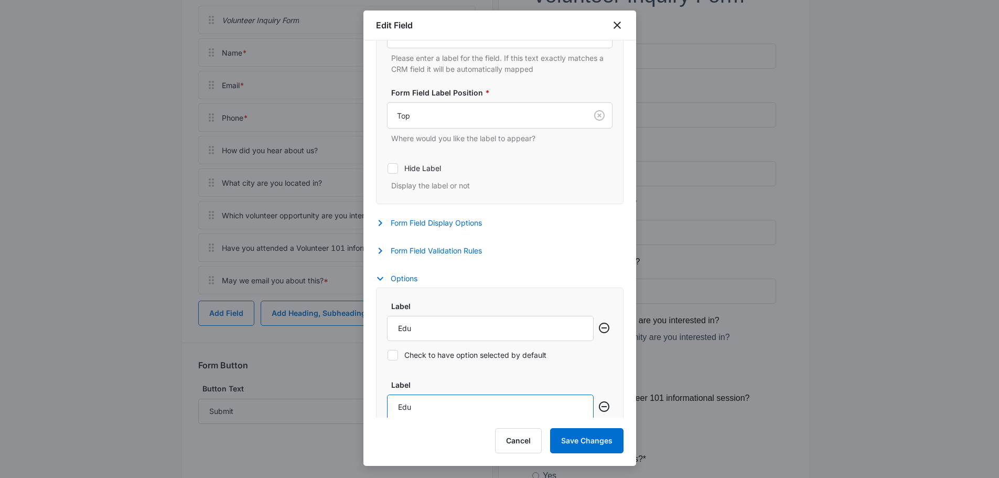
type input "Educ"
type input "Educa"
type input "Educat"
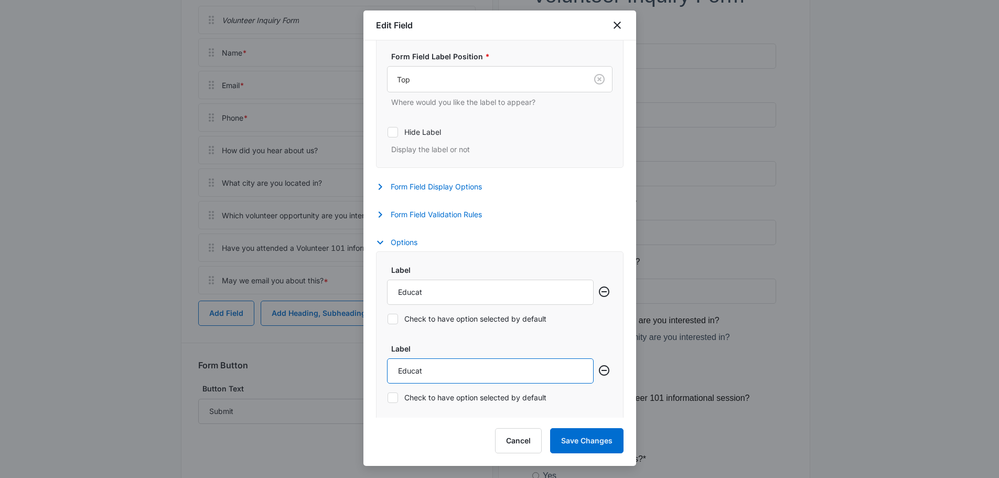
scroll to position [278, 0]
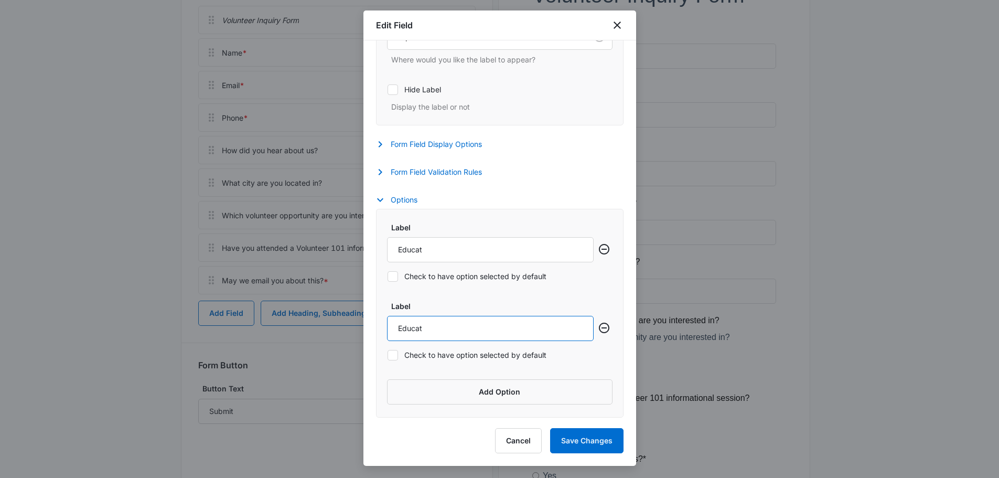
click at [481, 323] on input "Educat" at bounding box center [490, 328] width 207 height 25
type input "Educat"
click at [445, 246] on input "Educat" at bounding box center [490, 249] width 207 height 25
drag, startPoint x: 454, startPoint y: 251, endPoint x: 400, endPoint y: 251, distance: 54.5
click at [400, 251] on input "Educat" at bounding box center [490, 249] width 207 height 25
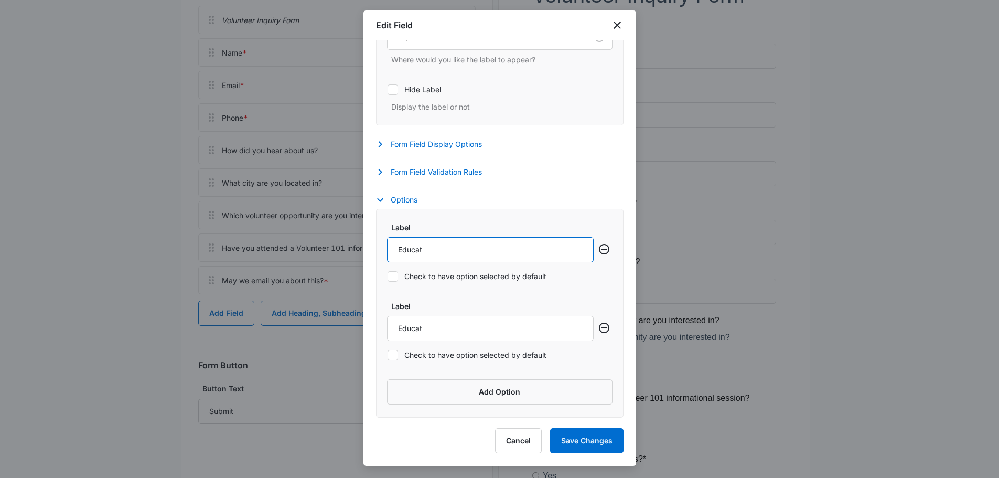
type input "C"
type input "CA"
type input "CAS"
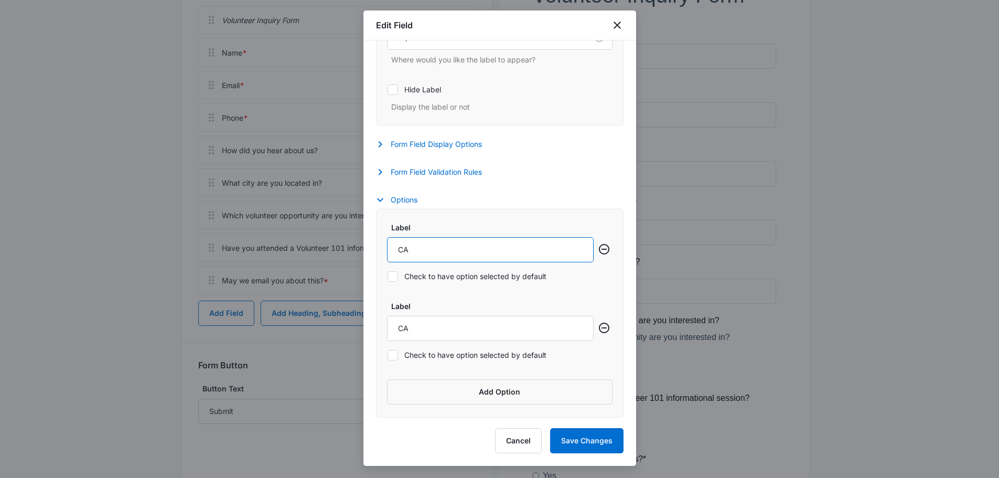
type input "CAS"
type input "CASA"
type input "E"
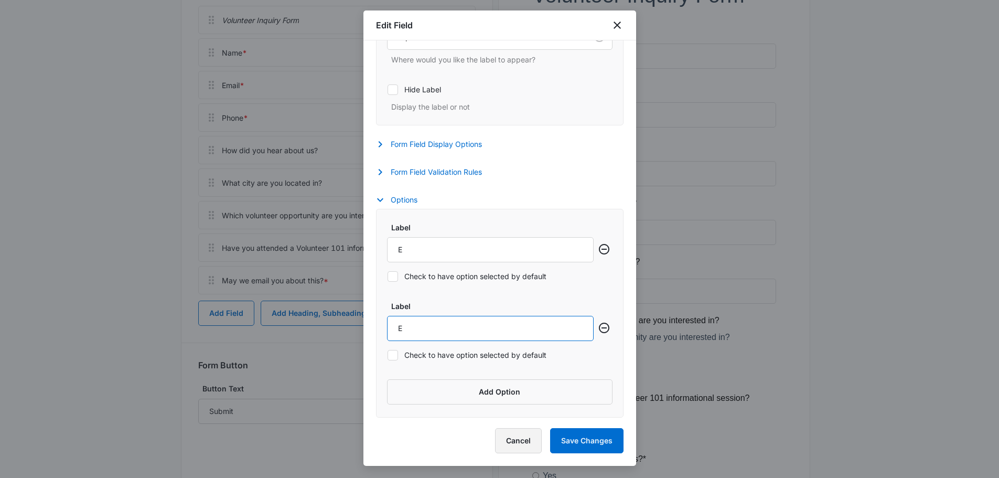
type input "E"
click at [524, 435] on button "Cancel" at bounding box center [518, 440] width 47 height 25
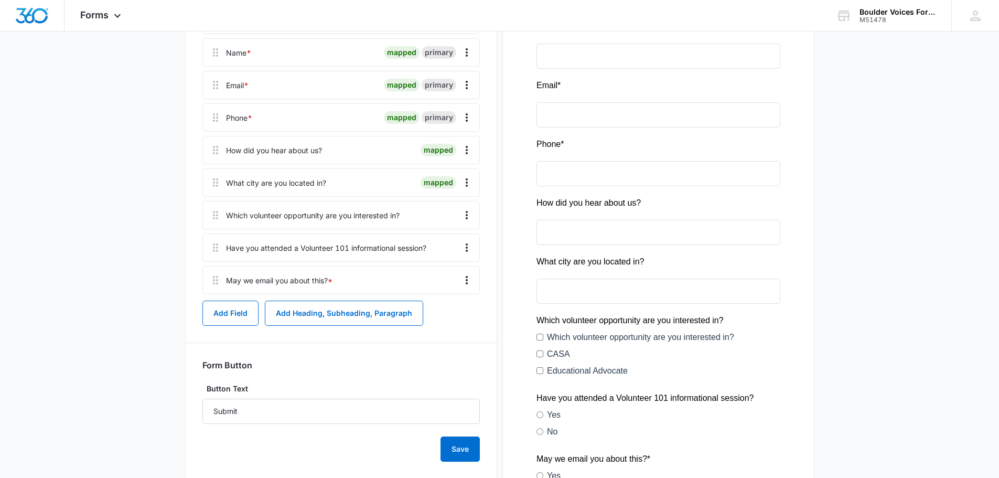
drag, startPoint x: 351, startPoint y: 213, endPoint x: 429, endPoint y: 220, distance: 78.9
click at [351, 213] on div "Which volunteer opportunity are you interested in?" at bounding box center [313, 215] width 174 height 11
click at [466, 214] on icon "Overflow Menu" at bounding box center [466, 215] width 13 height 13
click at [440, 259] on div "Delete" at bounding box center [438, 259] width 22 height 7
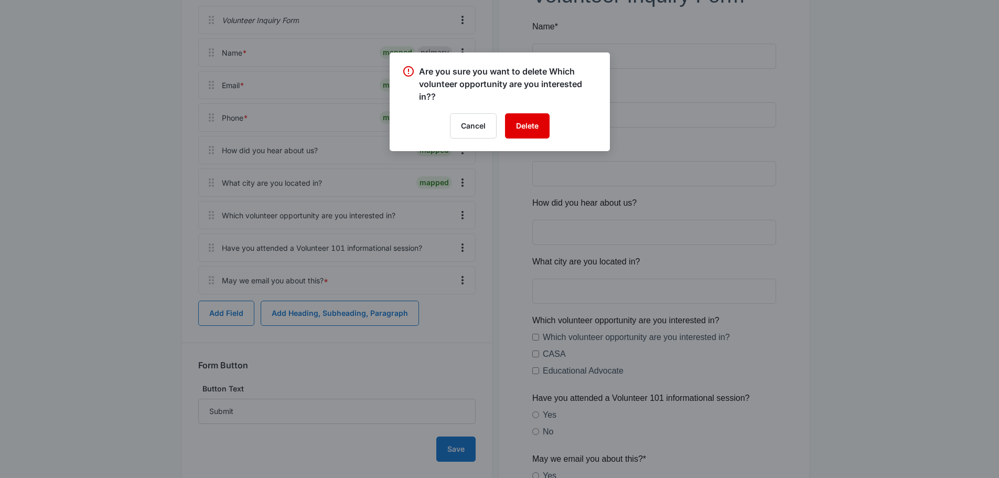
click at [533, 121] on button "Delete" at bounding box center [527, 125] width 45 height 25
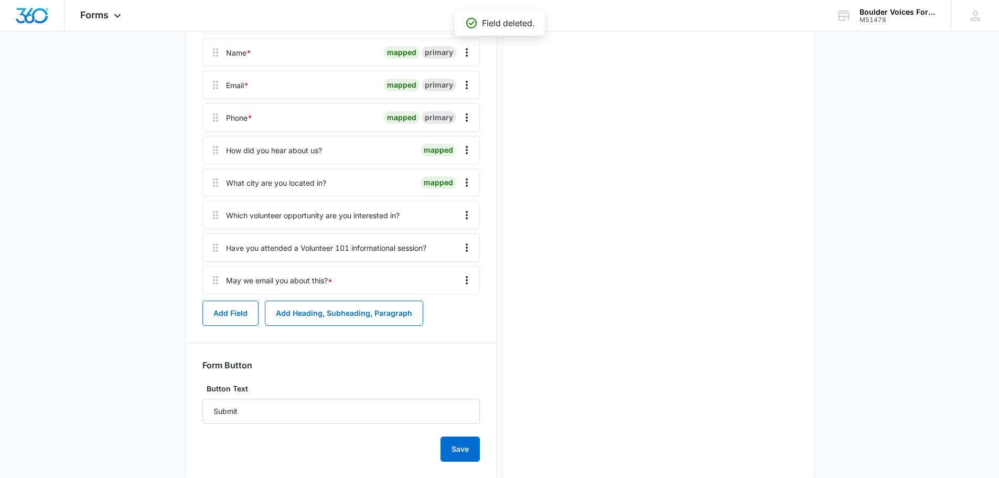
scroll to position [0, 0]
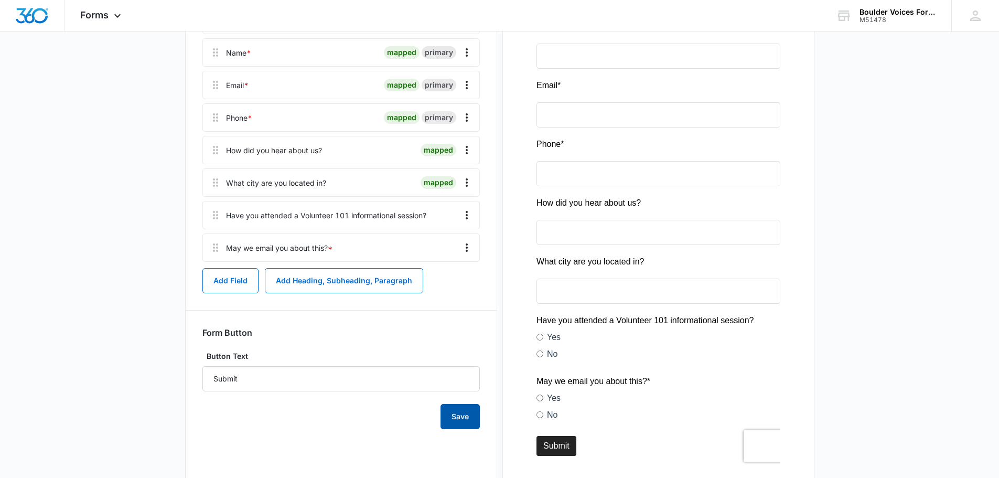
click at [466, 451] on div "Volunteer Inquiry Form Edit Form Settings Submissions Embed Design Volunteer In…" at bounding box center [341, 208] width 312 height 596
click at [464, 412] on button "Save" at bounding box center [459, 416] width 39 height 25
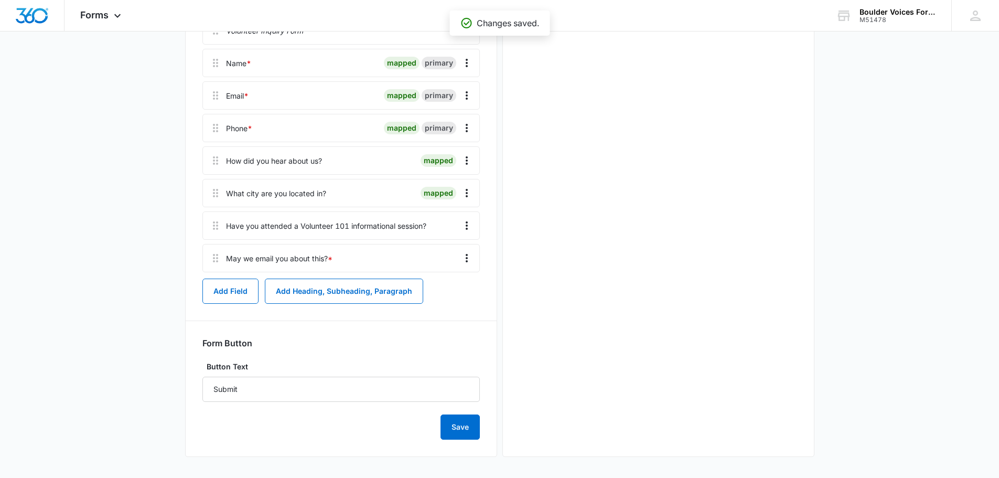
scroll to position [210, 0]
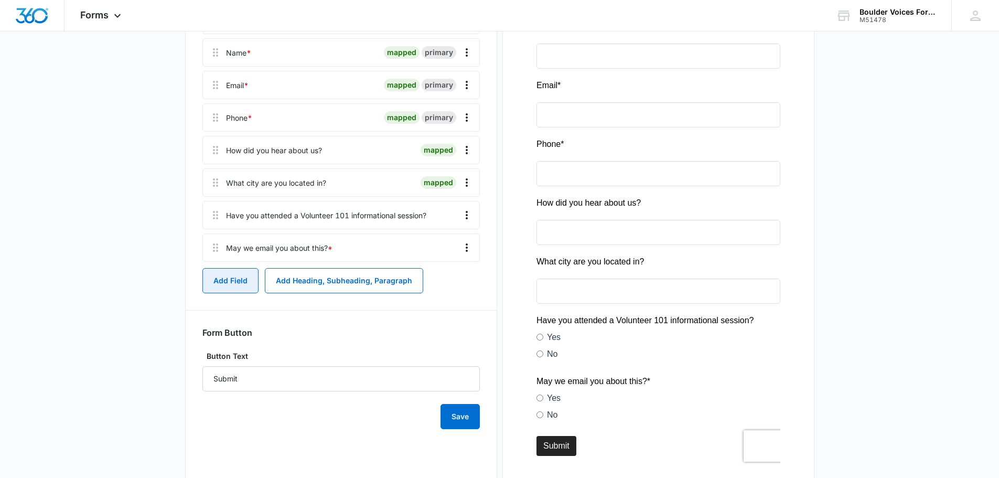
click at [249, 279] on button "Add Field" at bounding box center [230, 280] width 56 height 25
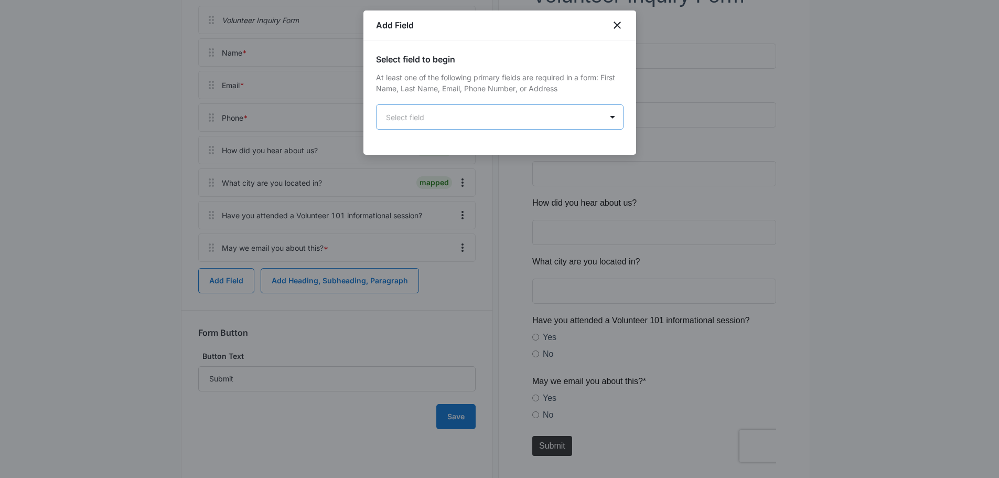
click at [520, 121] on body "Forms Apps Reputation Websites Forms CRM Email Social Payments POS Content Ads …" at bounding box center [499, 158] width 999 height 736
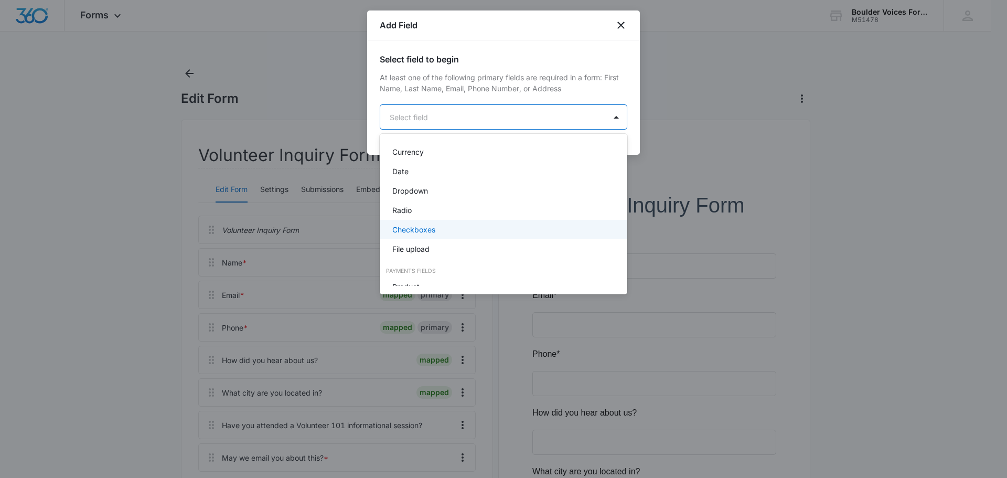
click at [473, 230] on div "Checkboxes" at bounding box center [502, 229] width 220 height 11
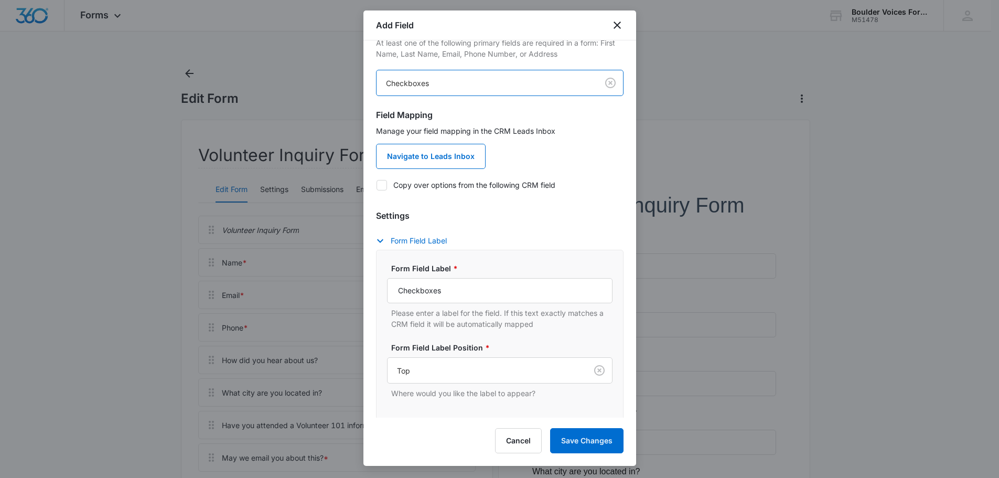
scroll to position [52, 0]
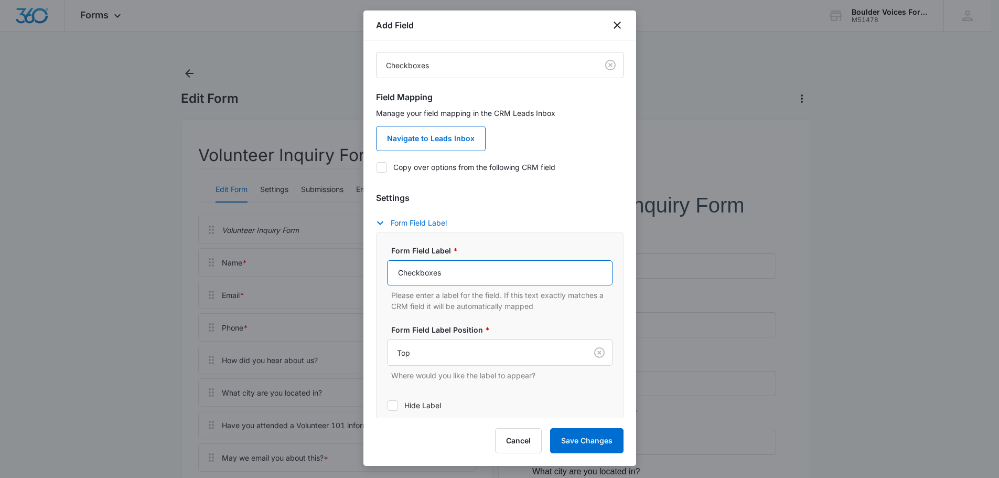
drag, startPoint x: 449, startPoint y: 275, endPoint x: 393, endPoint y: 278, distance: 56.2
click at [393, 278] on input "Checkboxes" at bounding box center [499, 272] width 225 height 25
type input "Which volunteer opportunity are you interested in?"
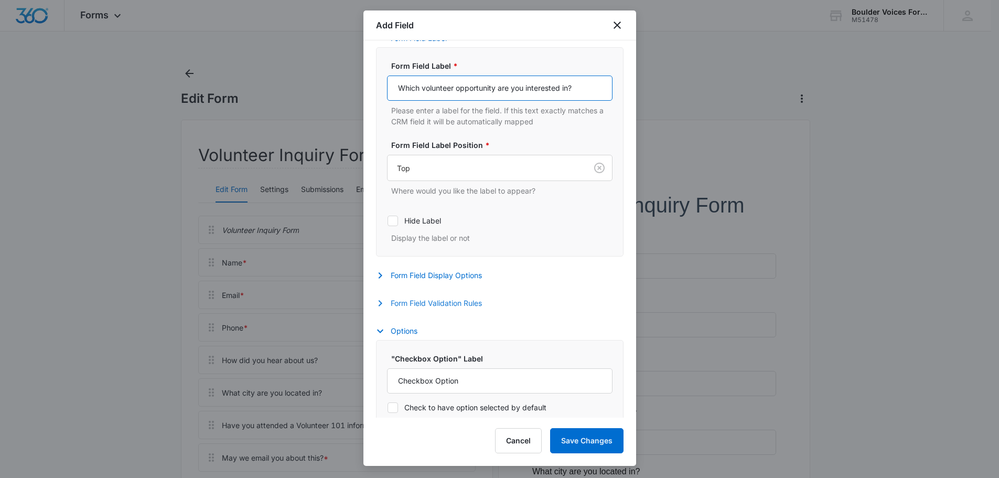
scroll to position [289, 0]
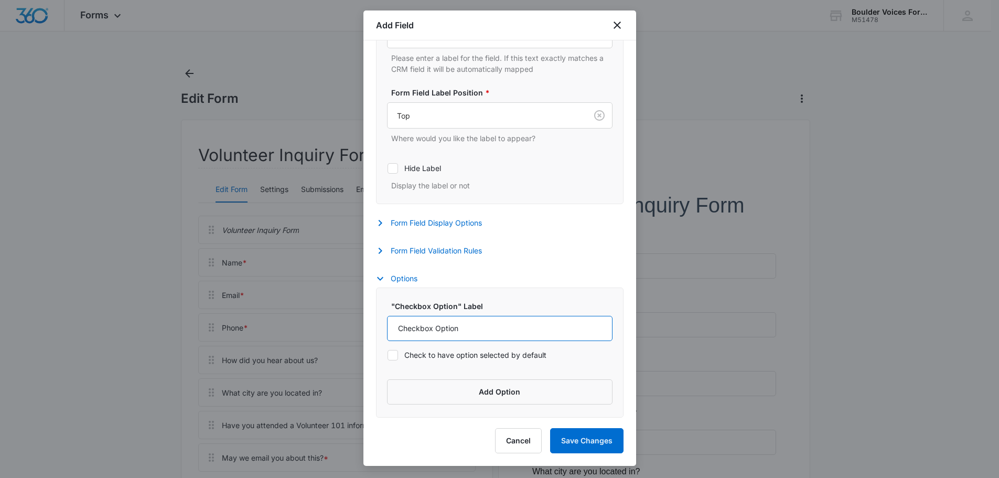
drag, startPoint x: 471, startPoint y: 331, endPoint x: 386, endPoint y: 329, distance: 84.4
click at [387, 329] on input "Checkbox Option" at bounding box center [499, 328] width 225 height 25
type input "CASA"
click at [466, 390] on button "Add Option" at bounding box center [499, 391] width 225 height 25
click at [466, 411] on input "Label" at bounding box center [490, 406] width 207 height 25
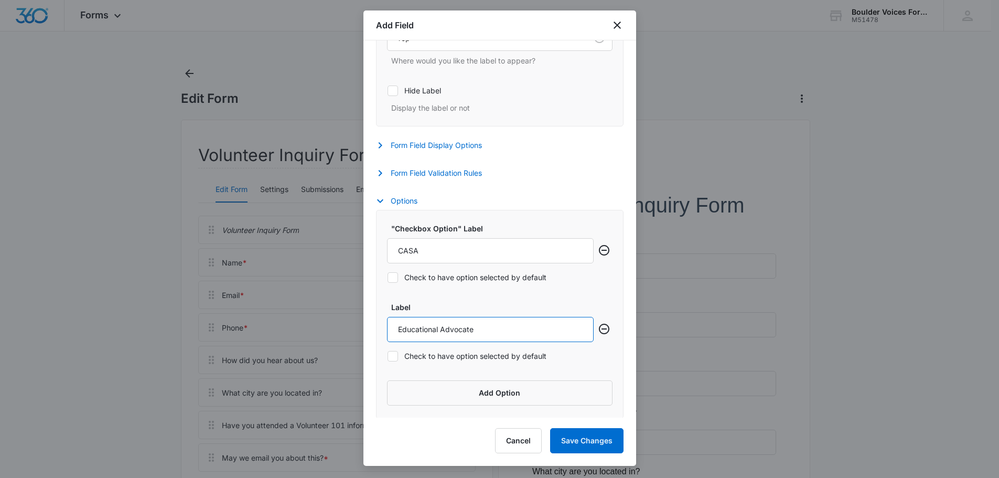
scroll to position [368, 0]
type input "Educational Advocate"
click at [600, 439] on button "Save Changes" at bounding box center [586, 440] width 73 height 25
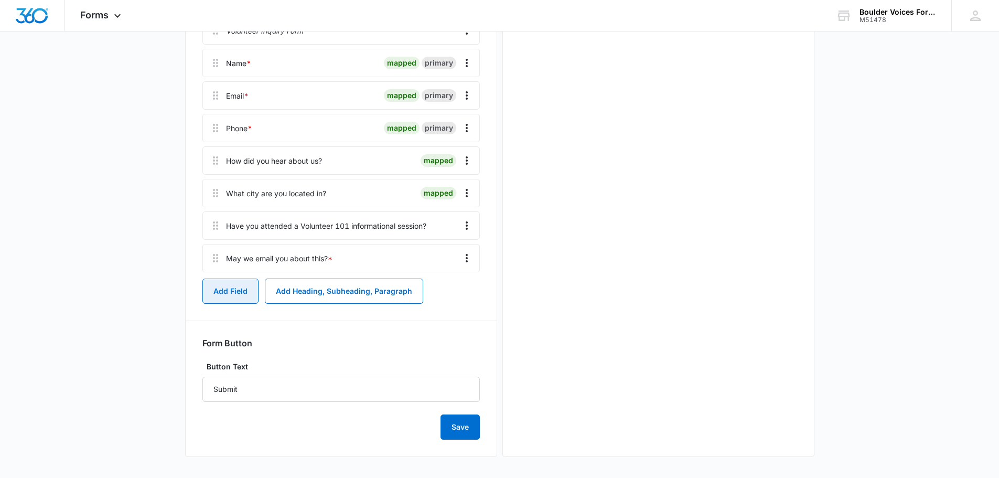
scroll to position [0, 0]
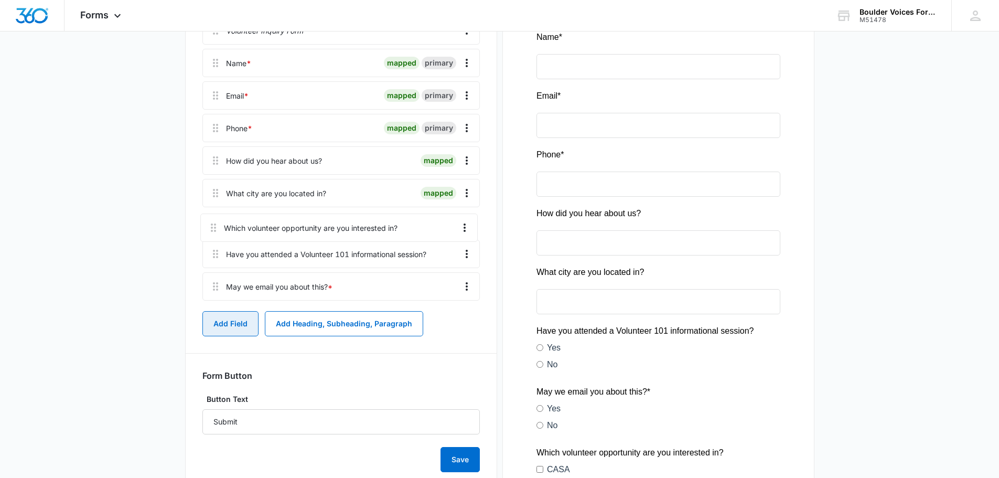
drag, startPoint x: 218, startPoint y: 289, endPoint x: 215, endPoint y: 214, distance: 74.5
click at [215, 214] on div "Volunteer Inquiry Form Name * mapped primary Email * mapped primary Phone * map…" at bounding box center [340, 160] width 277 height 288
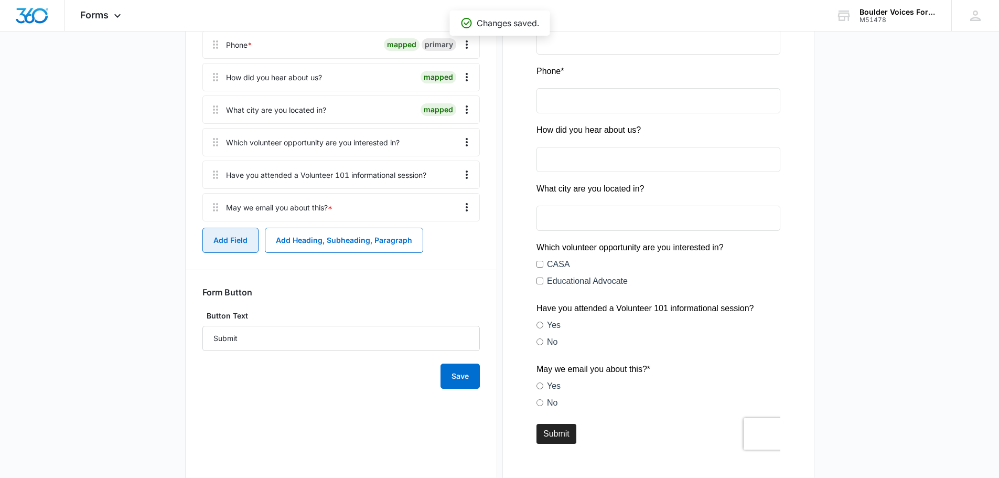
scroll to position [304, 0]
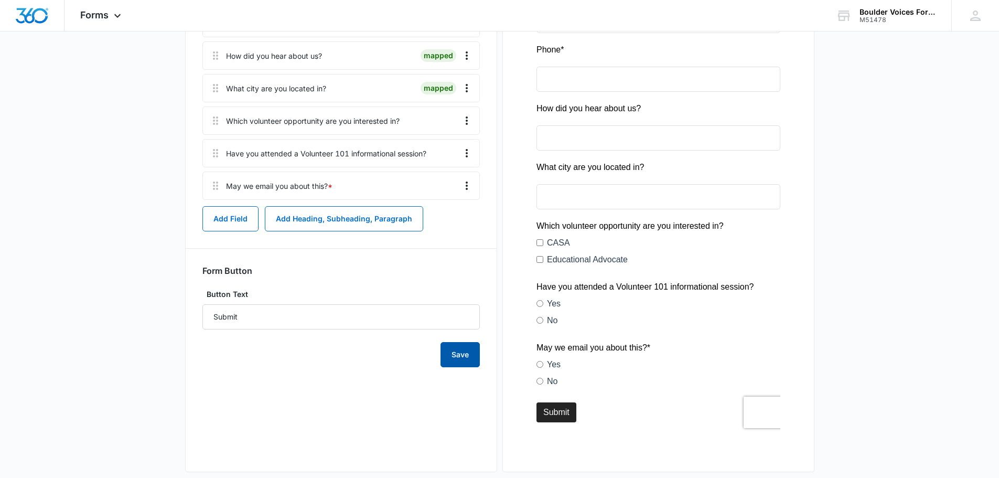
click at [460, 350] on button "Save" at bounding box center [459, 354] width 39 height 25
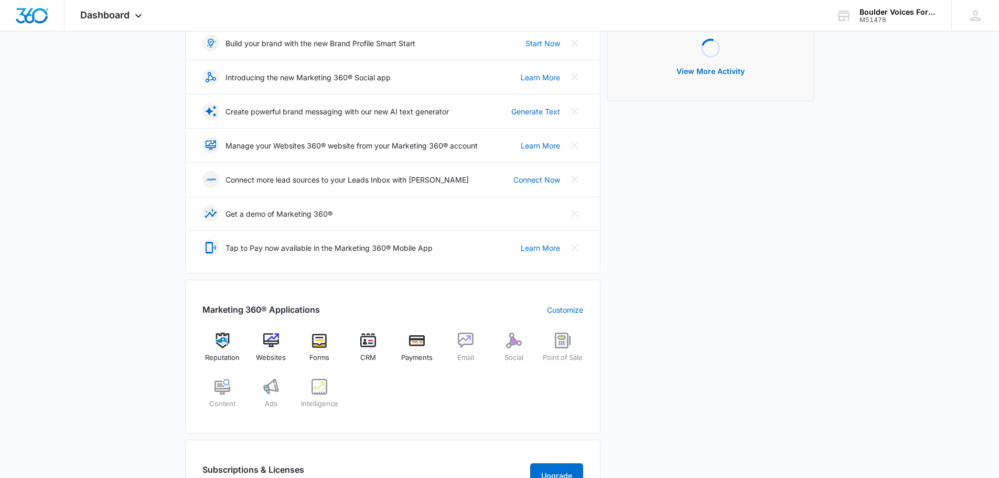
scroll to position [210, 0]
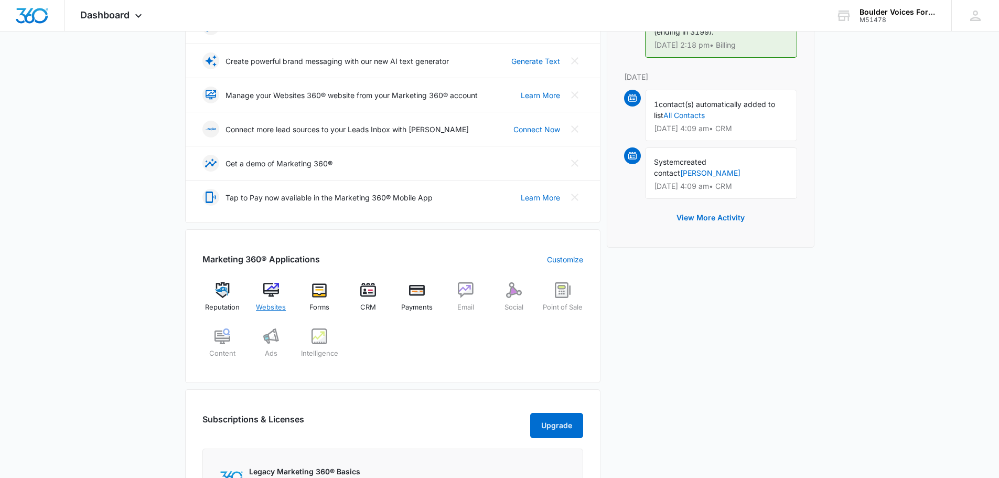
click at [273, 289] on img at bounding box center [271, 290] width 16 height 16
